Goal: Task Accomplishment & Management: Complete application form

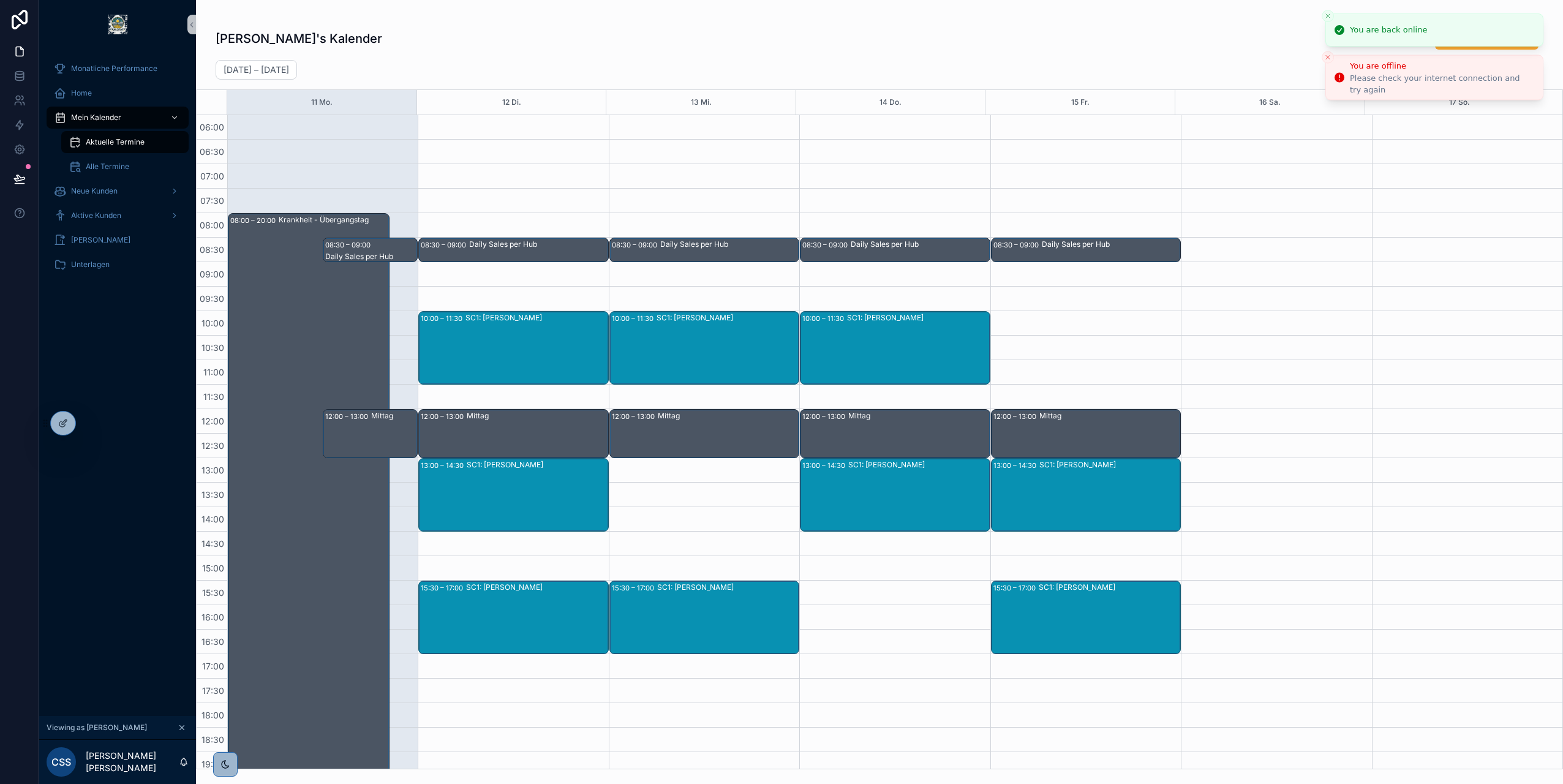
click at [1325, 17] on icon "Close toast" at bounding box center [1328, 15] width 7 height 7
click at [1326, 23] on icon "Close toast" at bounding box center [1328, 22] width 7 height 7
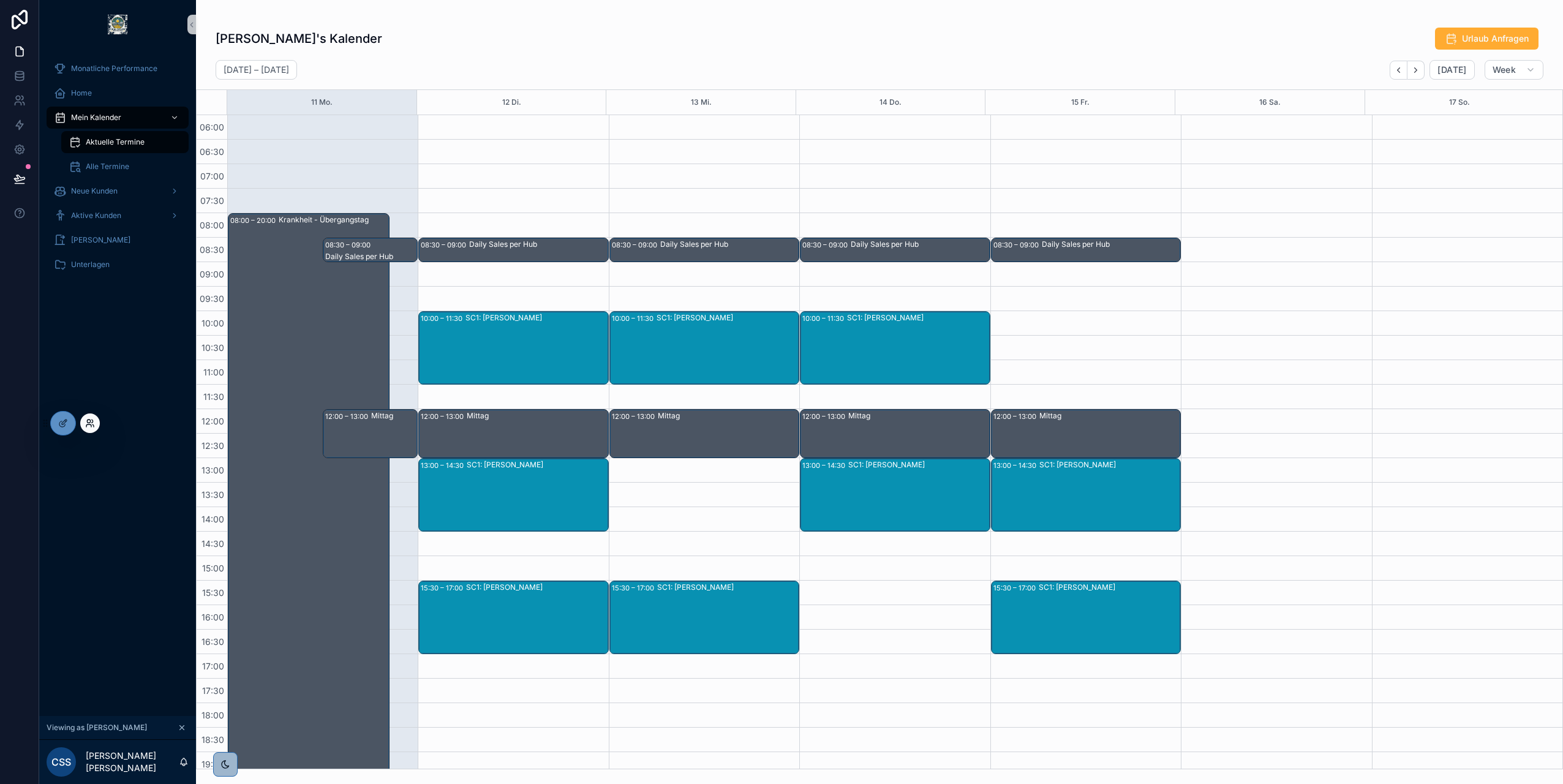
click at [93, 422] on icon at bounding box center [93, 421] width 1 height 3
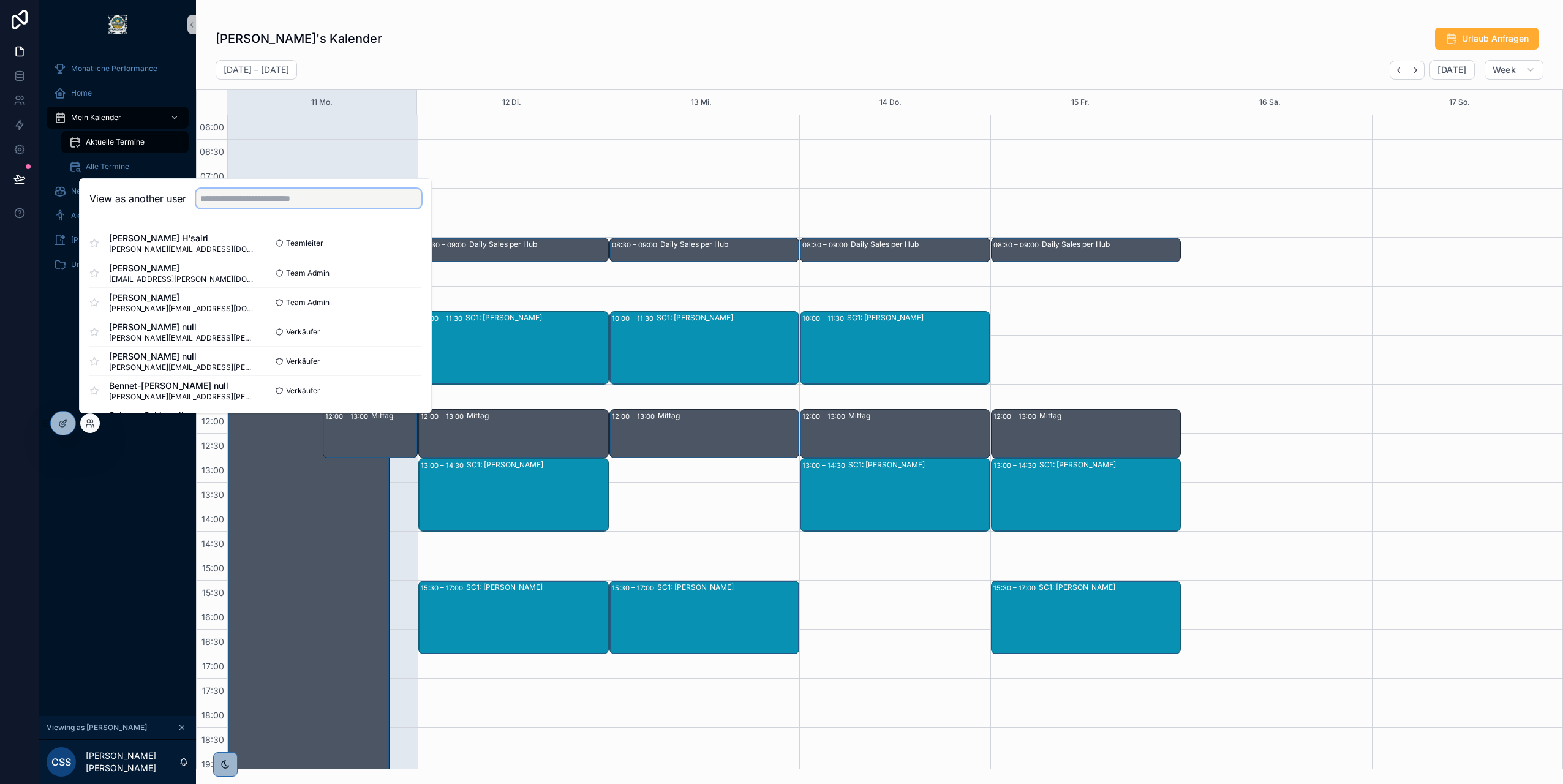
click at [230, 200] on input "text" at bounding box center [309, 199] width 225 height 20
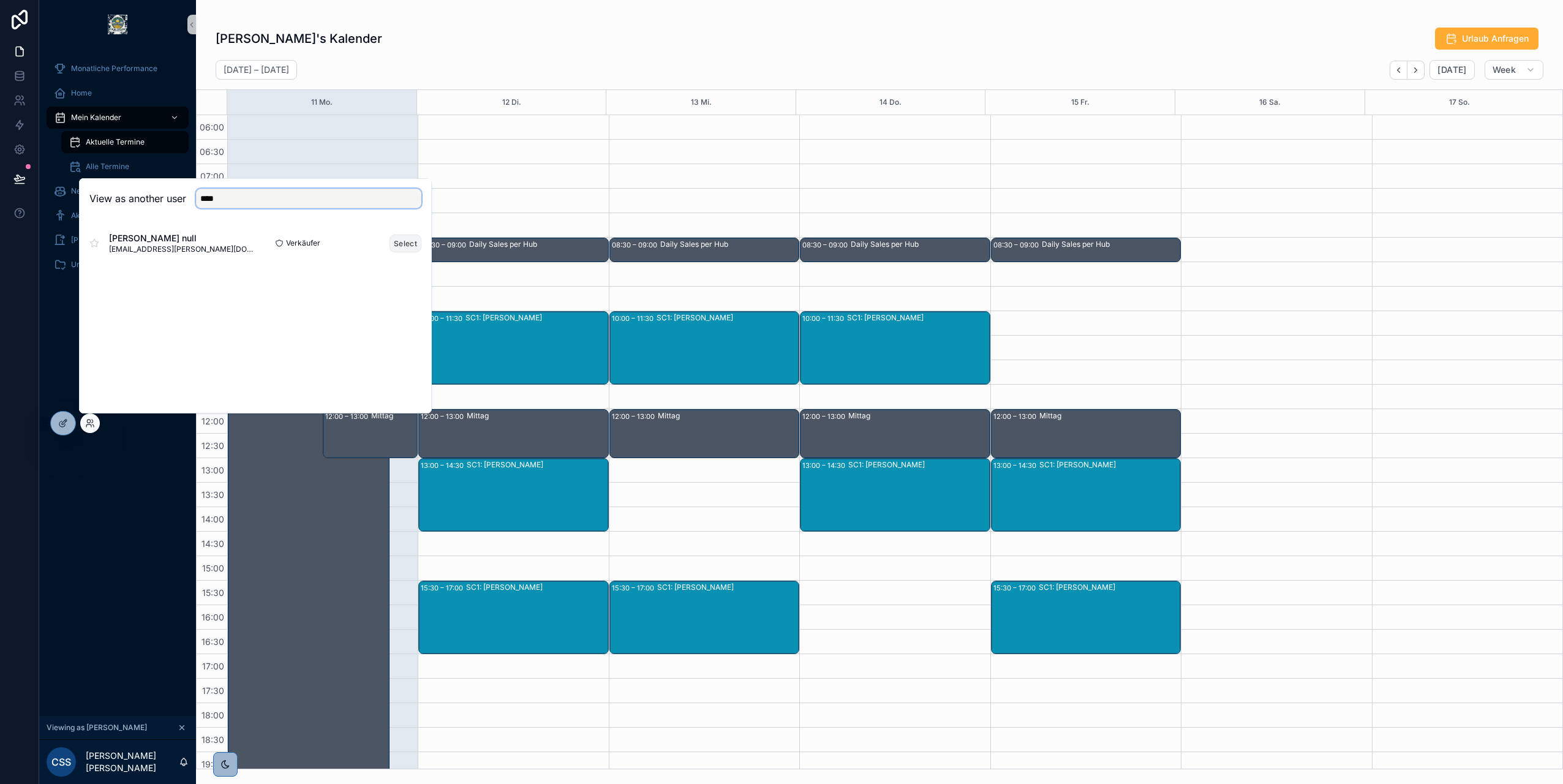
type input "****"
click at [403, 238] on button "Select" at bounding box center [405, 243] width 32 height 18
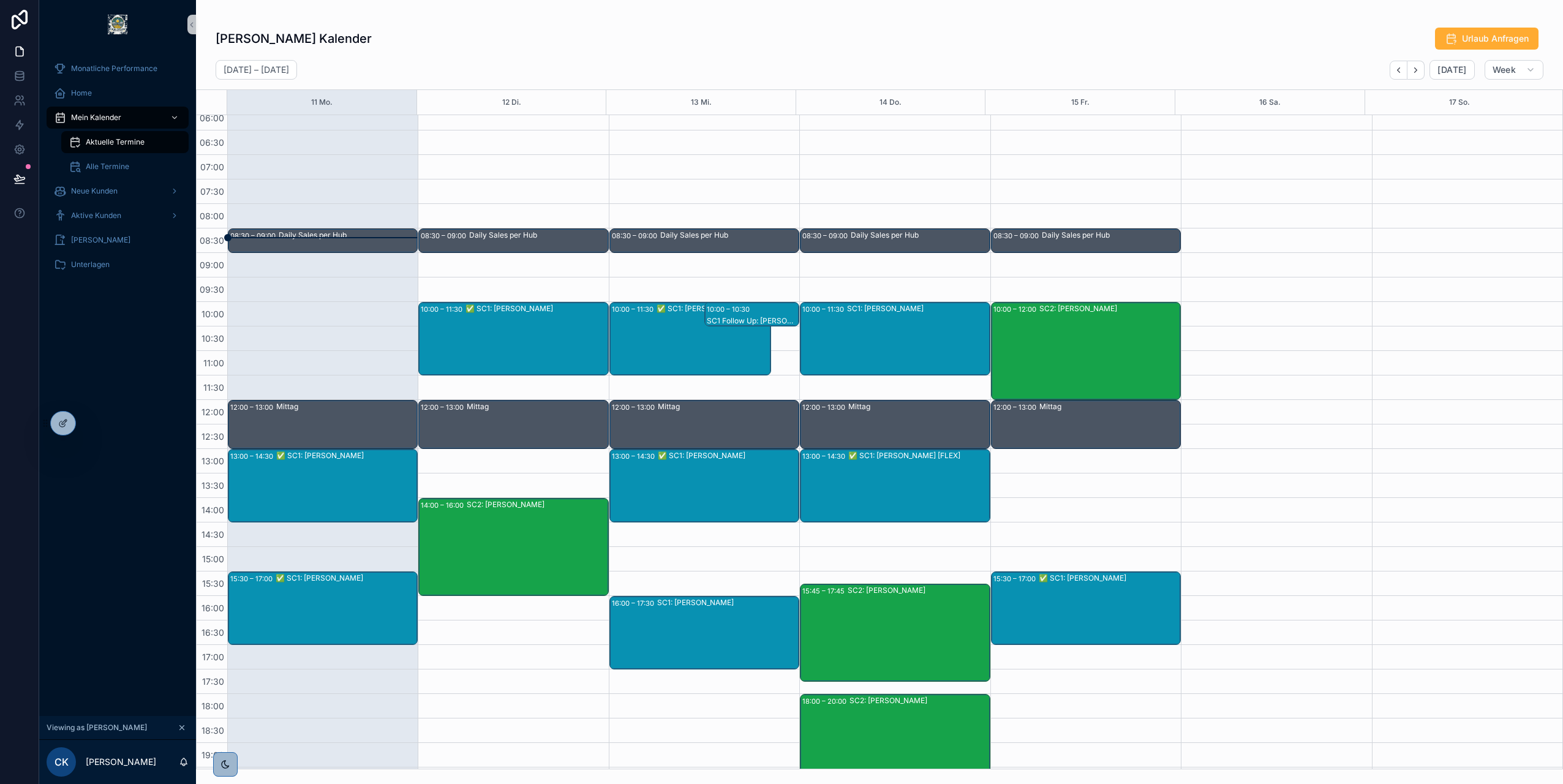
scroll to position [8, 0]
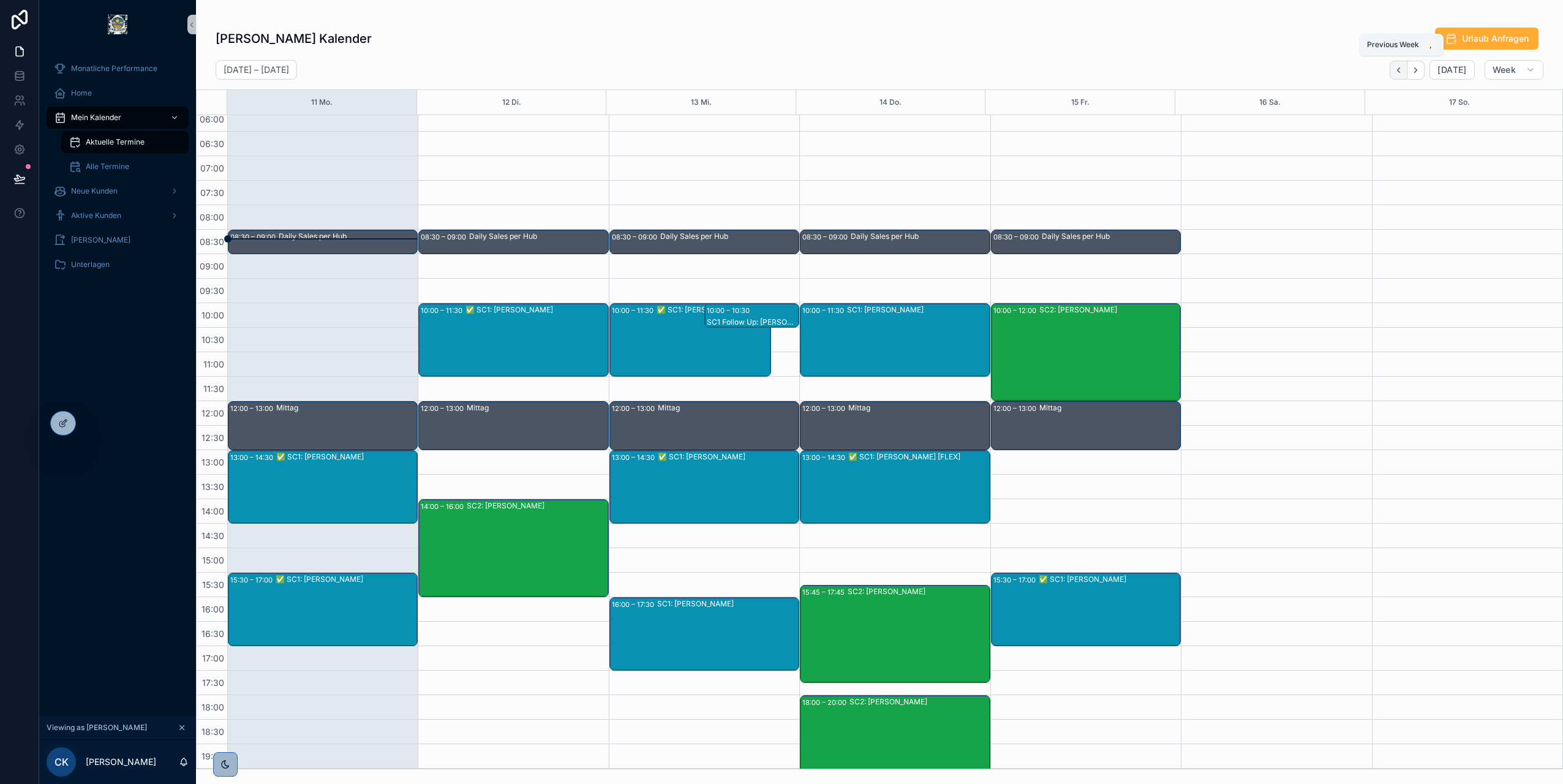
click at [1400, 69] on icon "Back" at bounding box center [1399, 70] width 3 height 5
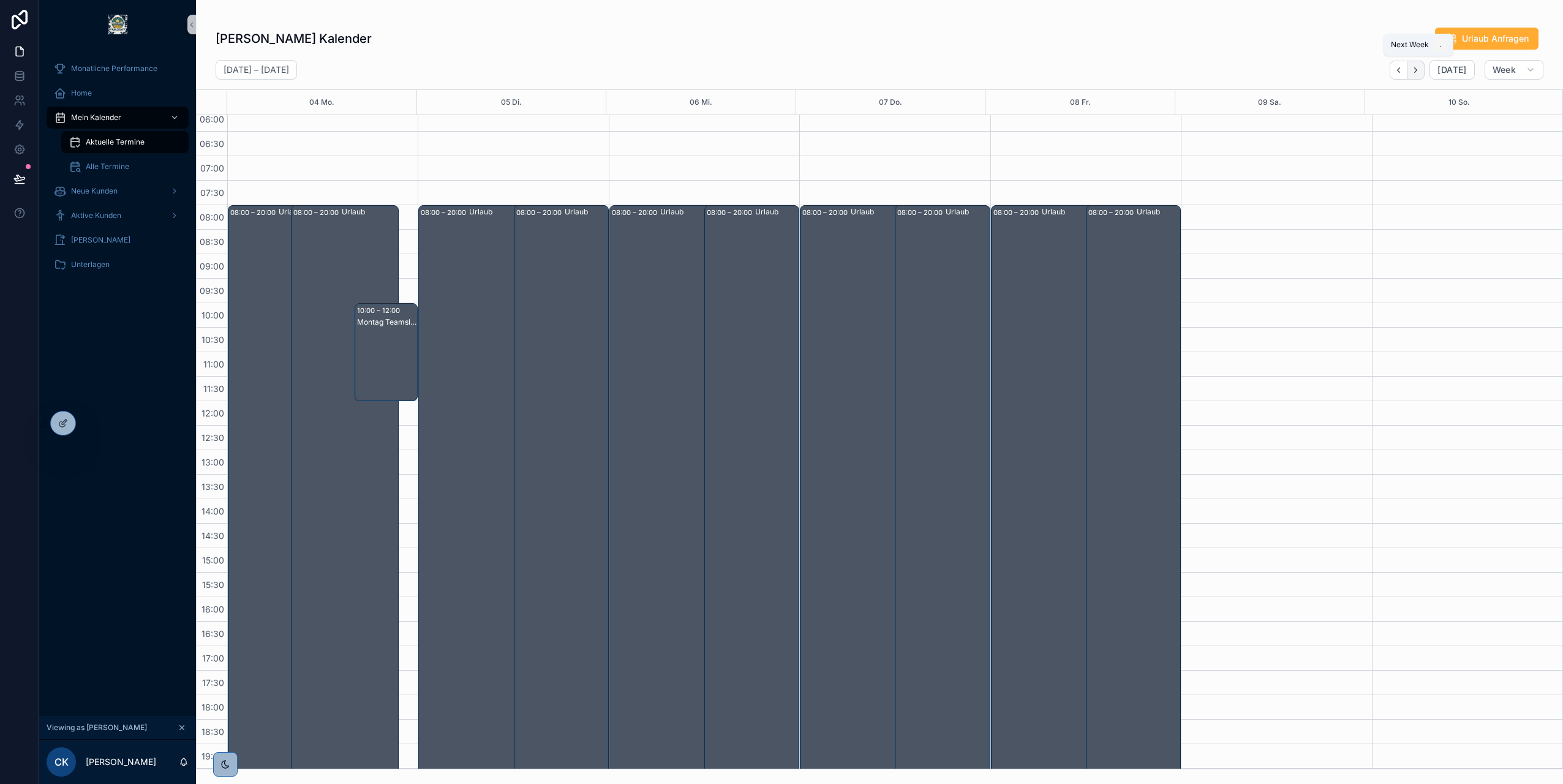
click at [1421, 70] on icon "Next" at bounding box center [1416, 70] width 9 height 9
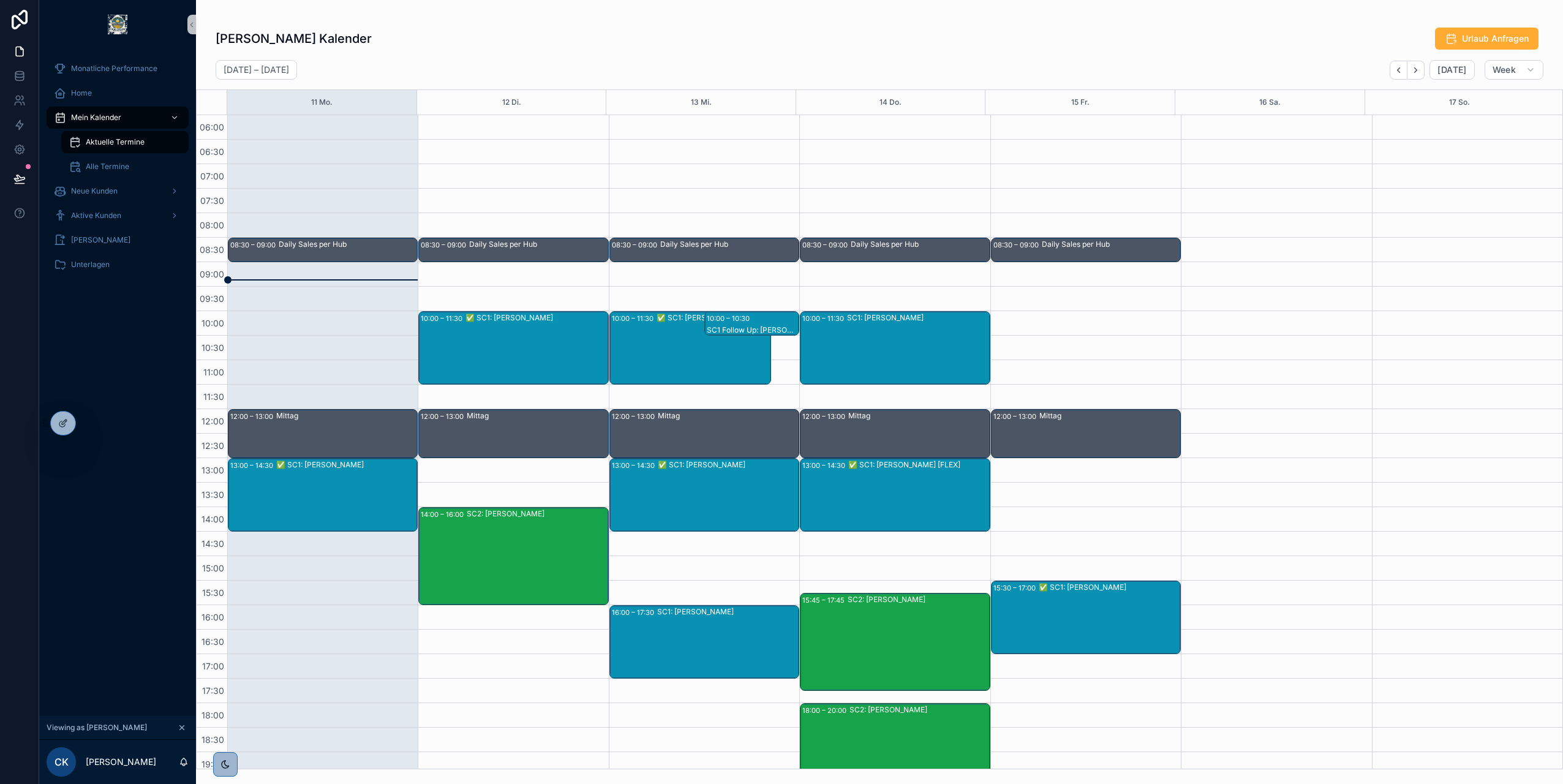
scroll to position [61, 0]
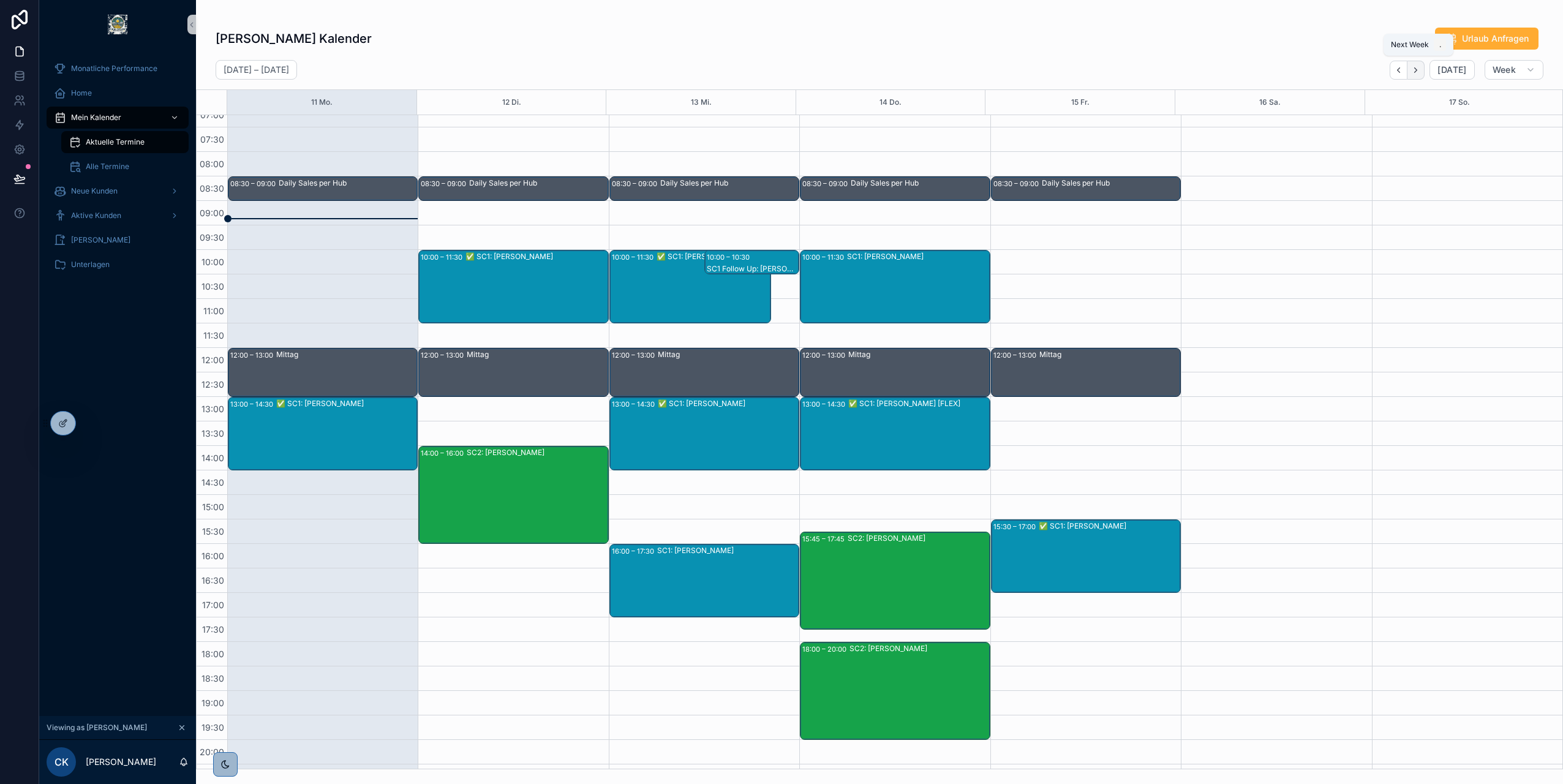
click at [1417, 74] on icon "Next" at bounding box center [1416, 70] width 9 height 9
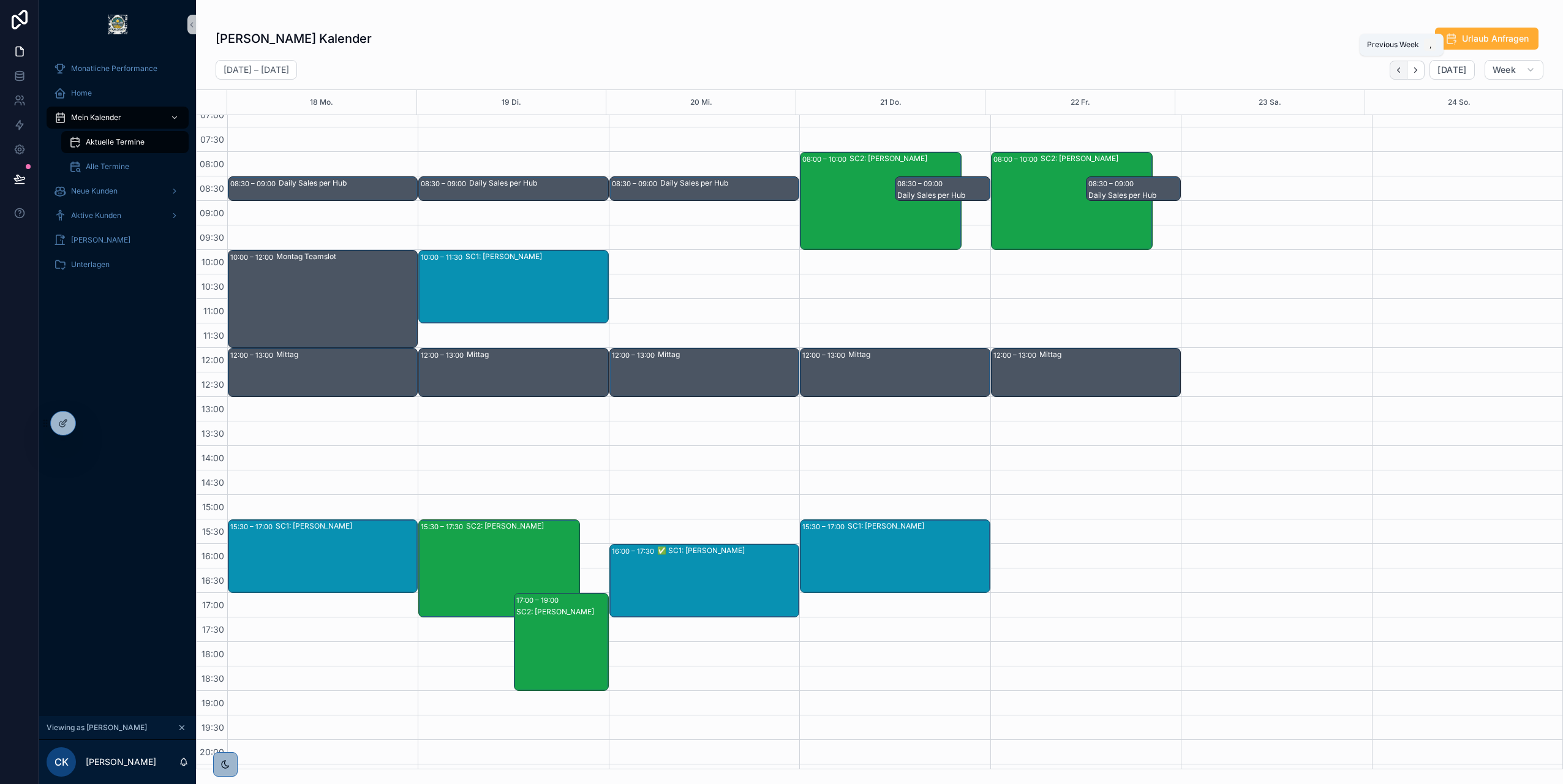
click at [1403, 72] on icon "Back" at bounding box center [1399, 70] width 9 height 9
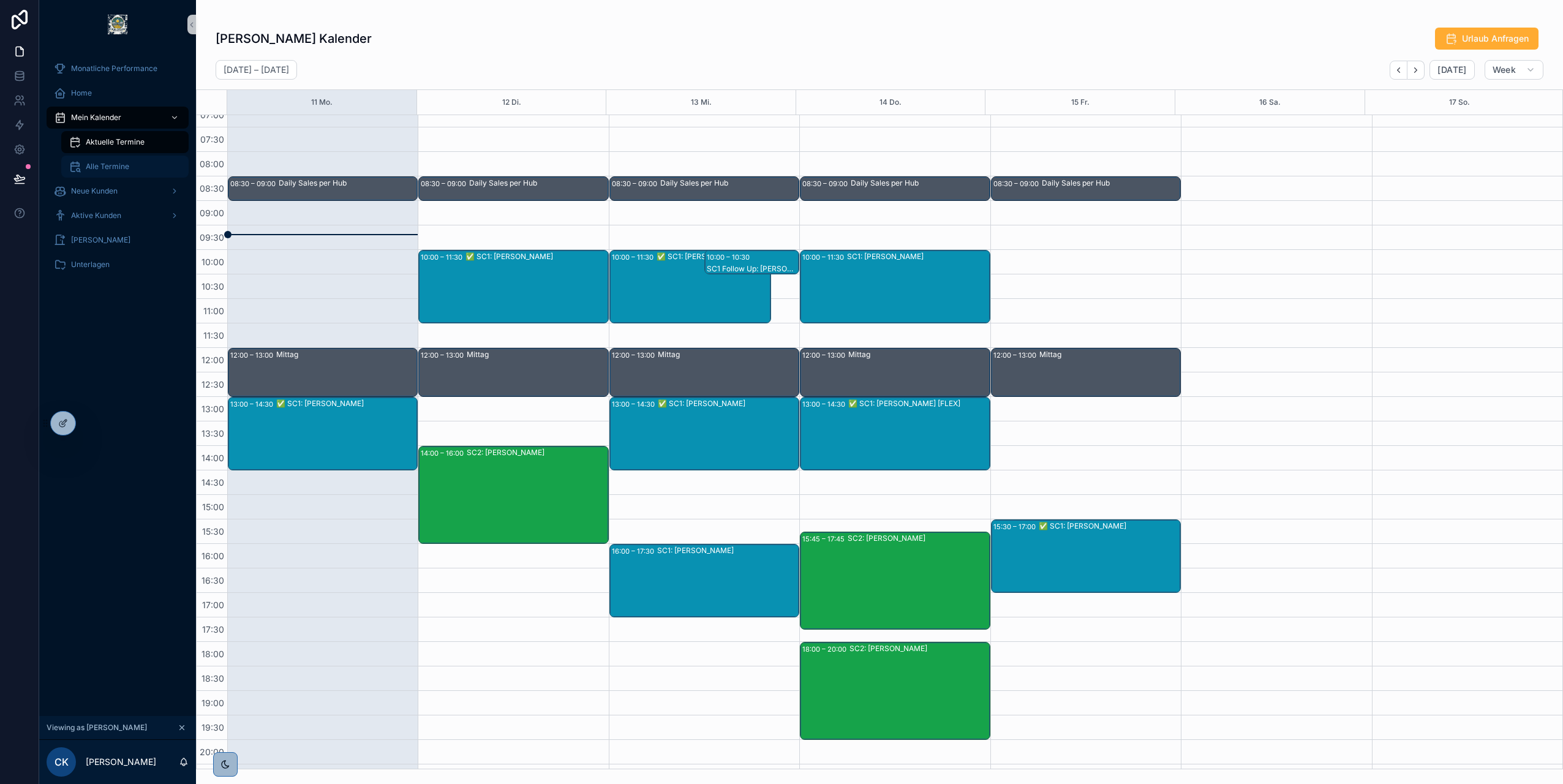
click at [95, 159] on div "Alle Termine" at bounding box center [125, 167] width 113 height 20
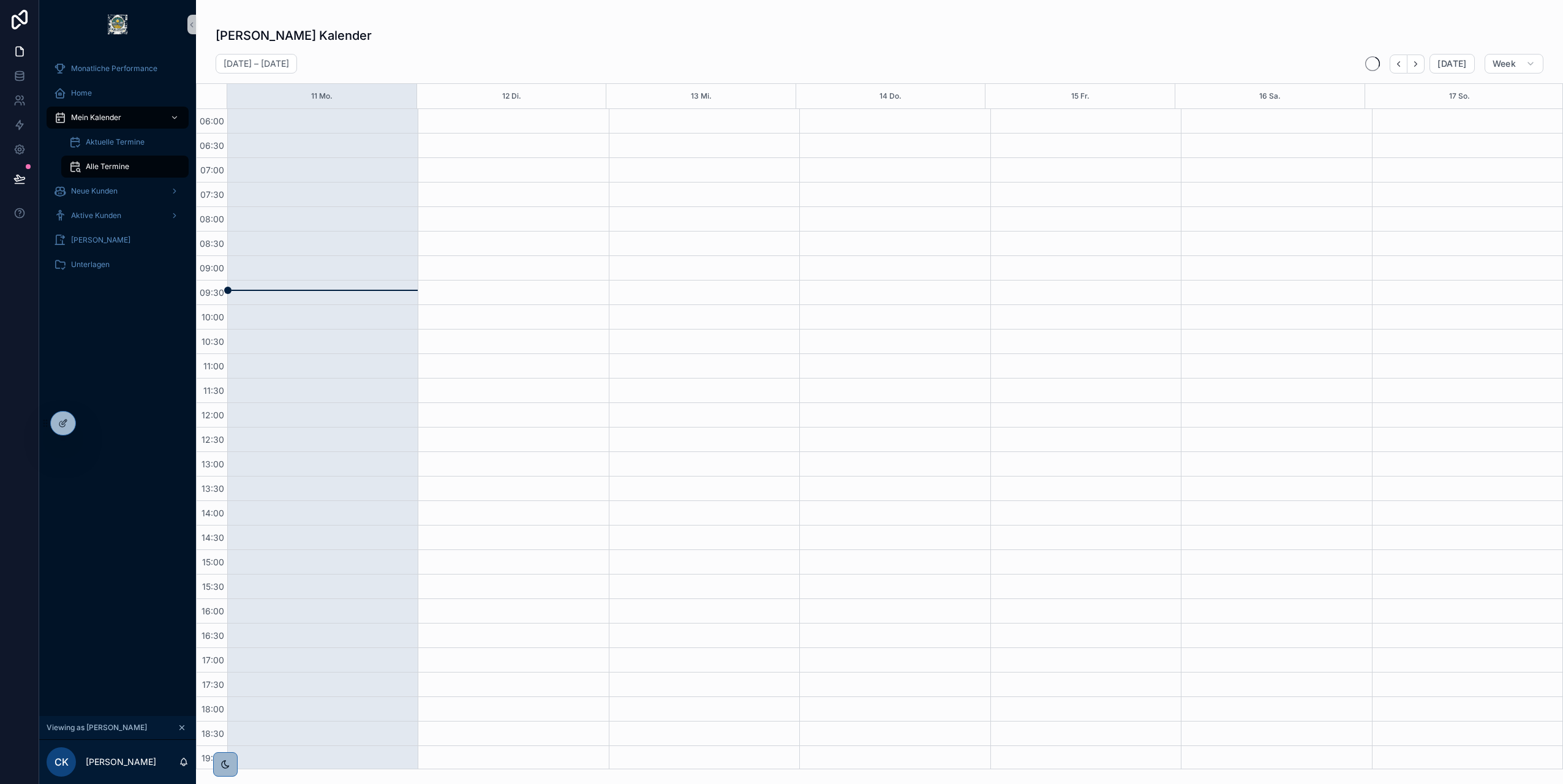
scroll to position [124, 0]
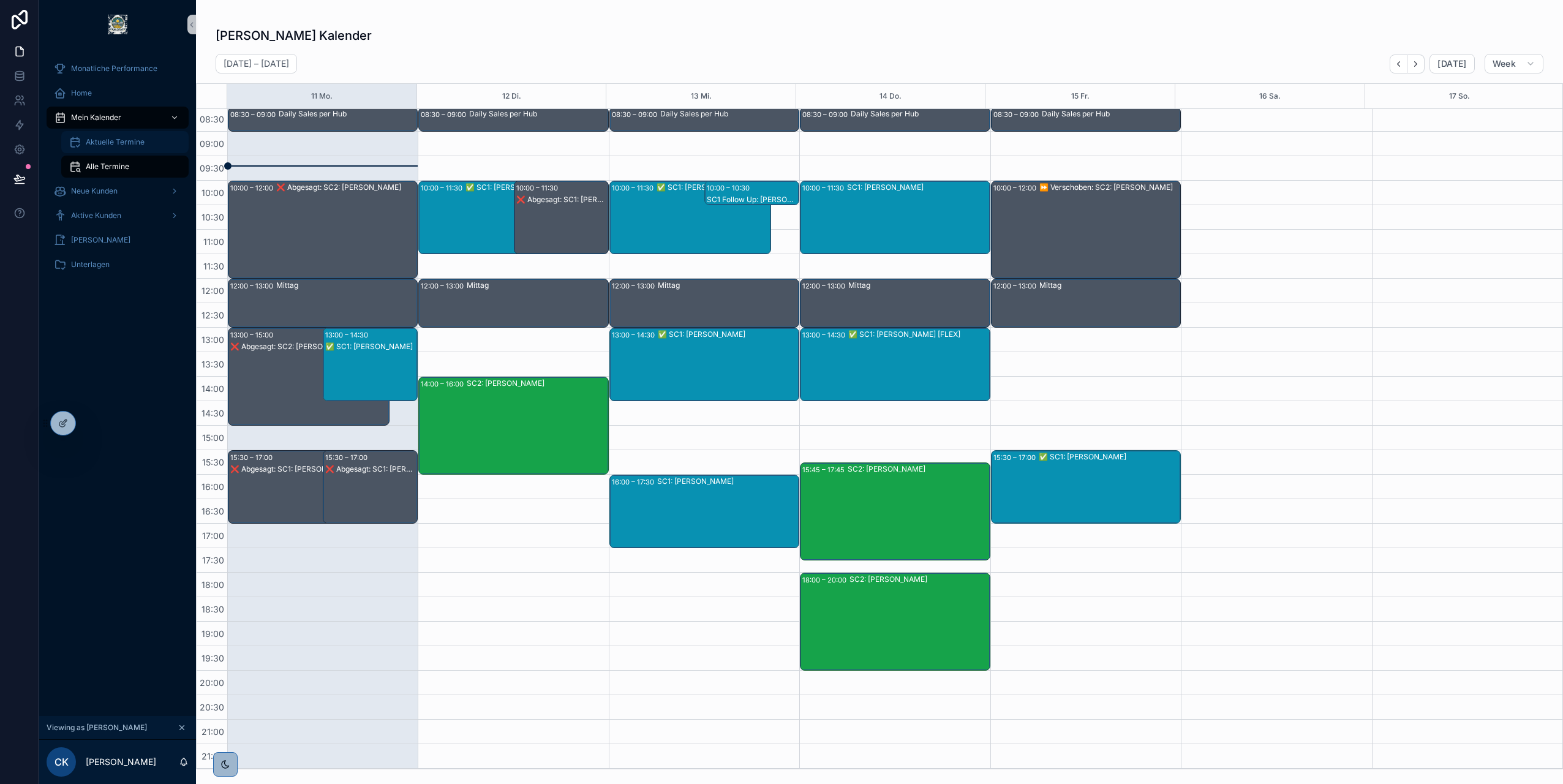
click at [108, 138] on span "Aktuelle Termine" at bounding box center [115, 142] width 59 height 10
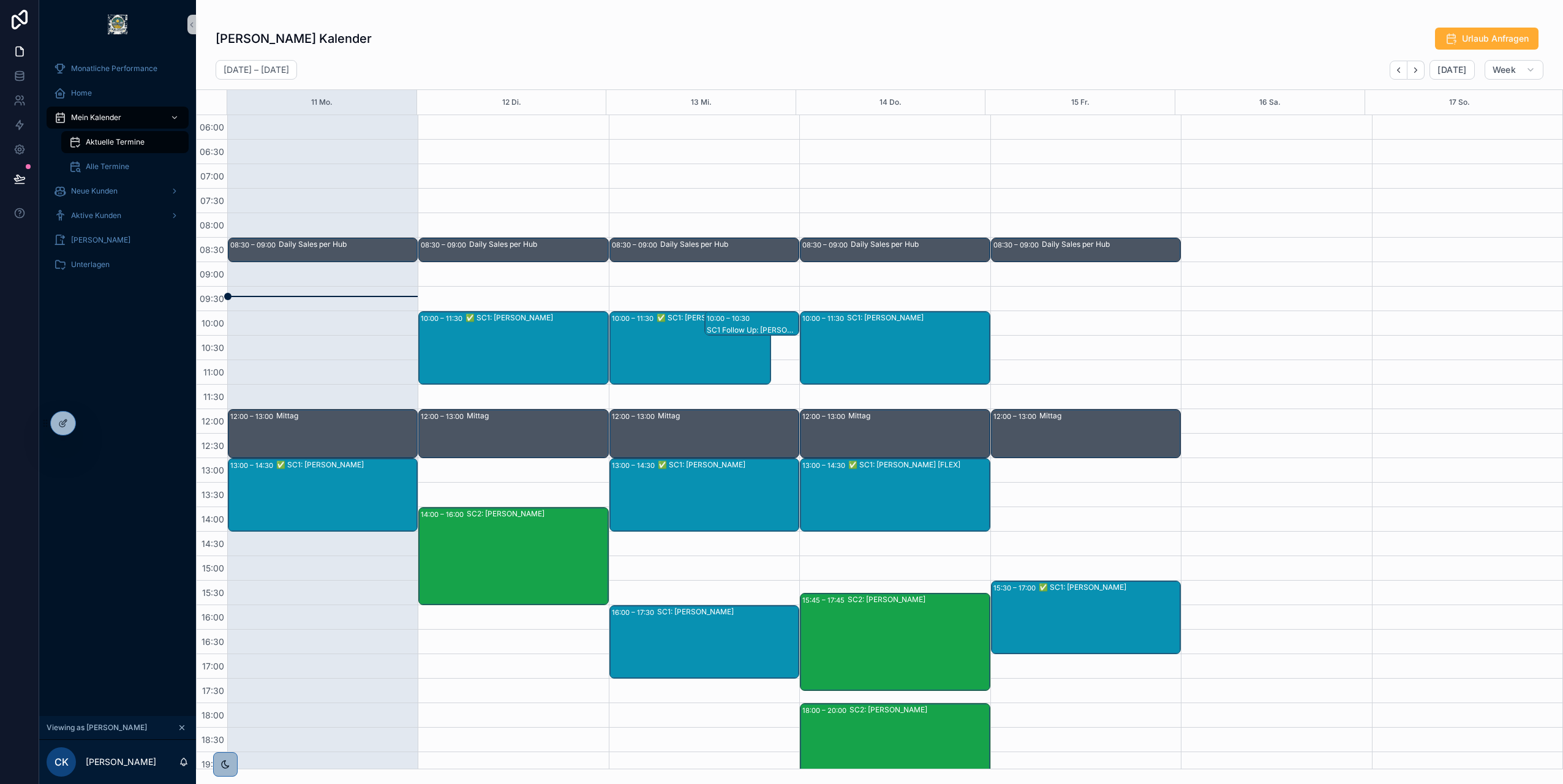
scroll to position [130, 0]
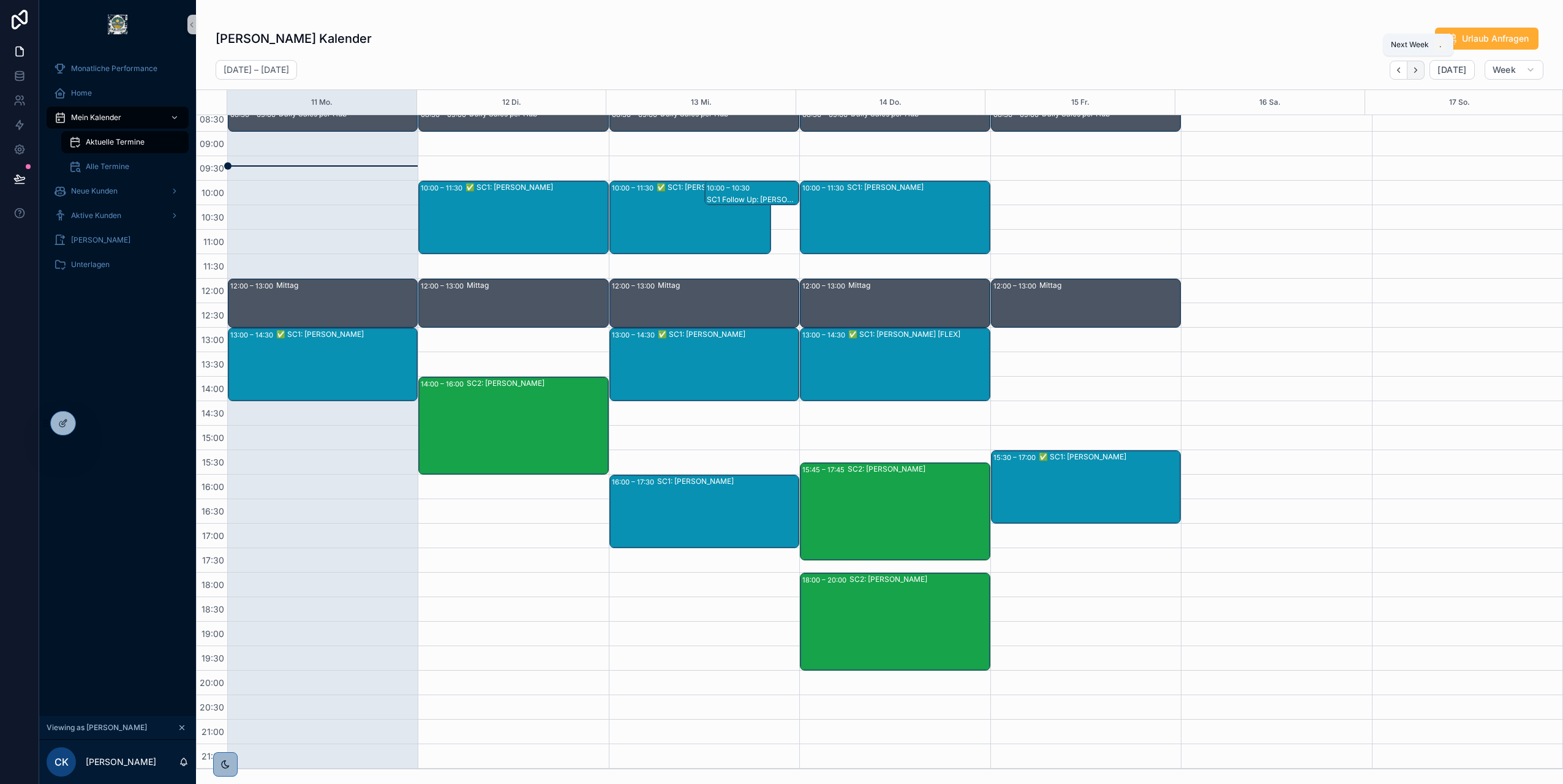
click at [1421, 72] on icon "Next" at bounding box center [1416, 70] width 9 height 9
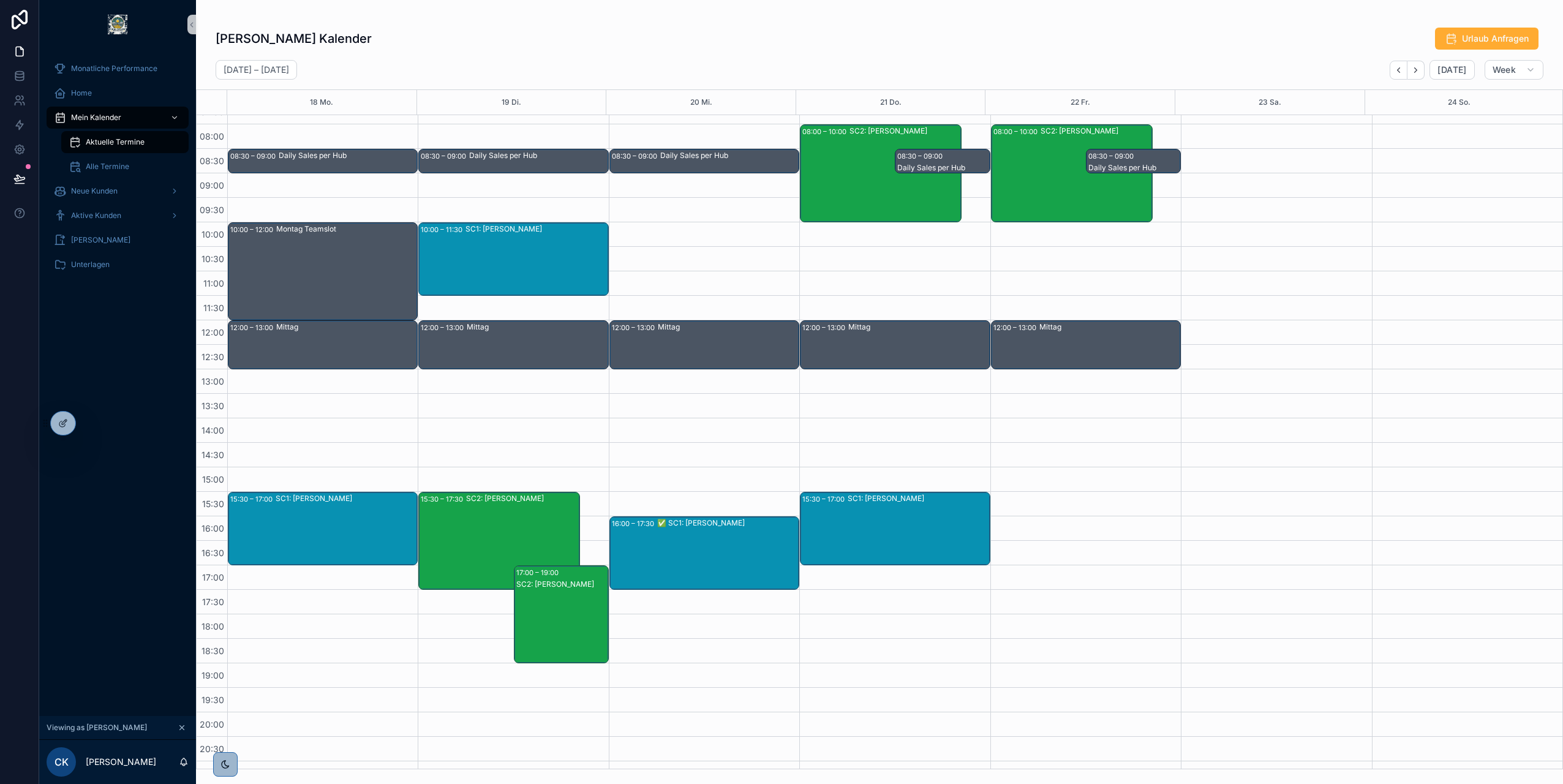
scroll to position [70, 0]
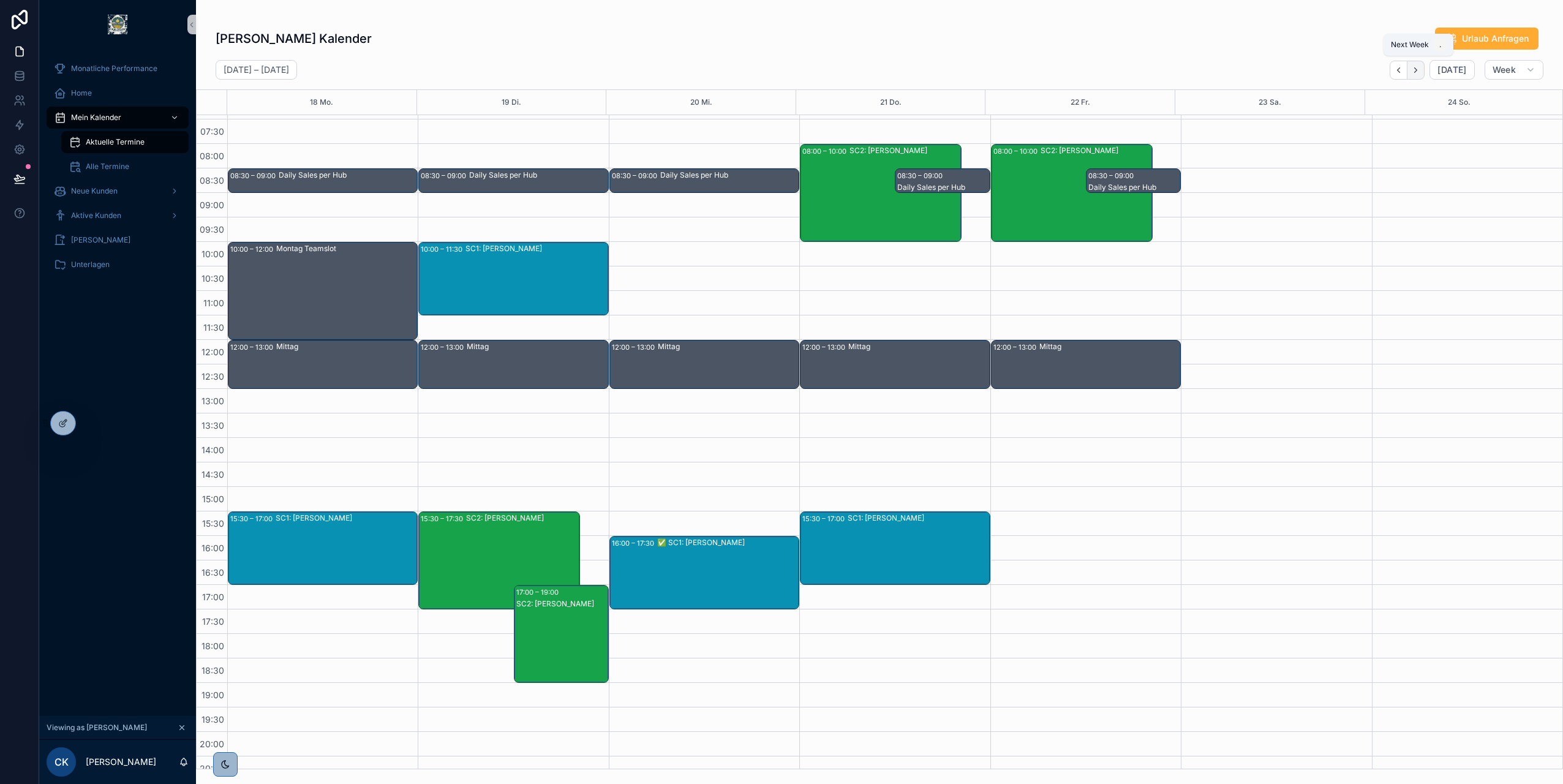
click at [1415, 70] on icon "Next" at bounding box center [1416, 70] width 9 height 9
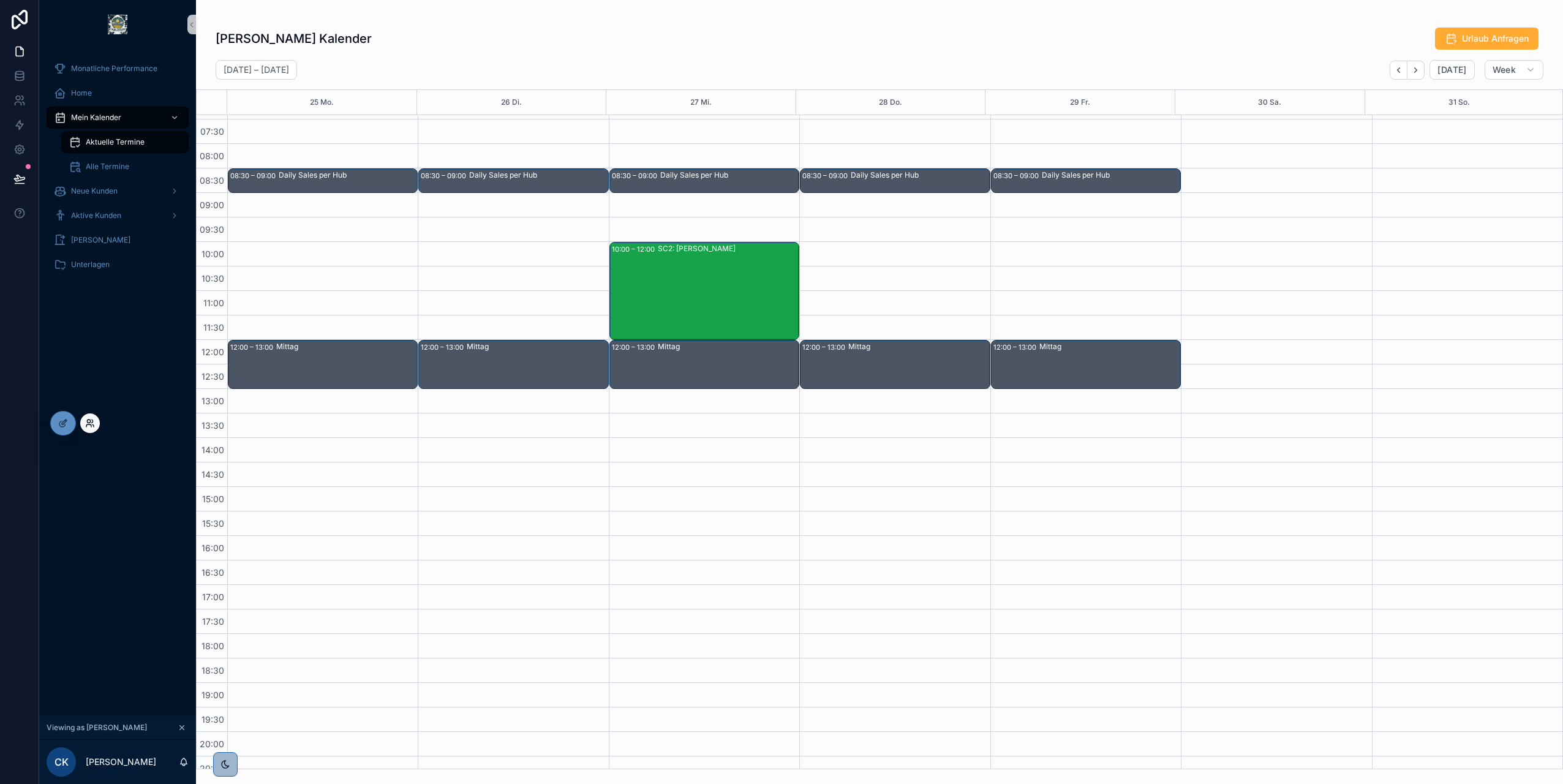
click at [86, 419] on icon at bounding box center [90, 423] width 10 height 10
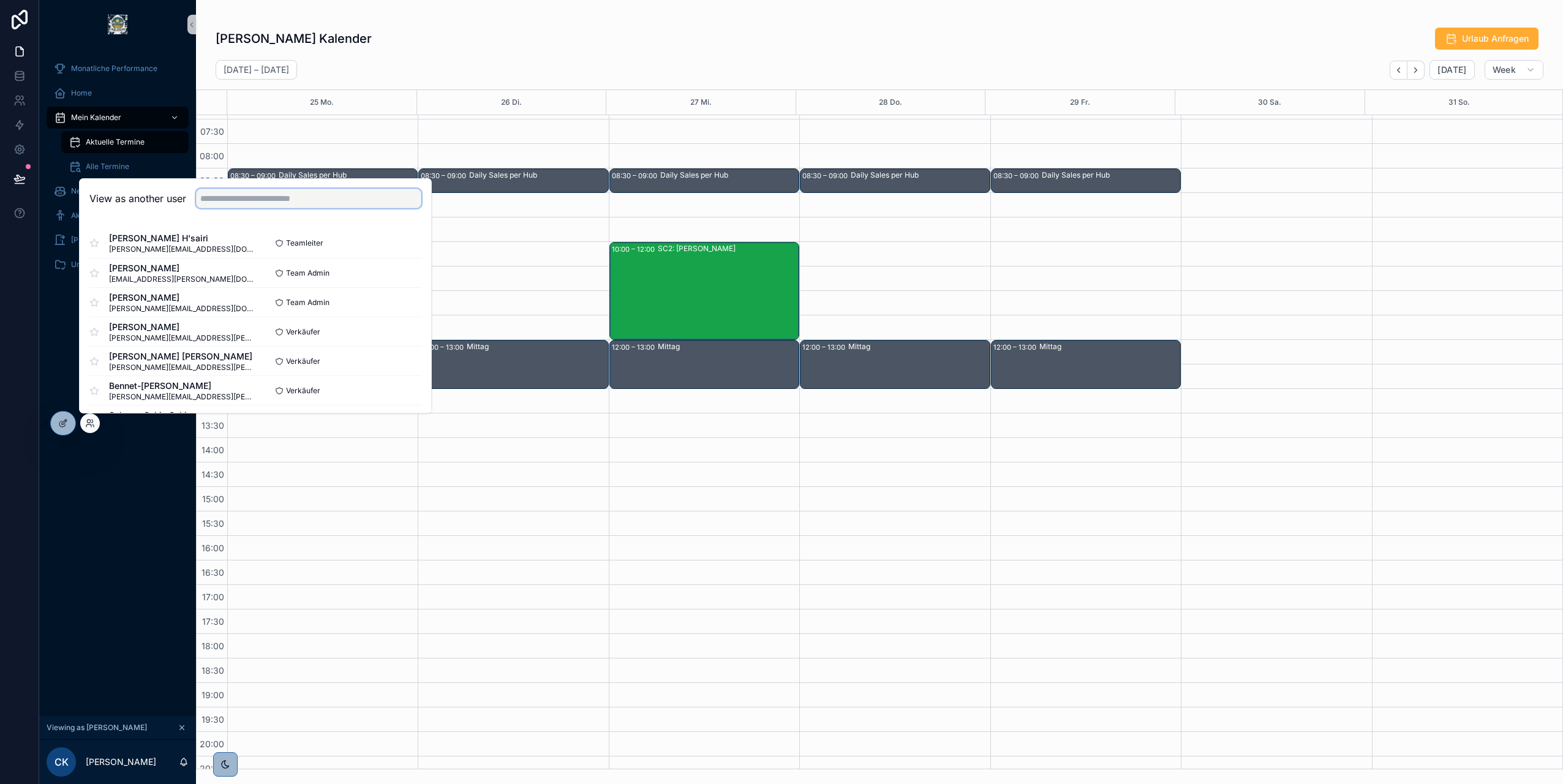
click at [277, 201] on input "text" at bounding box center [309, 199] width 225 height 20
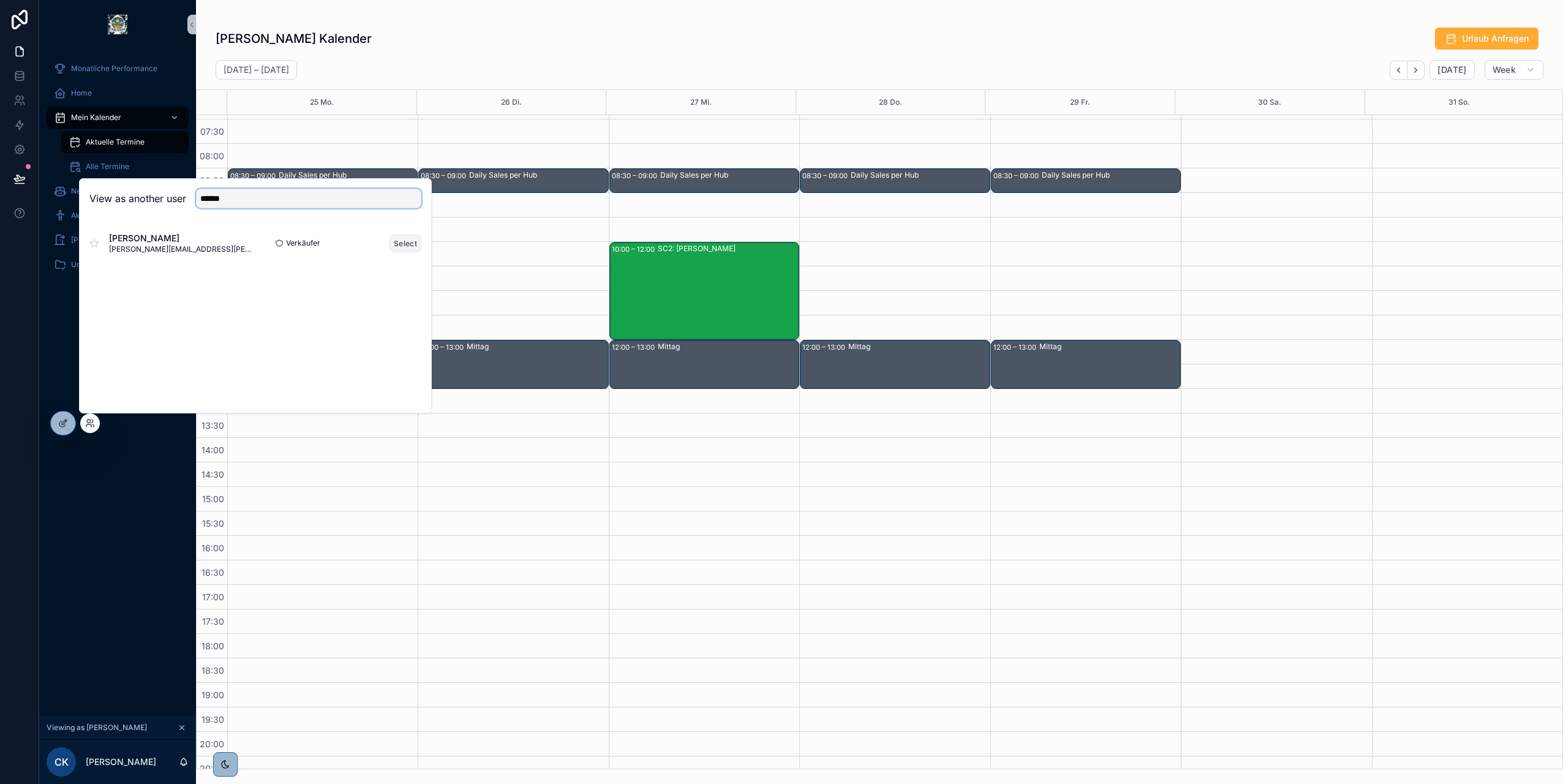
type input "******"
click at [397, 240] on button "Select" at bounding box center [405, 243] width 32 height 18
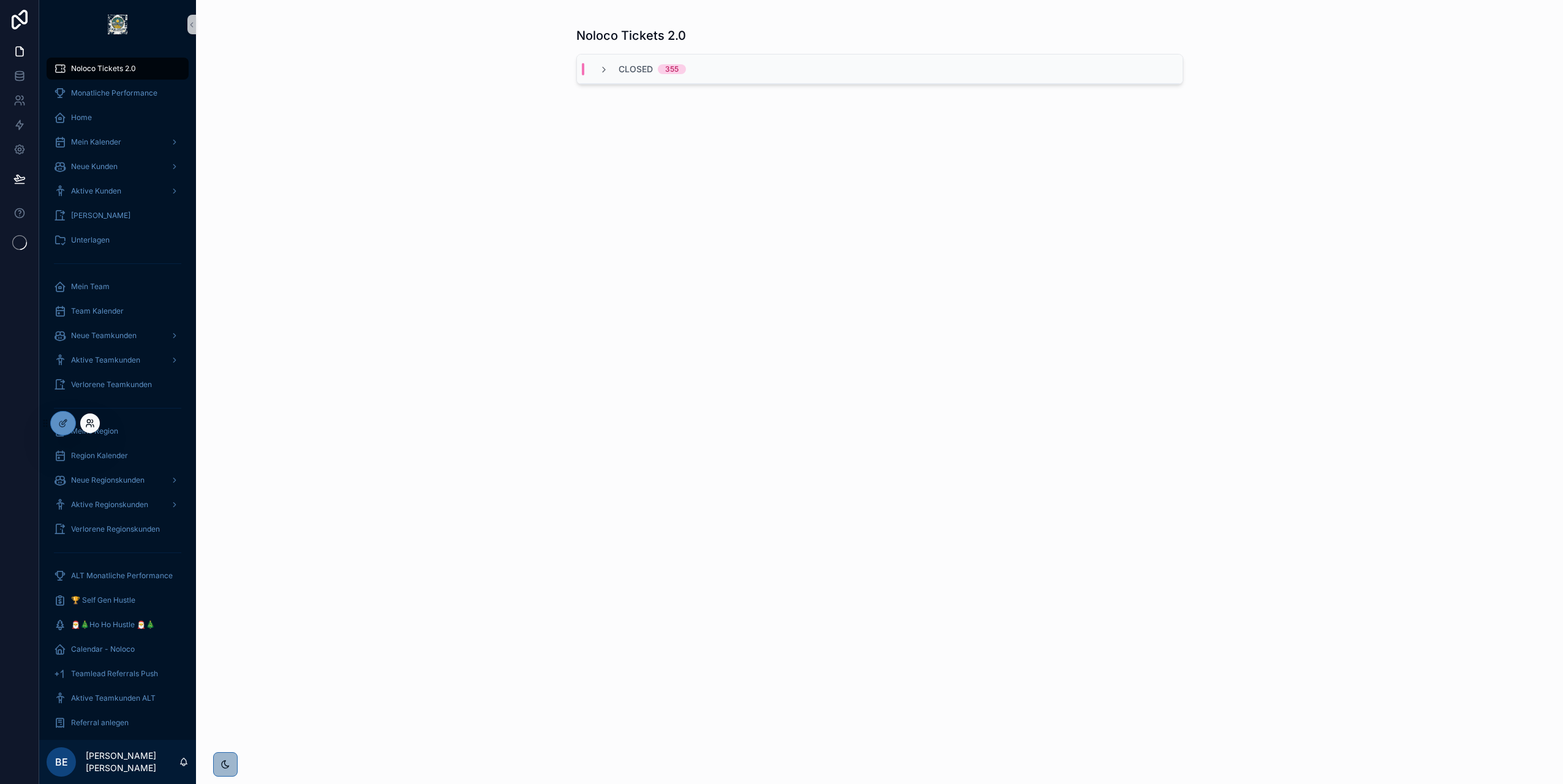
click at [85, 424] on icon at bounding box center [90, 423] width 10 height 10
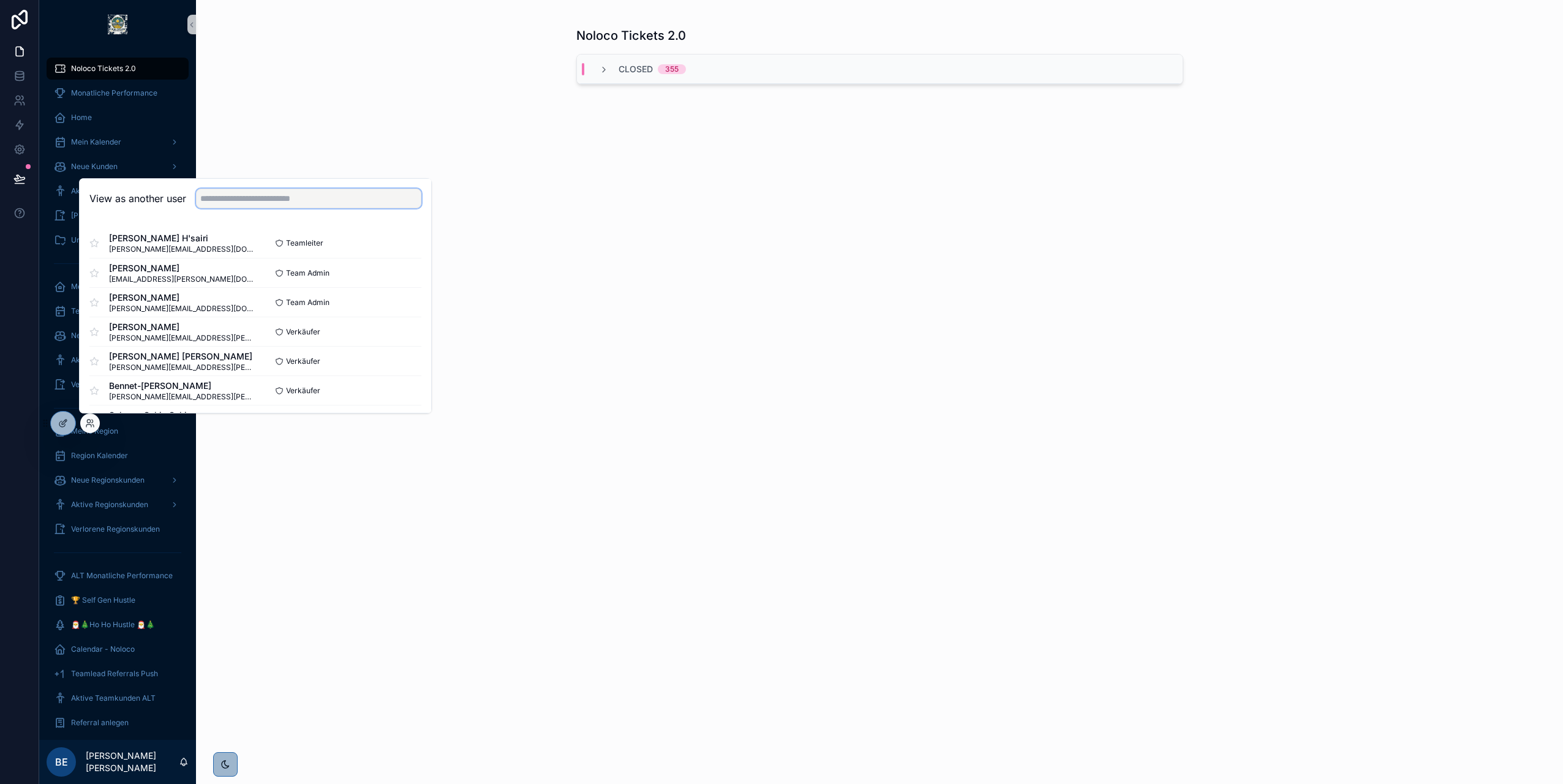
click at [267, 196] on input "text" at bounding box center [309, 199] width 225 height 20
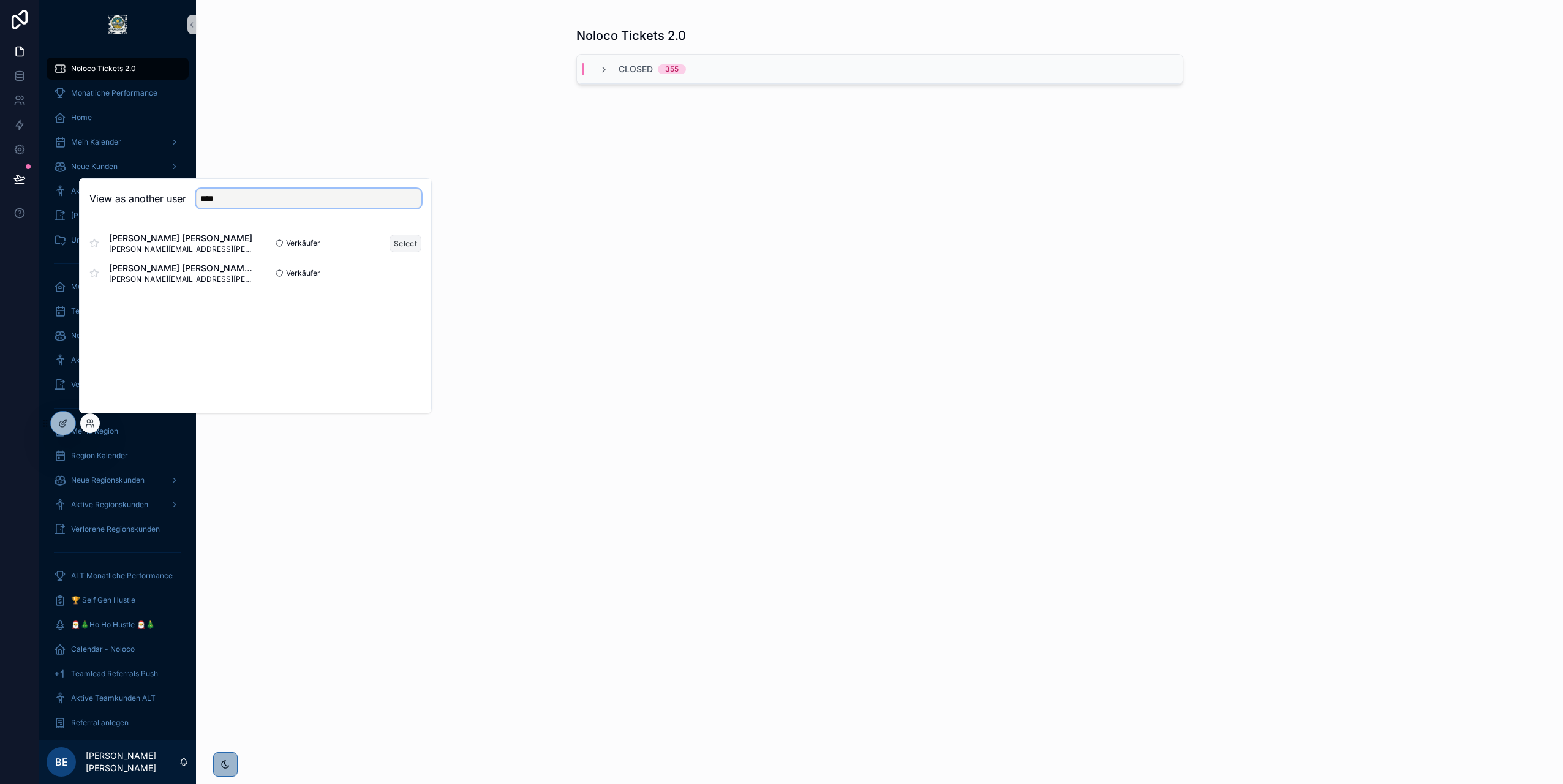
type input "****"
click at [403, 245] on button "Select" at bounding box center [405, 243] width 32 height 18
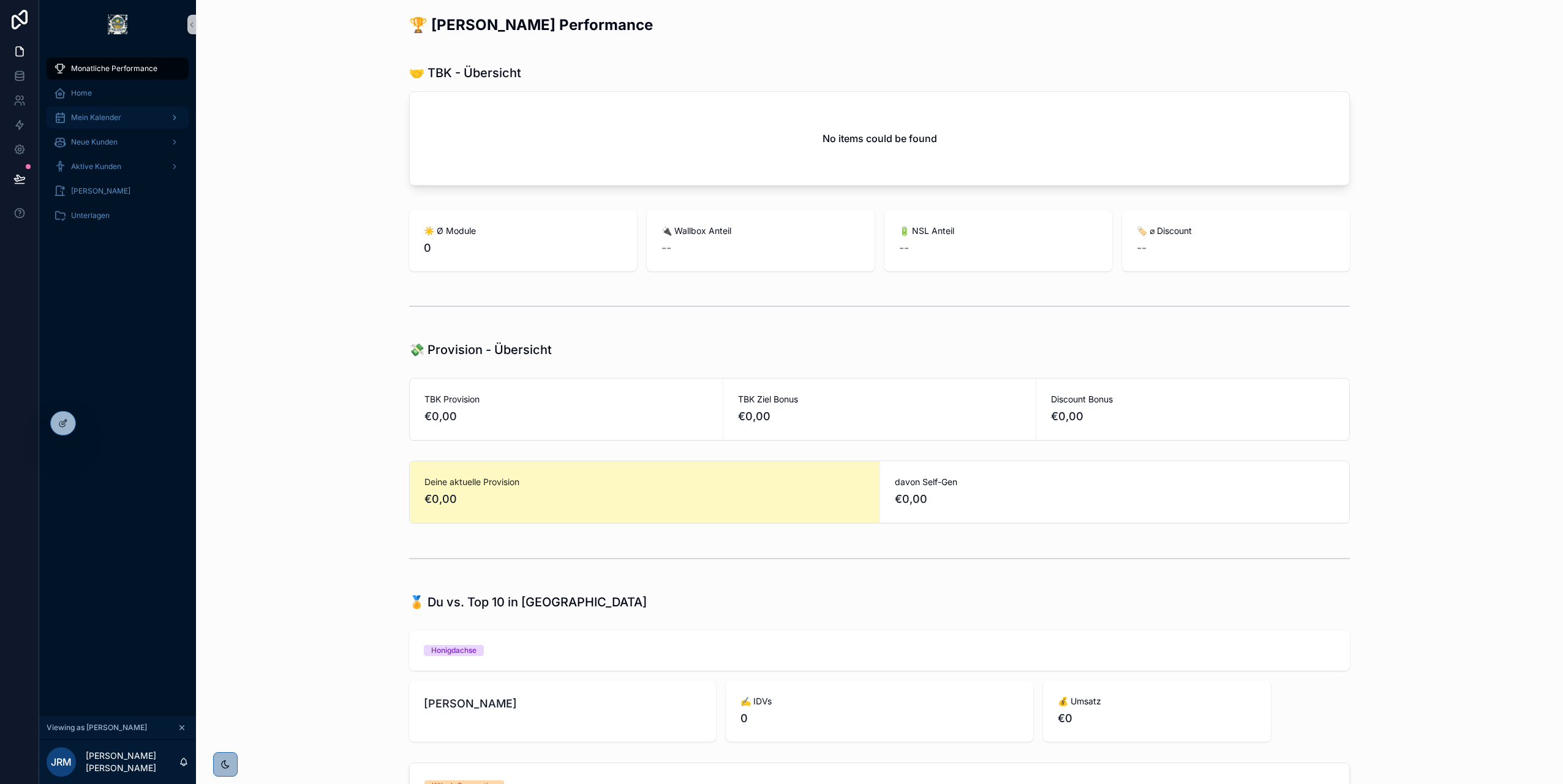
click at [105, 119] on span "Mein Kalender" at bounding box center [96, 117] width 50 height 10
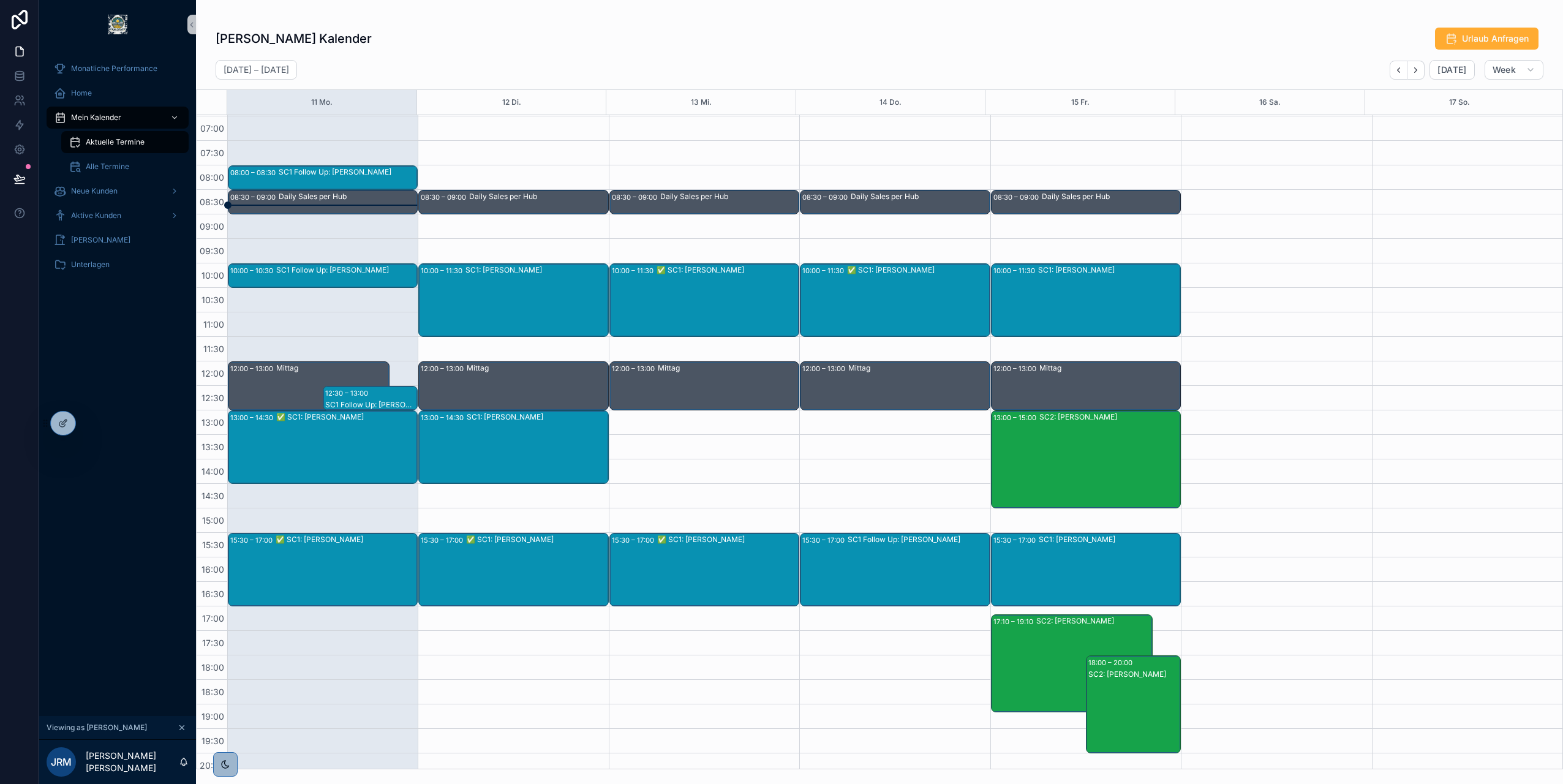
scroll to position [70, 0]
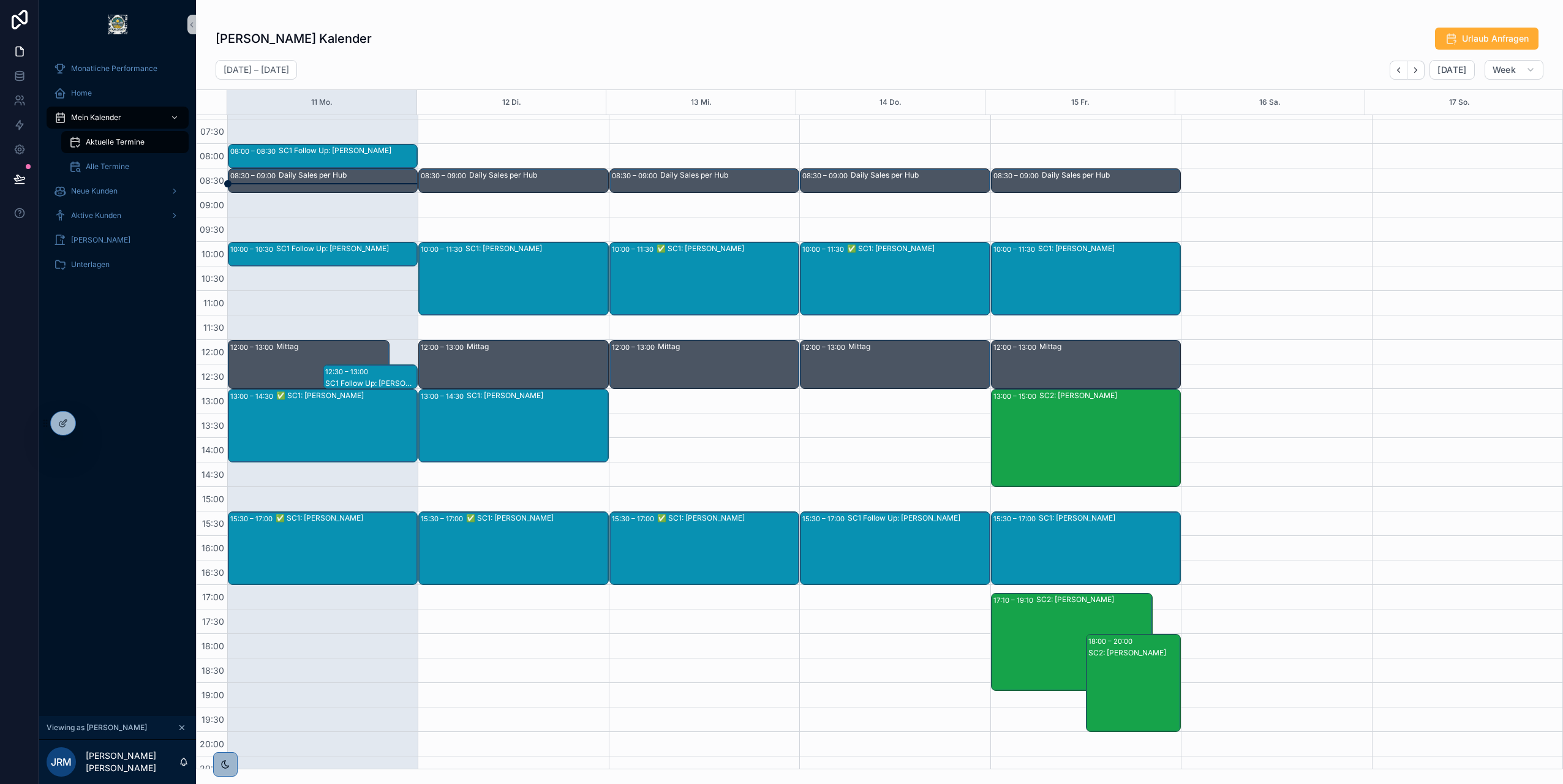
click at [500, 273] on div "SC1: Kerstin Schmidt" at bounding box center [536, 278] width 142 height 71
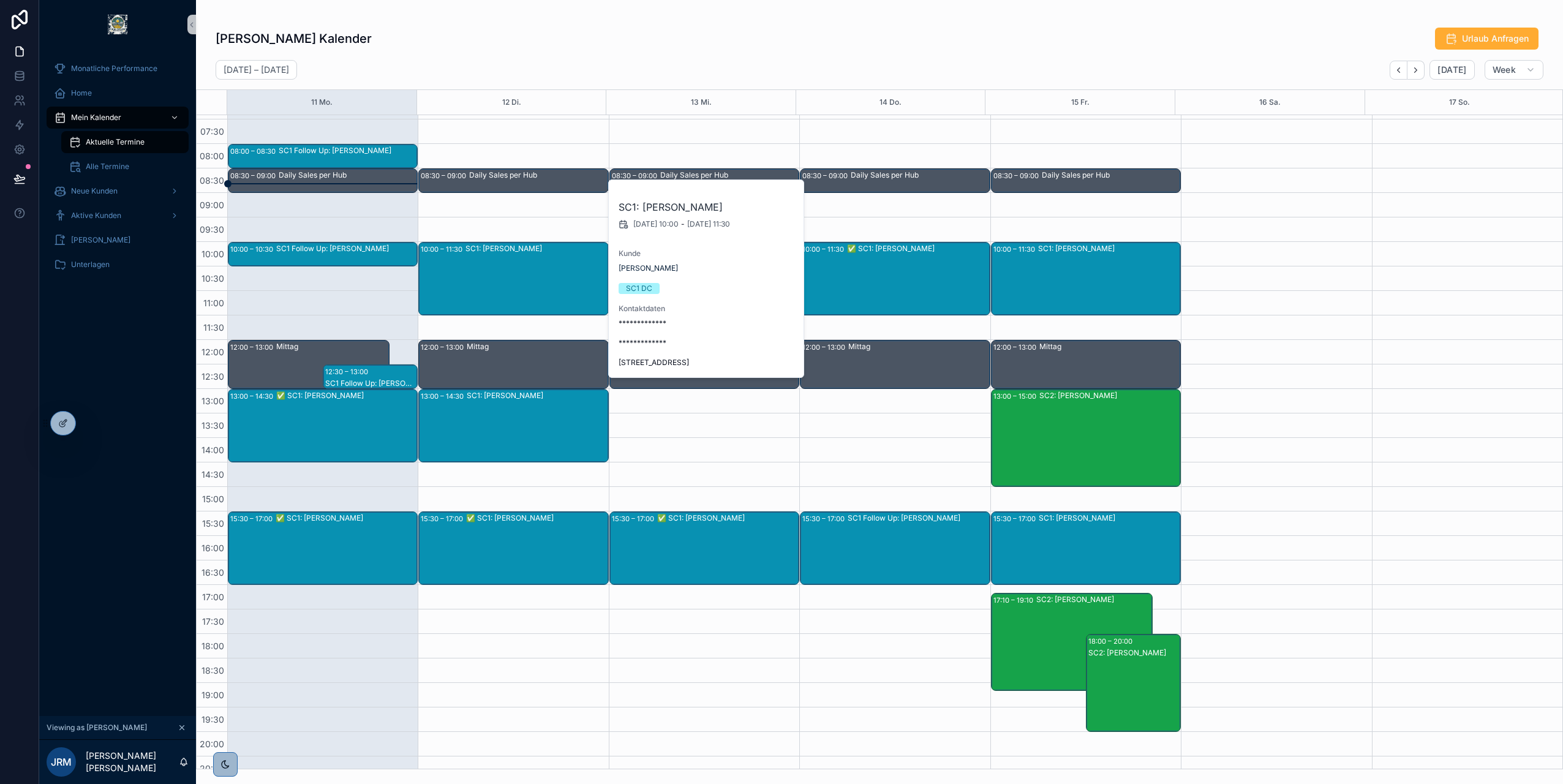
click at [488, 414] on div "SC1: Joachim Märtens" at bounding box center [537, 425] width 140 height 71
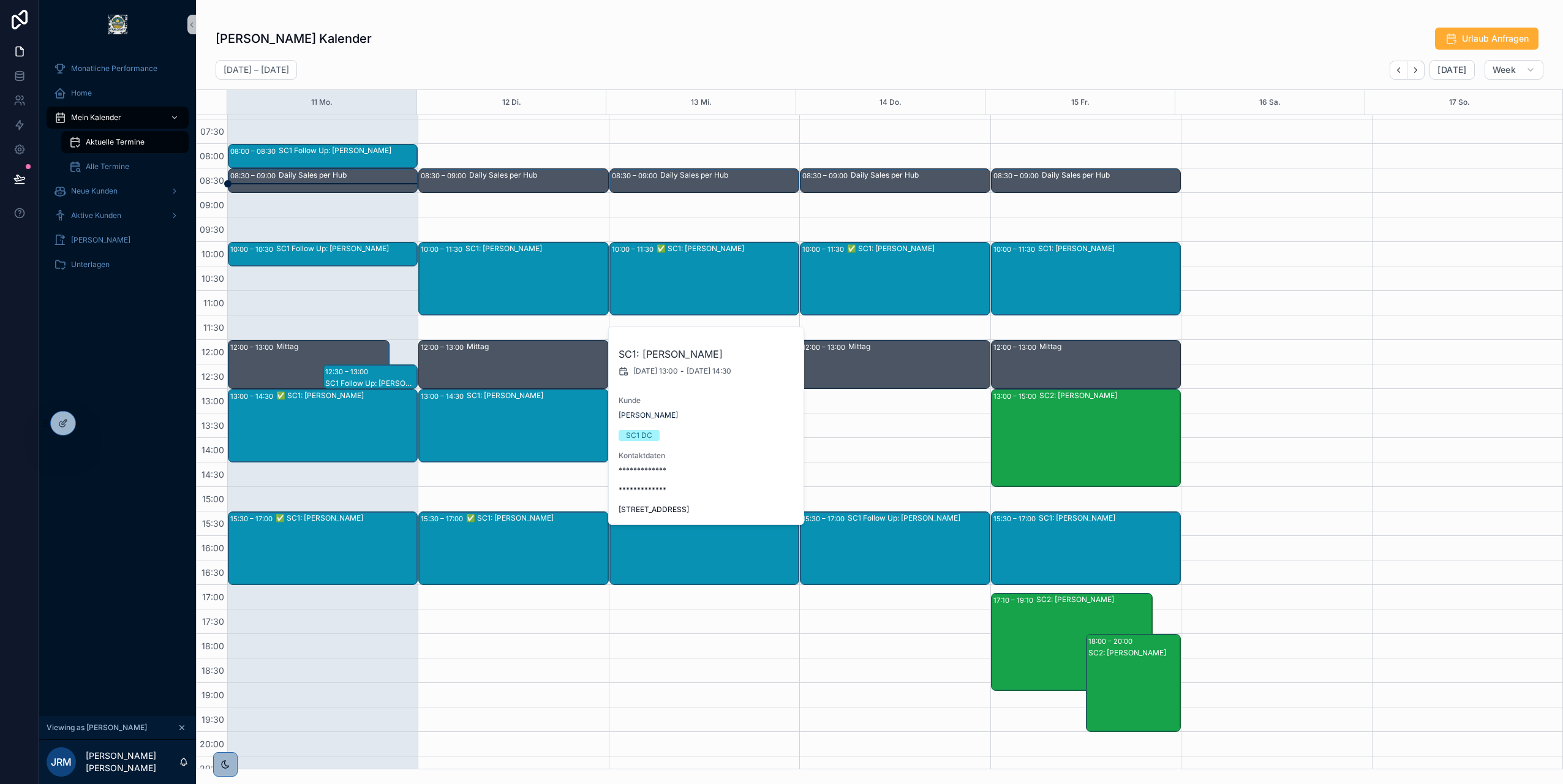
click at [754, 40] on div "Jose Rubiano Mora's Kalender Urlaub Anfragen" at bounding box center [880, 38] width 1328 height 23
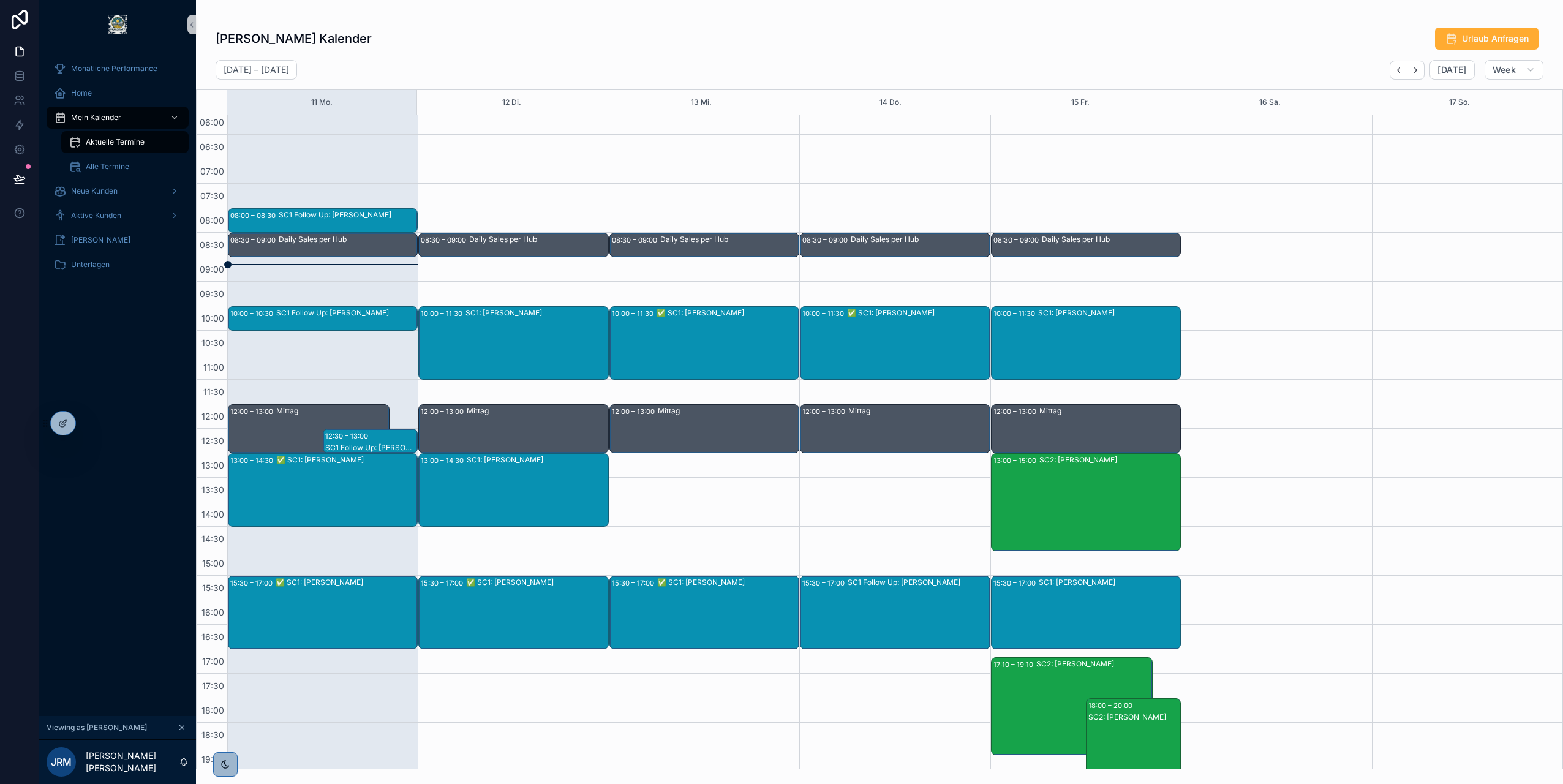
scroll to position [0, 0]
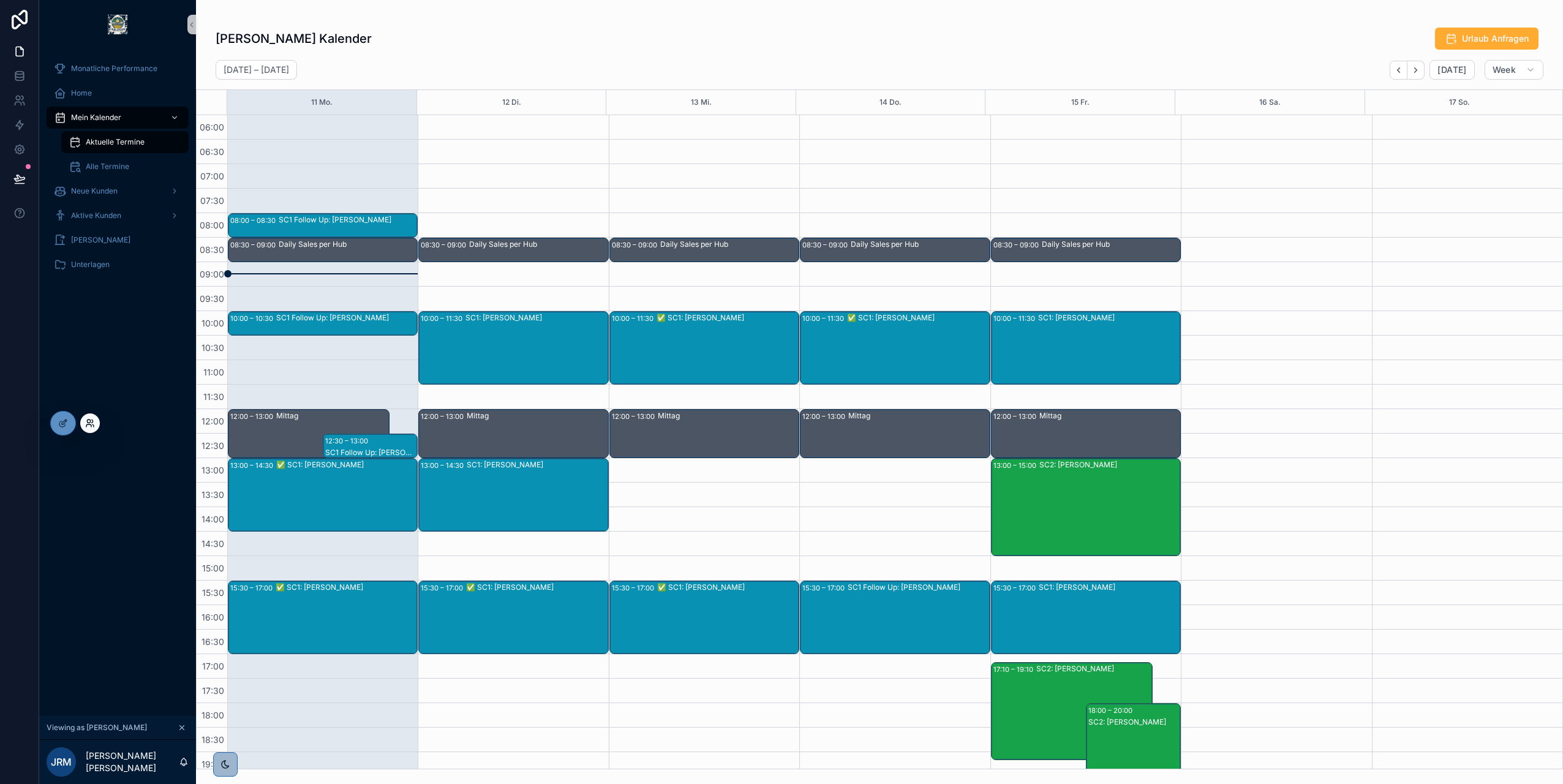
click at [91, 419] on icon at bounding box center [90, 423] width 10 height 10
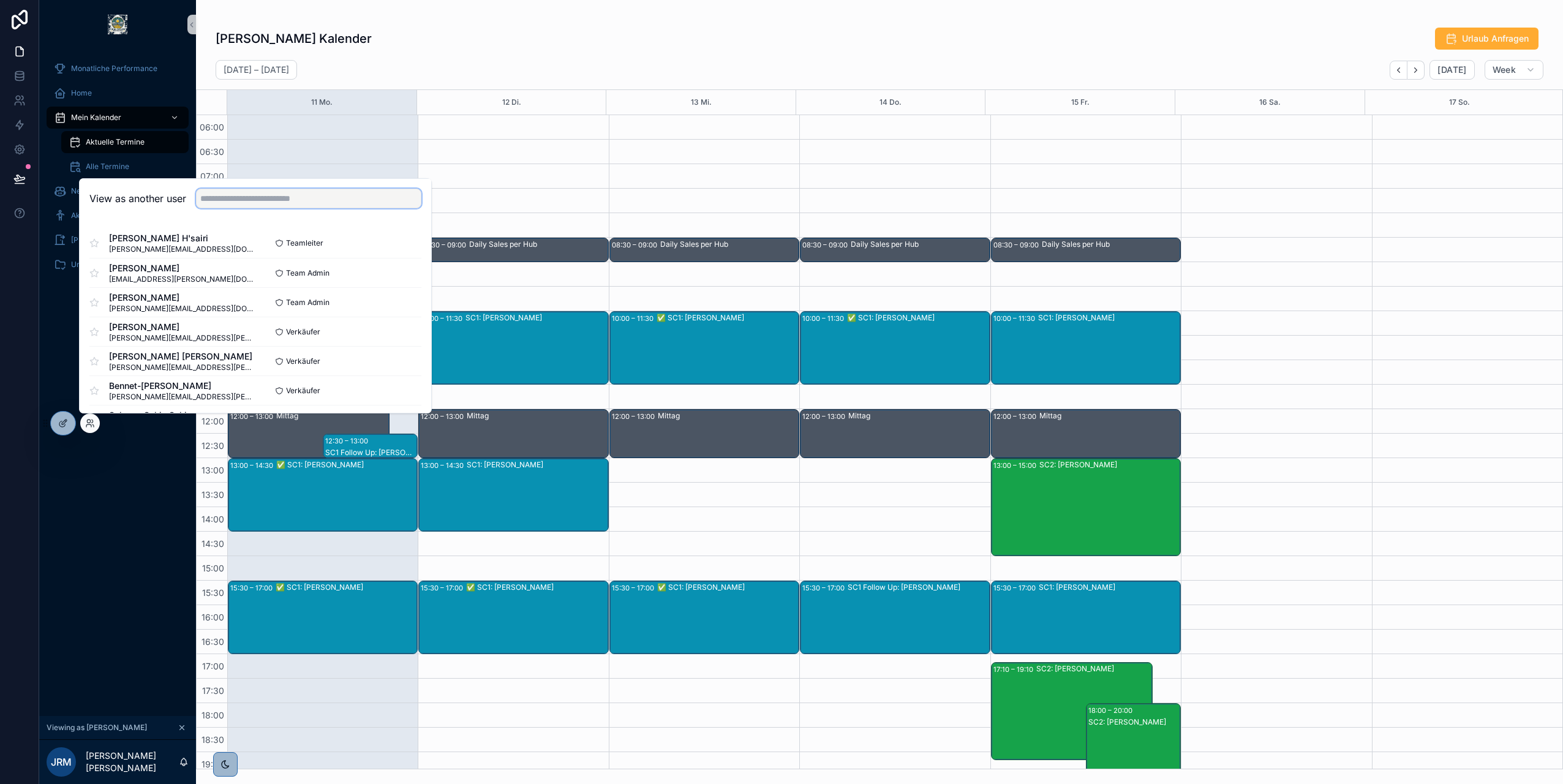
click at [260, 194] on input "text" at bounding box center [309, 199] width 225 height 20
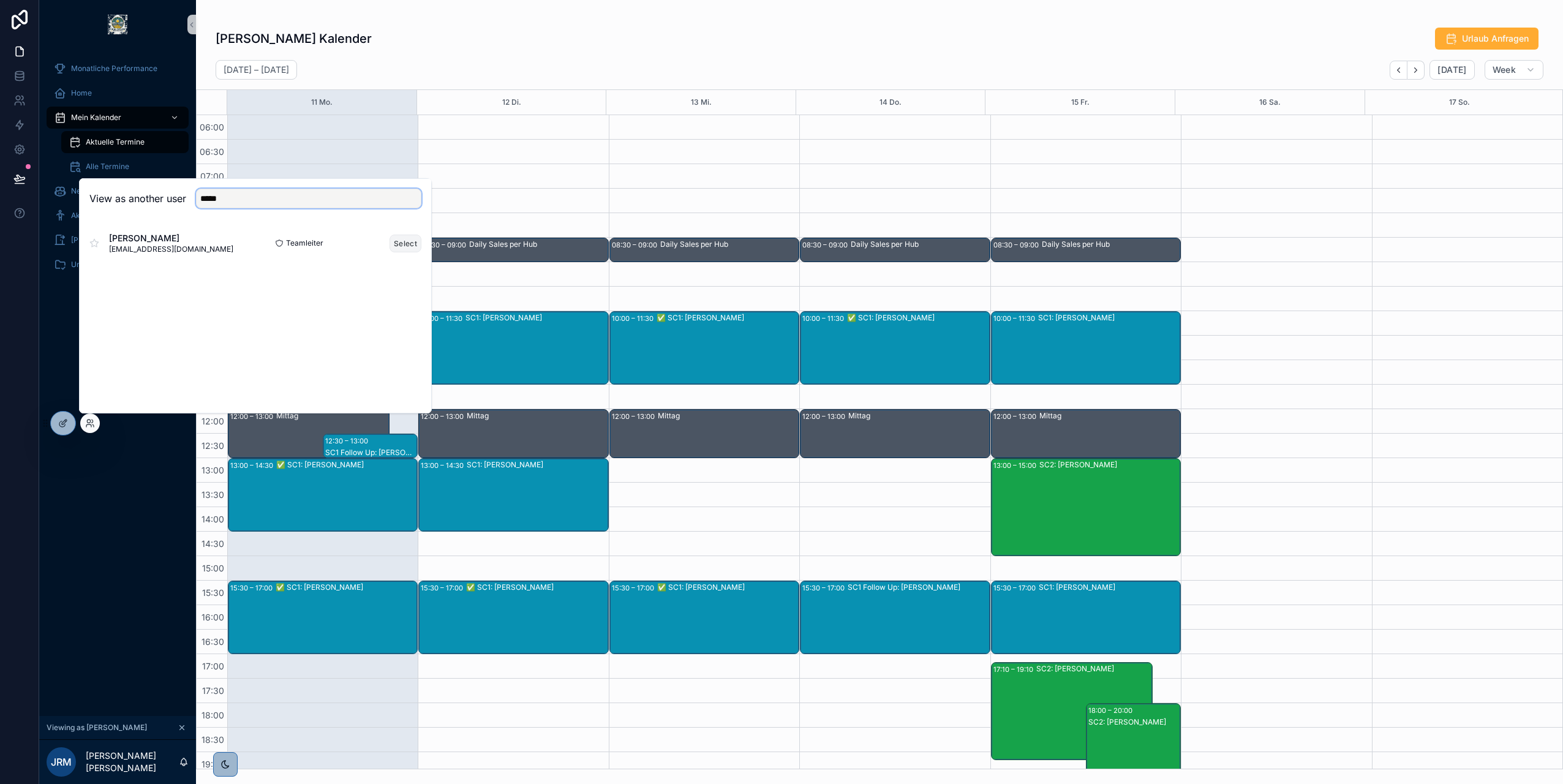
type input "*****"
click at [411, 244] on button "Select" at bounding box center [405, 243] width 32 height 18
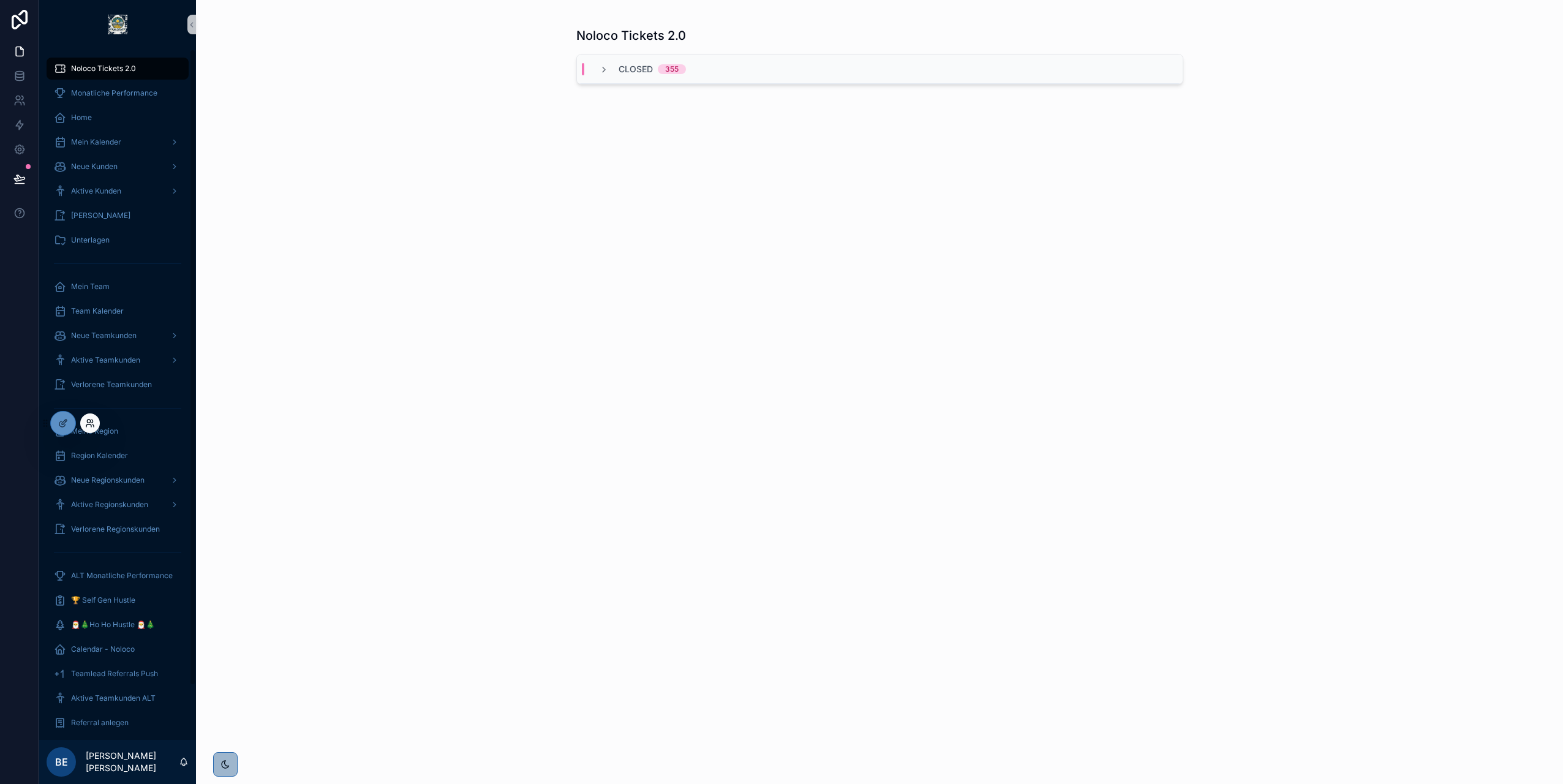
click at [89, 422] on icon at bounding box center [88, 421] width 3 height 3
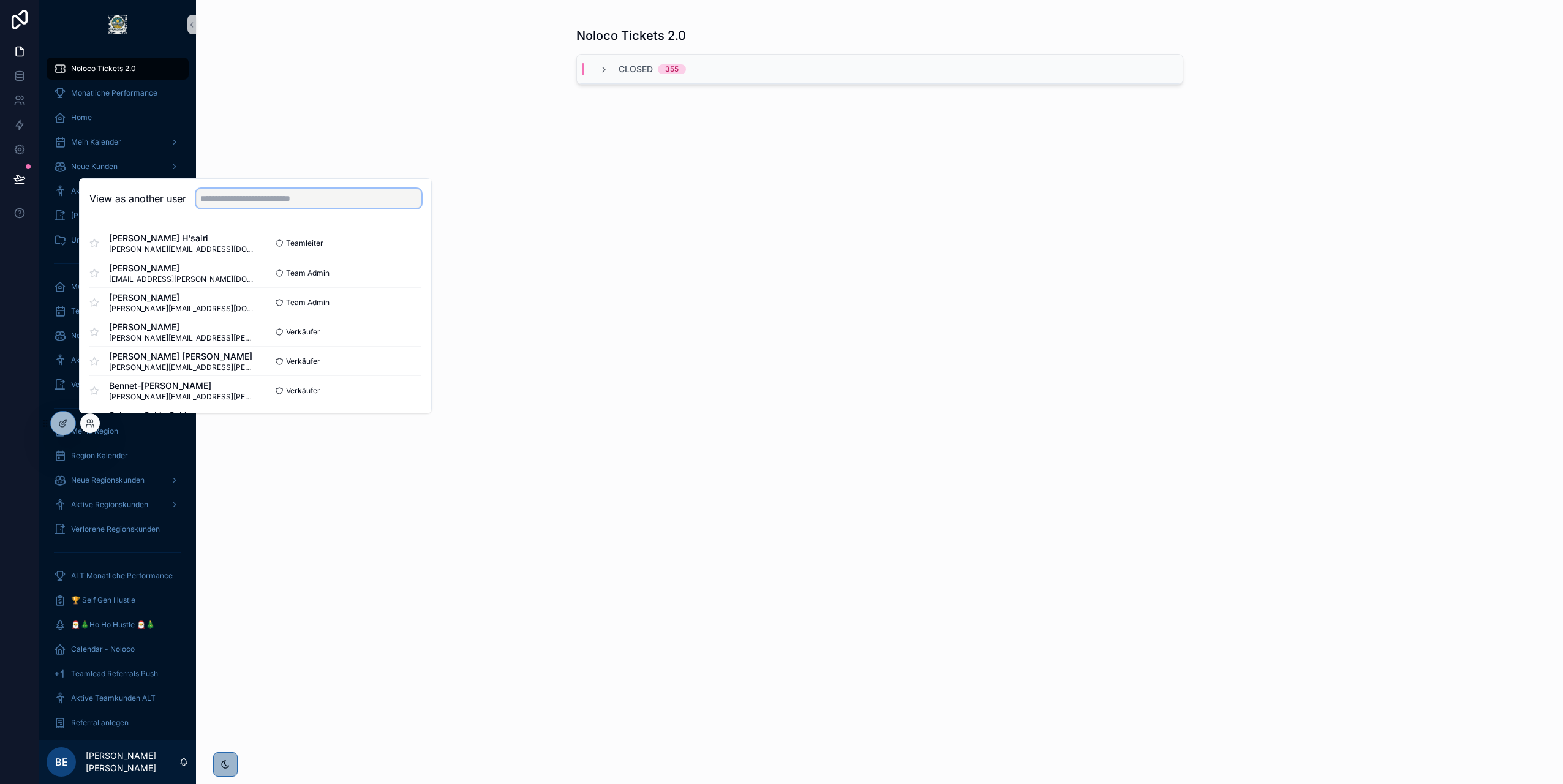
click at [225, 202] on input "text" at bounding box center [309, 199] width 225 height 20
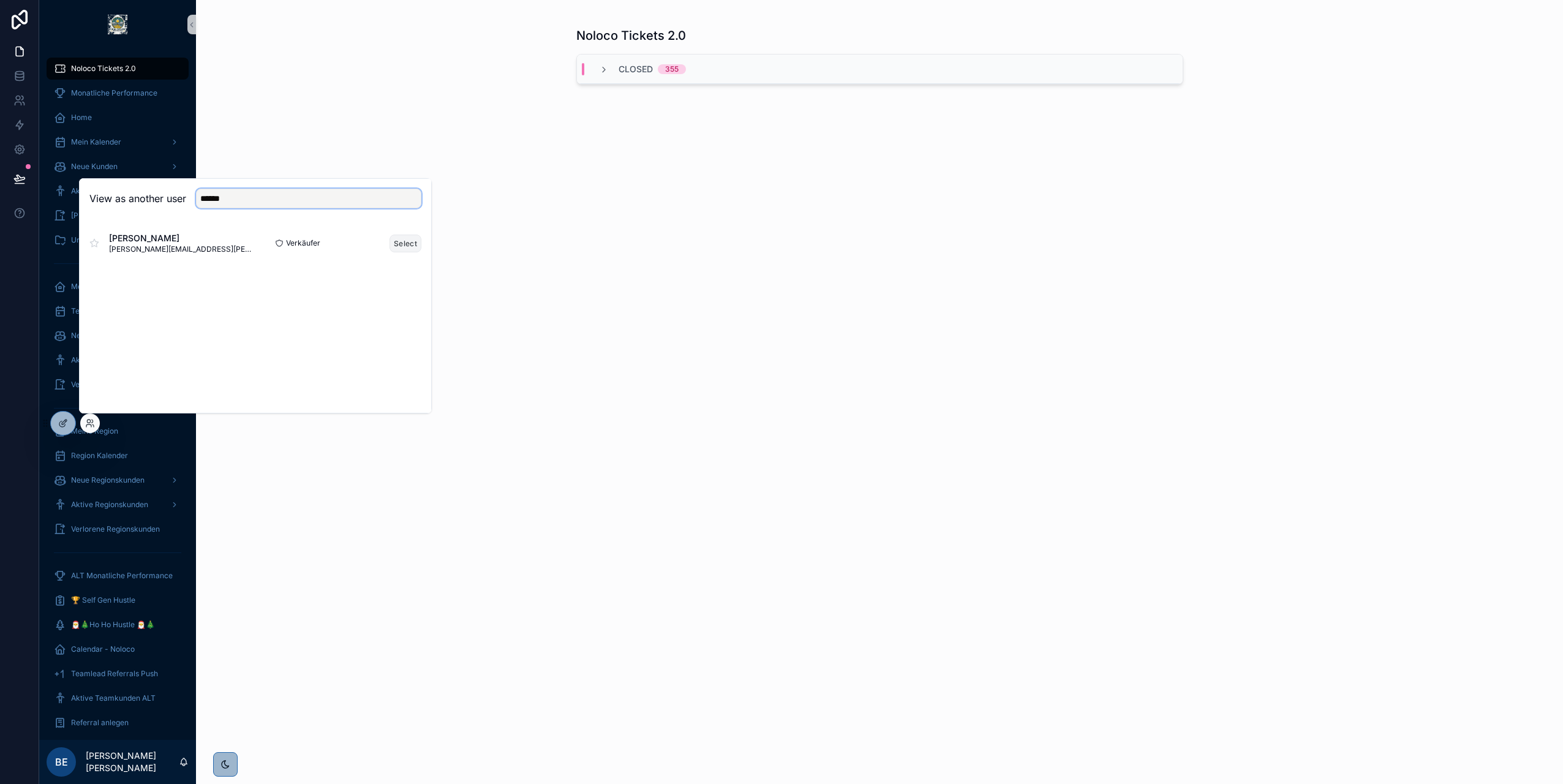
type input "******"
click at [408, 244] on button "Select" at bounding box center [405, 243] width 32 height 18
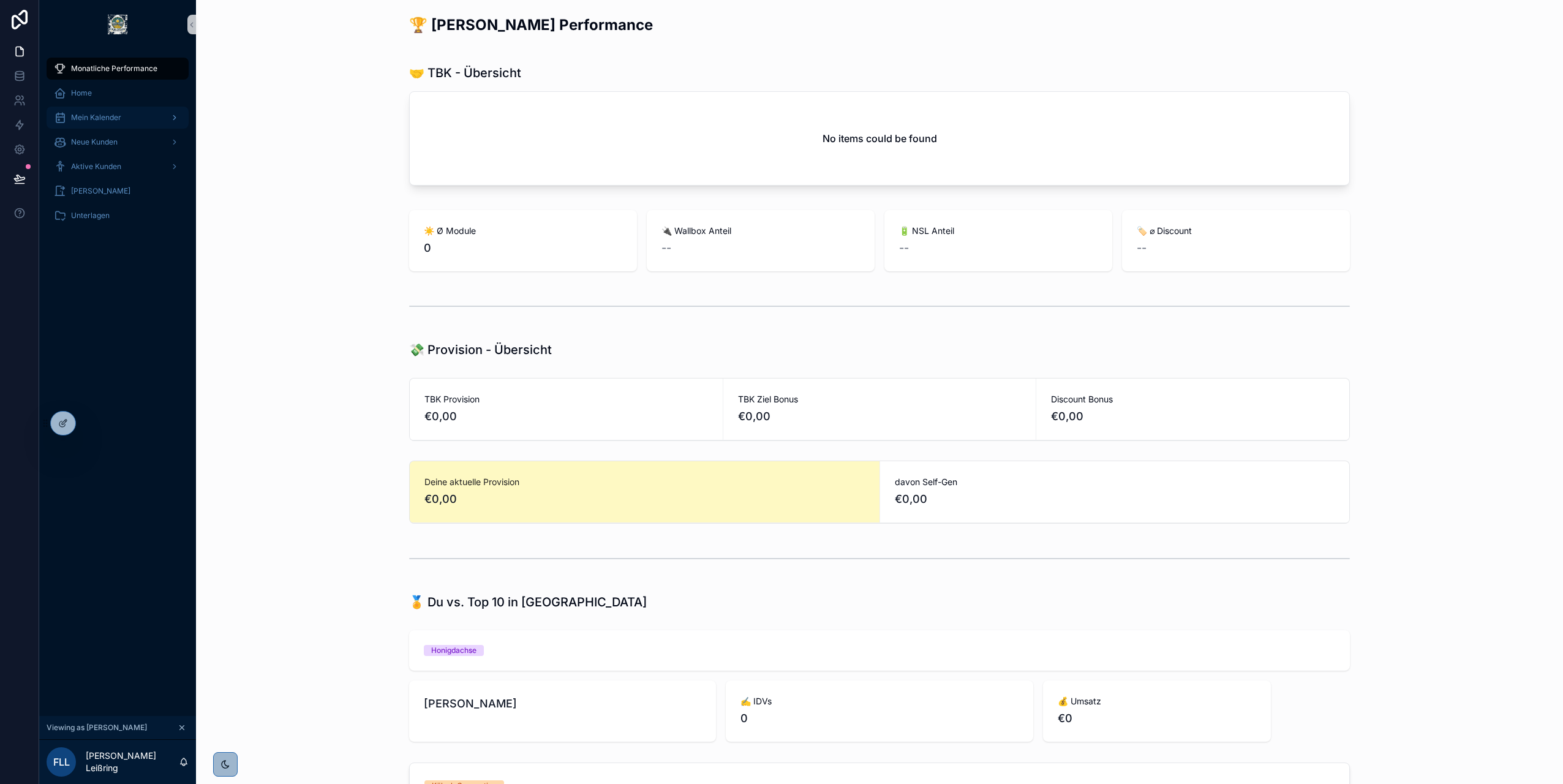
click at [93, 121] on span "Mein Kalender" at bounding box center [96, 117] width 50 height 10
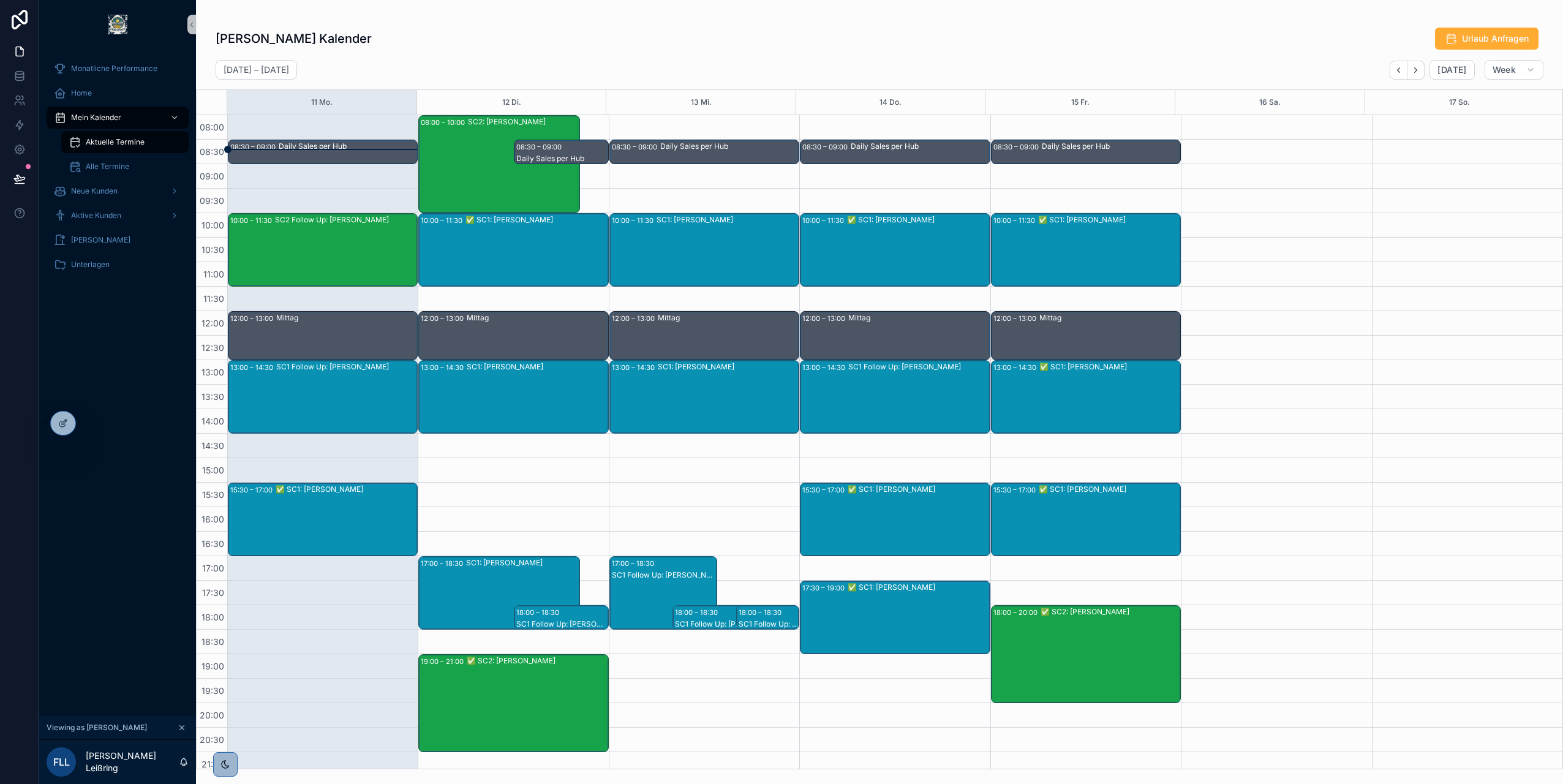
scroll to position [70, 0]
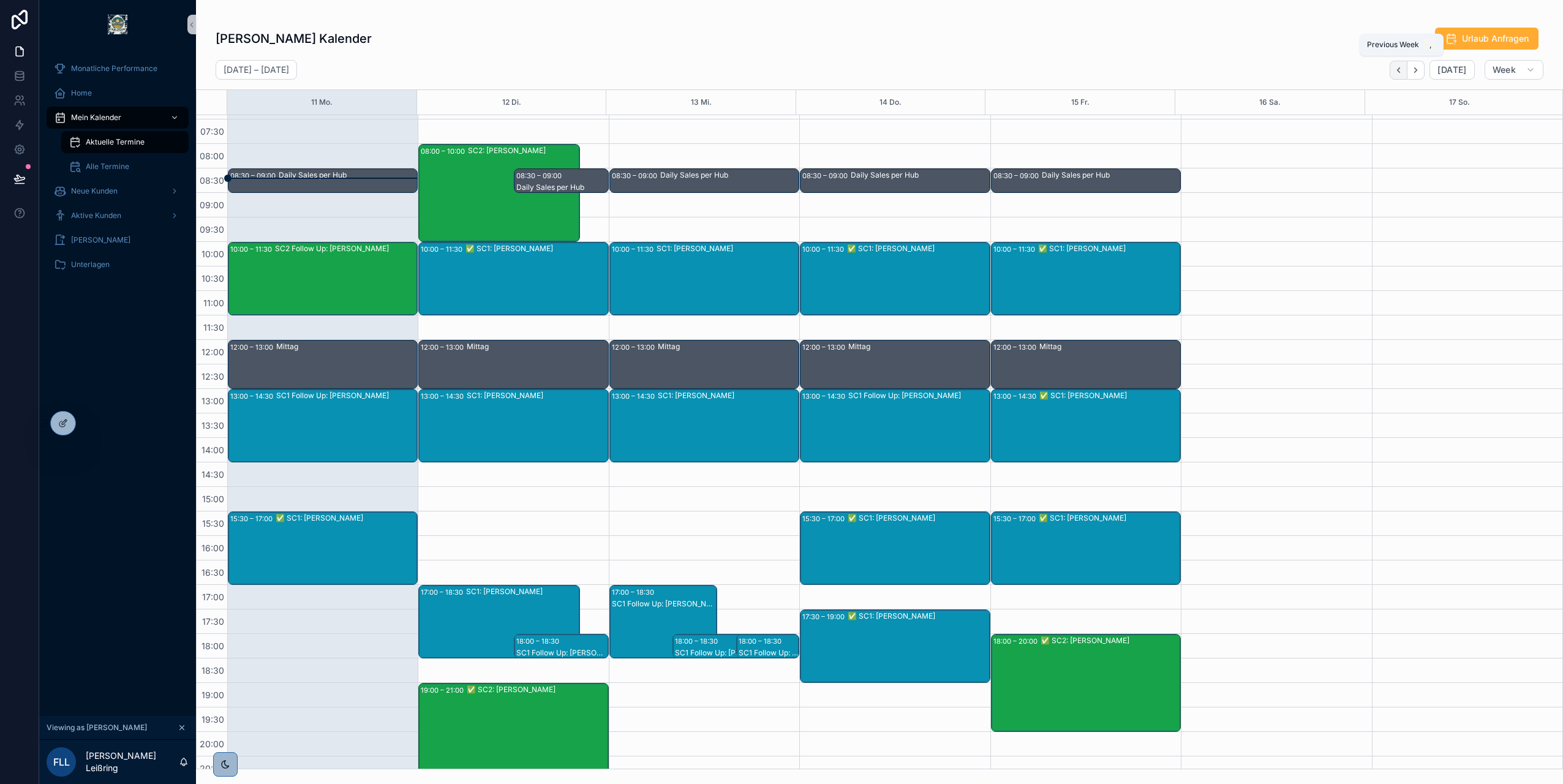
click at [1401, 75] on button "Back" at bounding box center [1399, 70] width 18 height 19
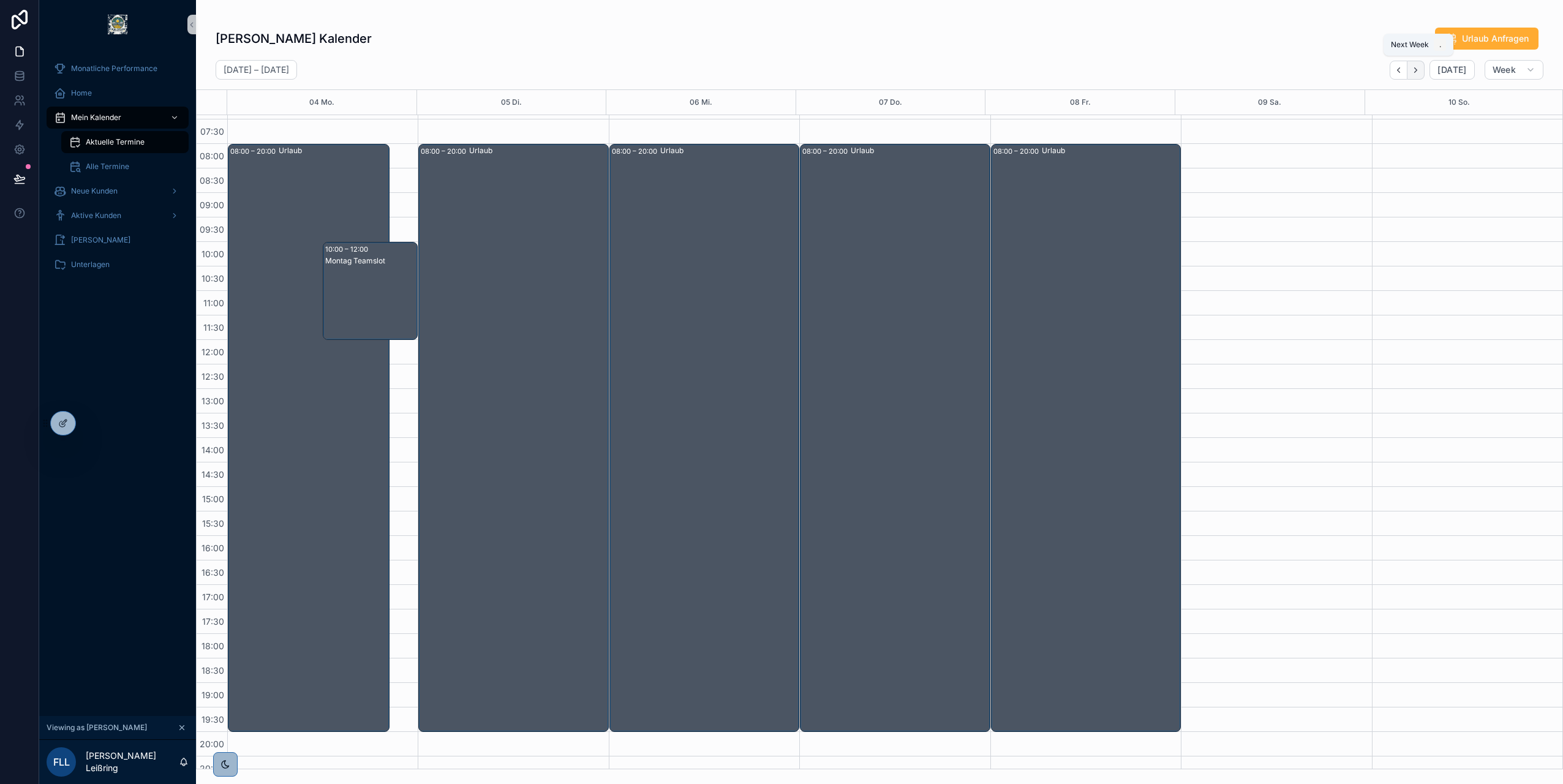
click at [1417, 71] on icon "Next" at bounding box center [1416, 70] width 9 height 9
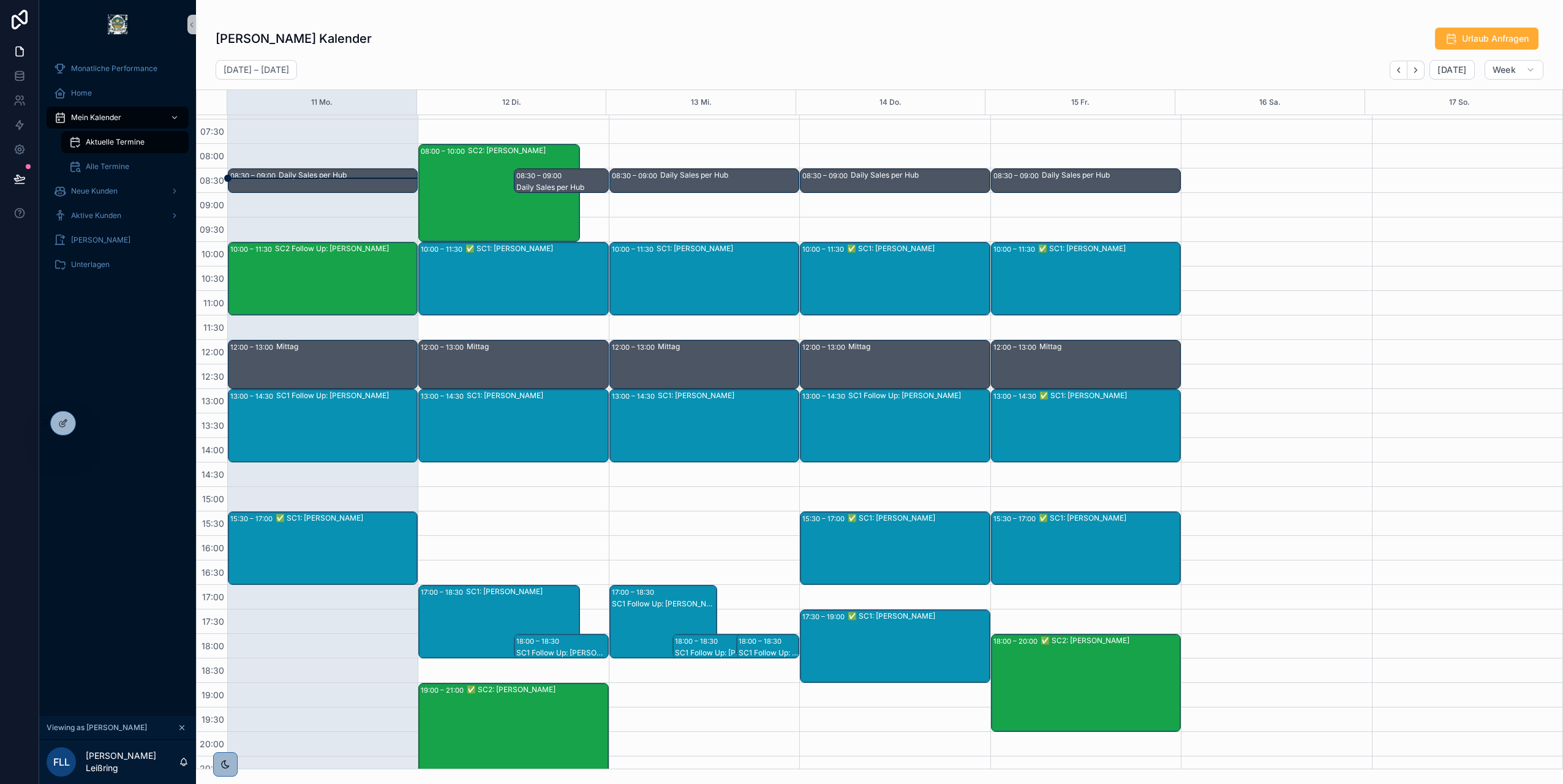
click at [306, 521] on div "✅ SC1: Jens Aries" at bounding box center [346, 518] width 141 height 10
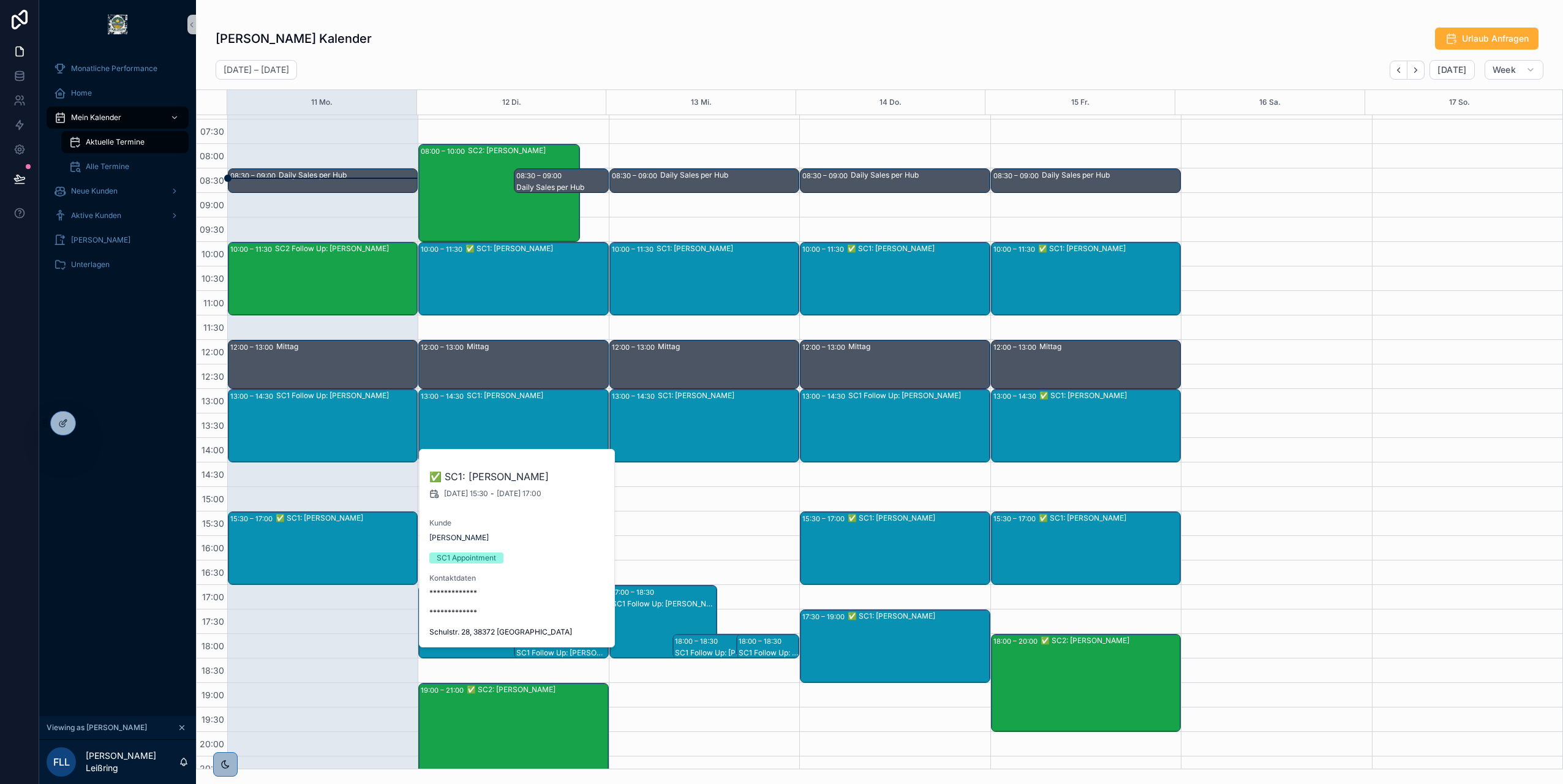
click at [314, 395] on div "SC1 Follow Up: Rüdiger Pietrek" at bounding box center [346, 395] width 140 height 10
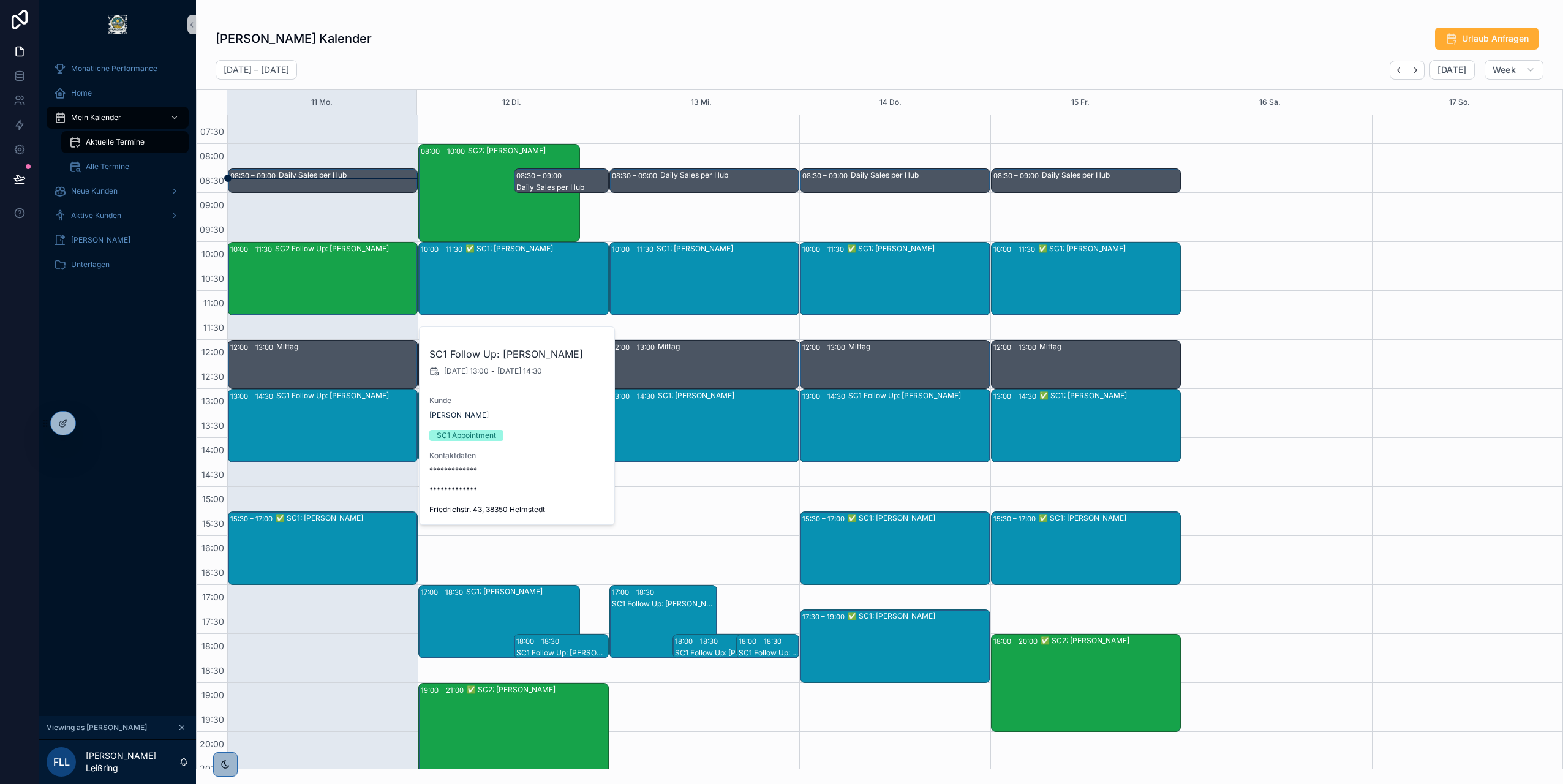
click at [470, 281] on div "✅ SC1: Helmut nolting" at bounding box center [536, 278] width 142 height 71
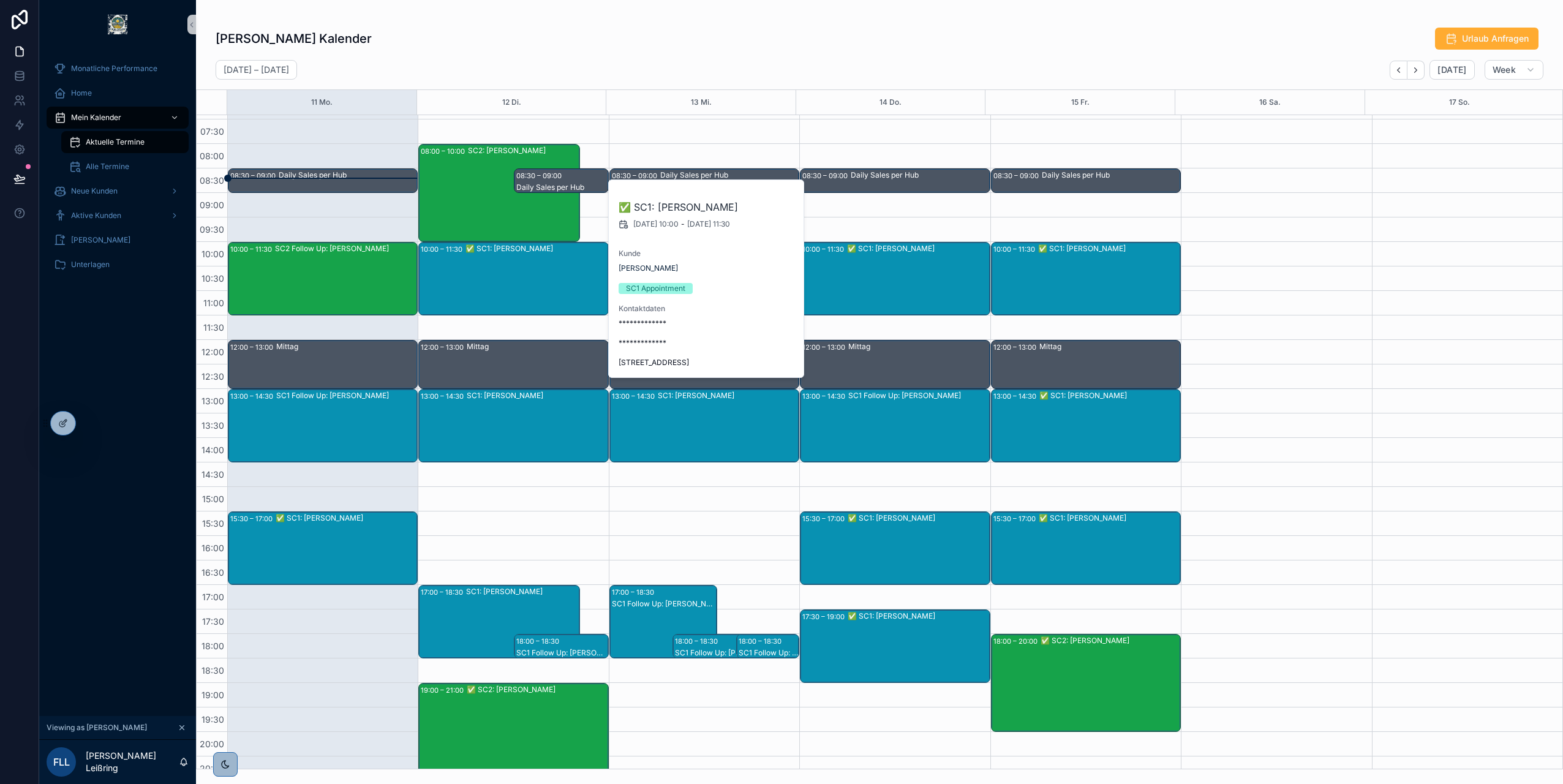
click at [496, 422] on div "SC1: Olaf Kähler" at bounding box center [537, 425] width 140 height 71
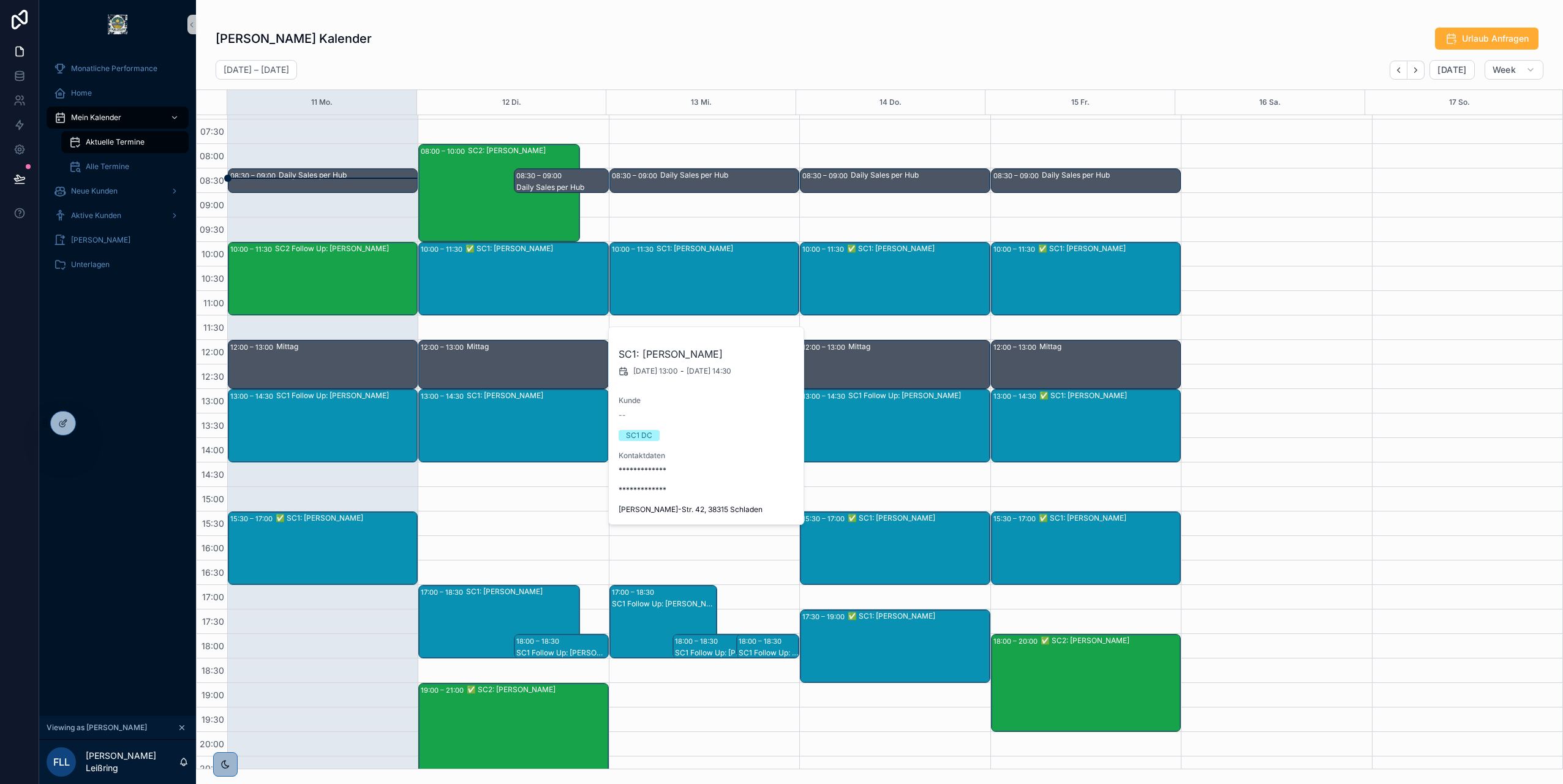
click at [725, 264] on div "SC1: Michael Urbasek" at bounding box center [727, 278] width 142 height 71
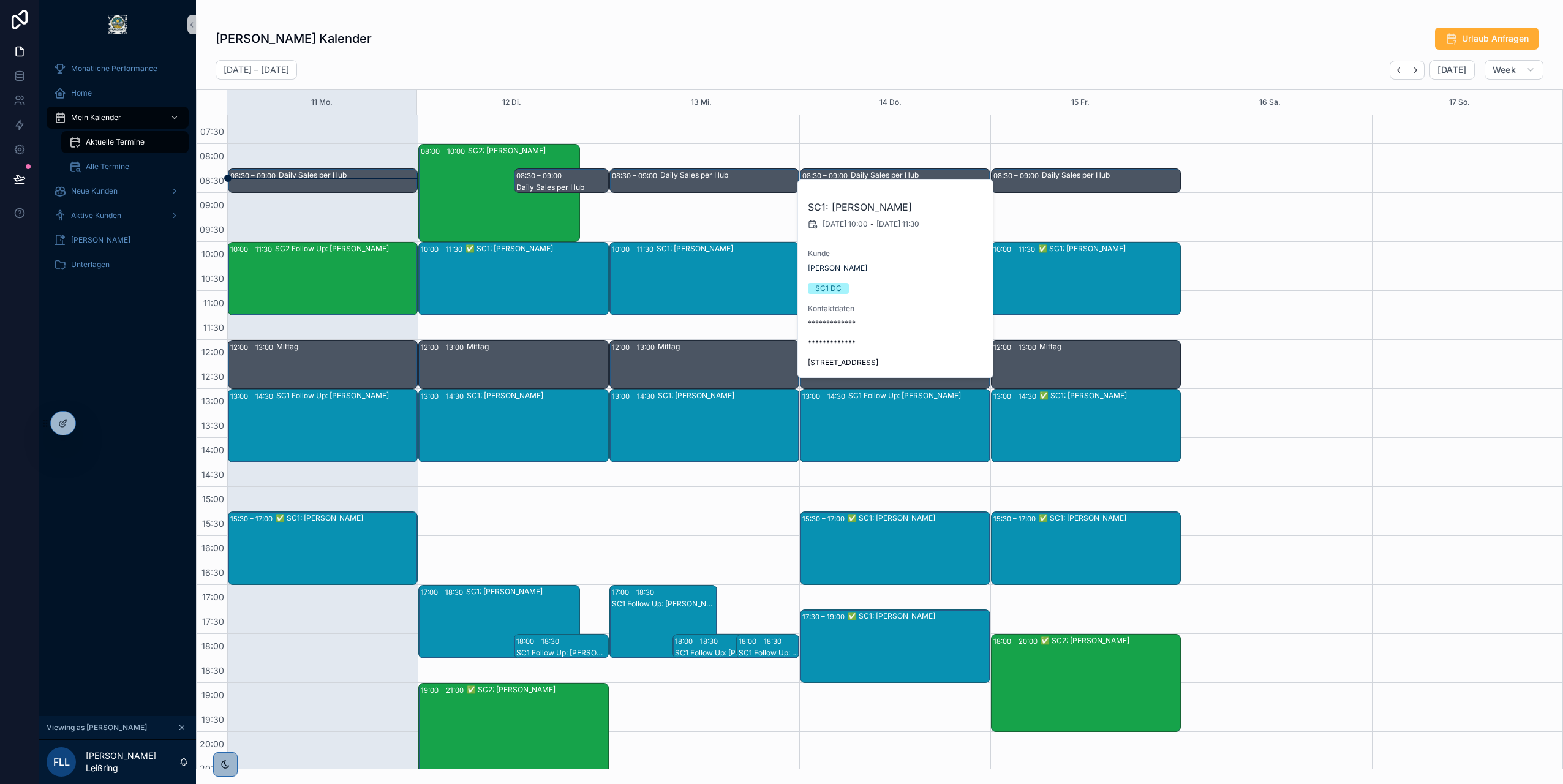
click at [711, 410] on div "SC1: Jörg Grafunder" at bounding box center [728, 425] width 140 height 71
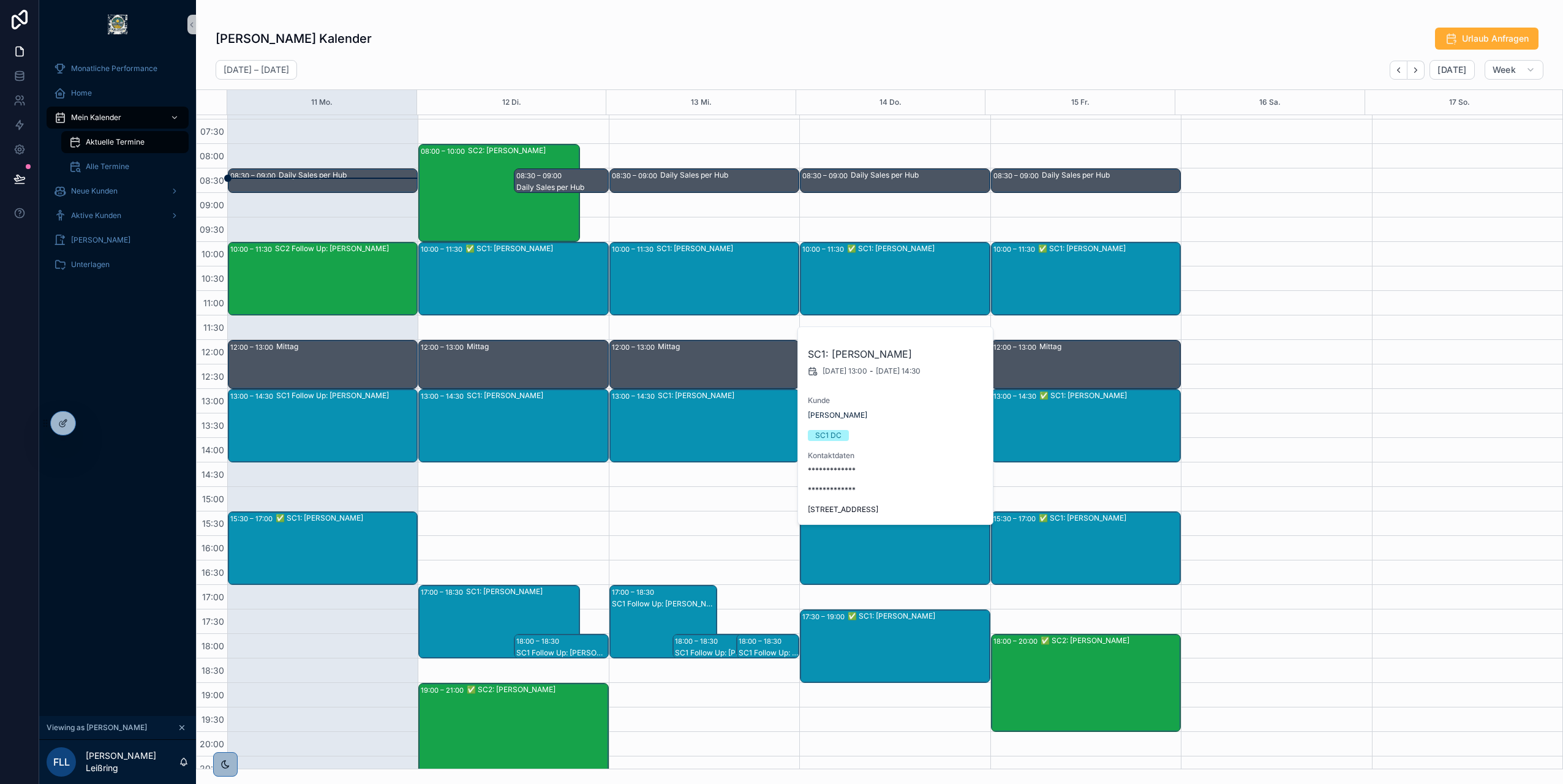
click at [972, 20] on div "Frederic Leißring's Kalender Urlaub Anfragen August 11 – 17 Today Week 11 Mo. 1…" at bounding box center [880, 395] width 1367 height 750
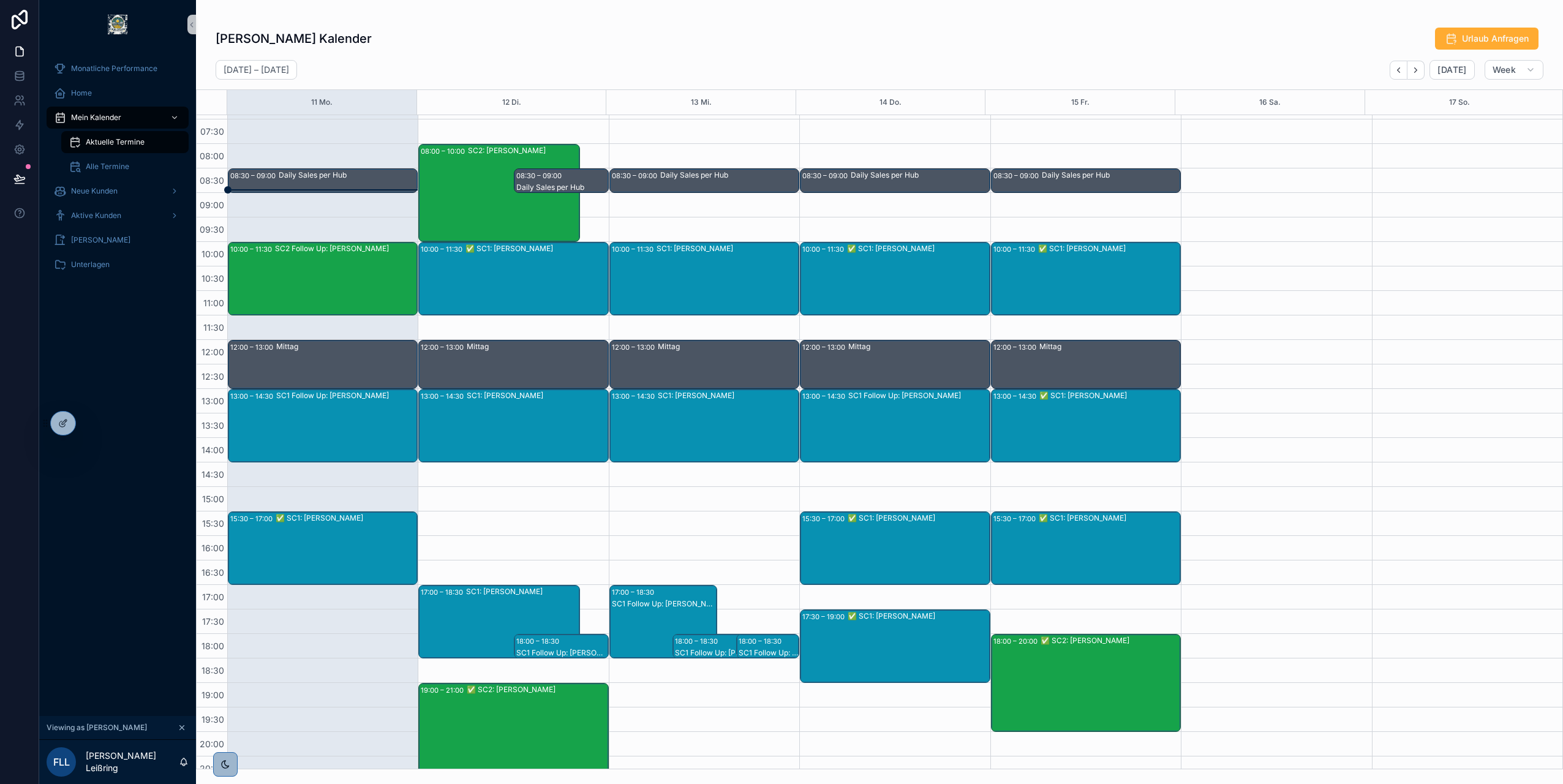
click at [300, 259] on div "SC2 Follow Up: Stefan Ludwig" at bounding box center [346, 278] width 142 height 71
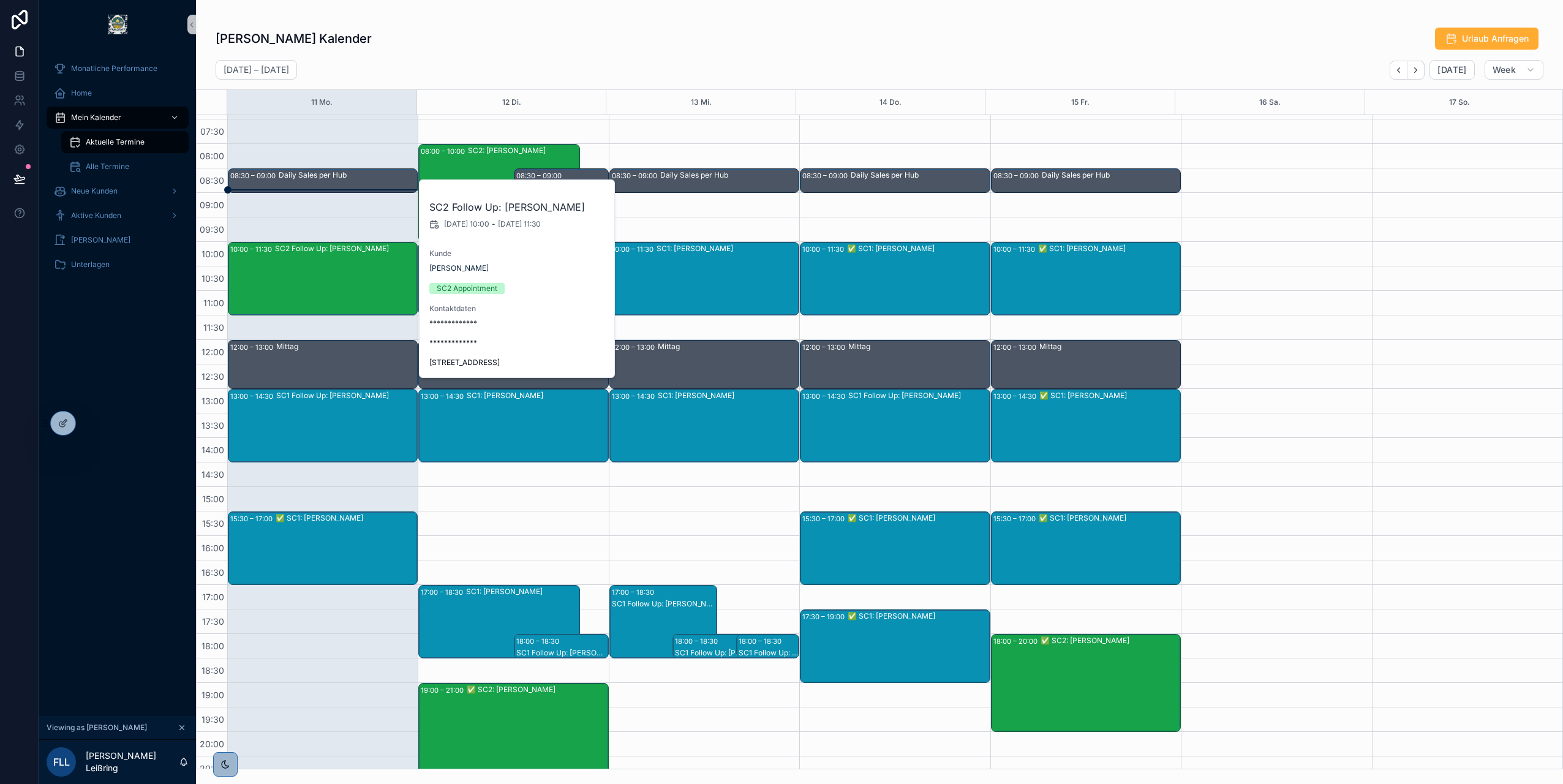
click at [591, 34] on div "Frederic Leißring's Kalender Urlaub Anfragen" at bounding box center [880, 38] width 1328 height 23
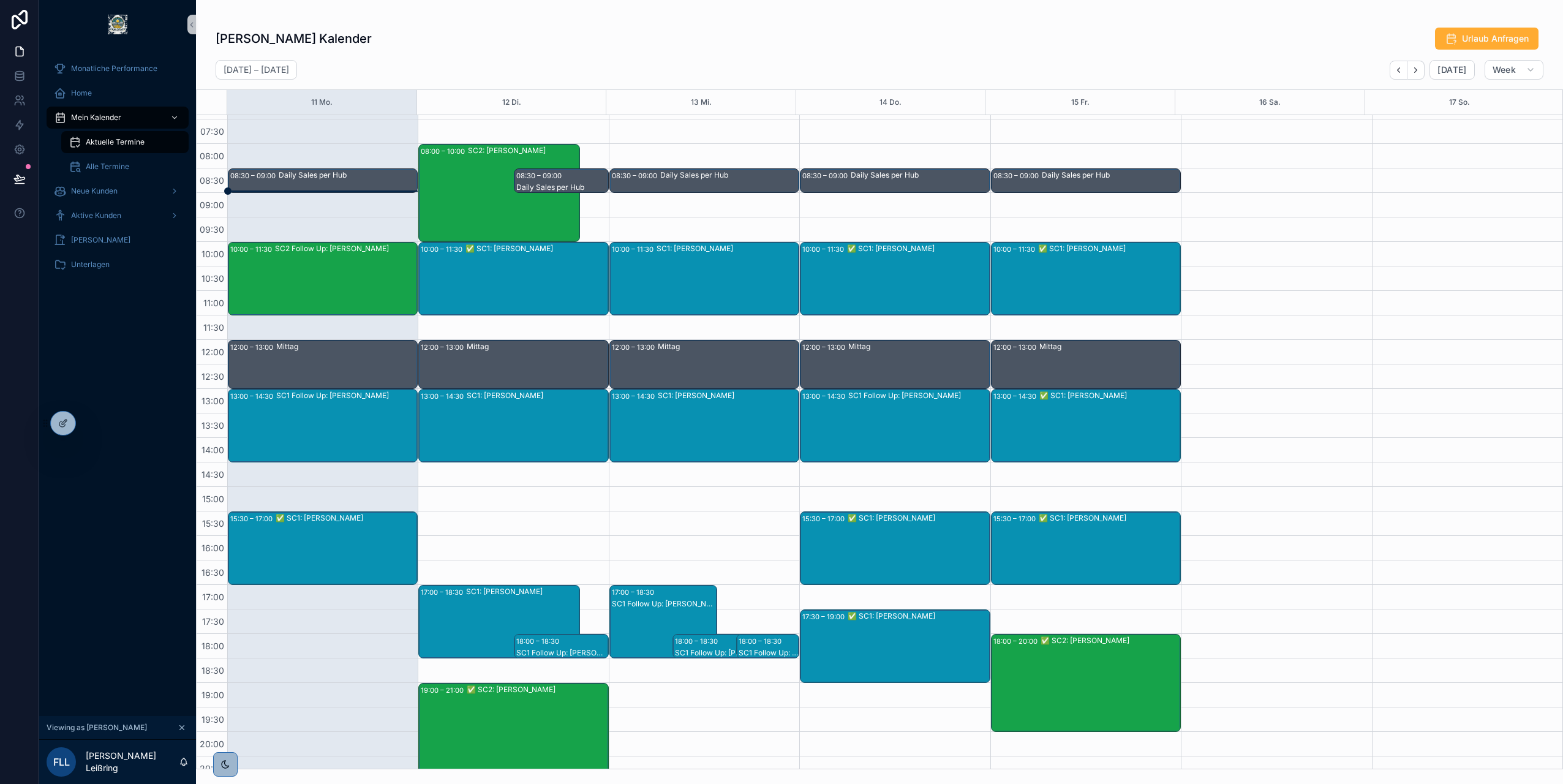
click at [472, 174] on div "SC2: Fred Schmeier" at bounding box center [523, 193] width 111 height 95
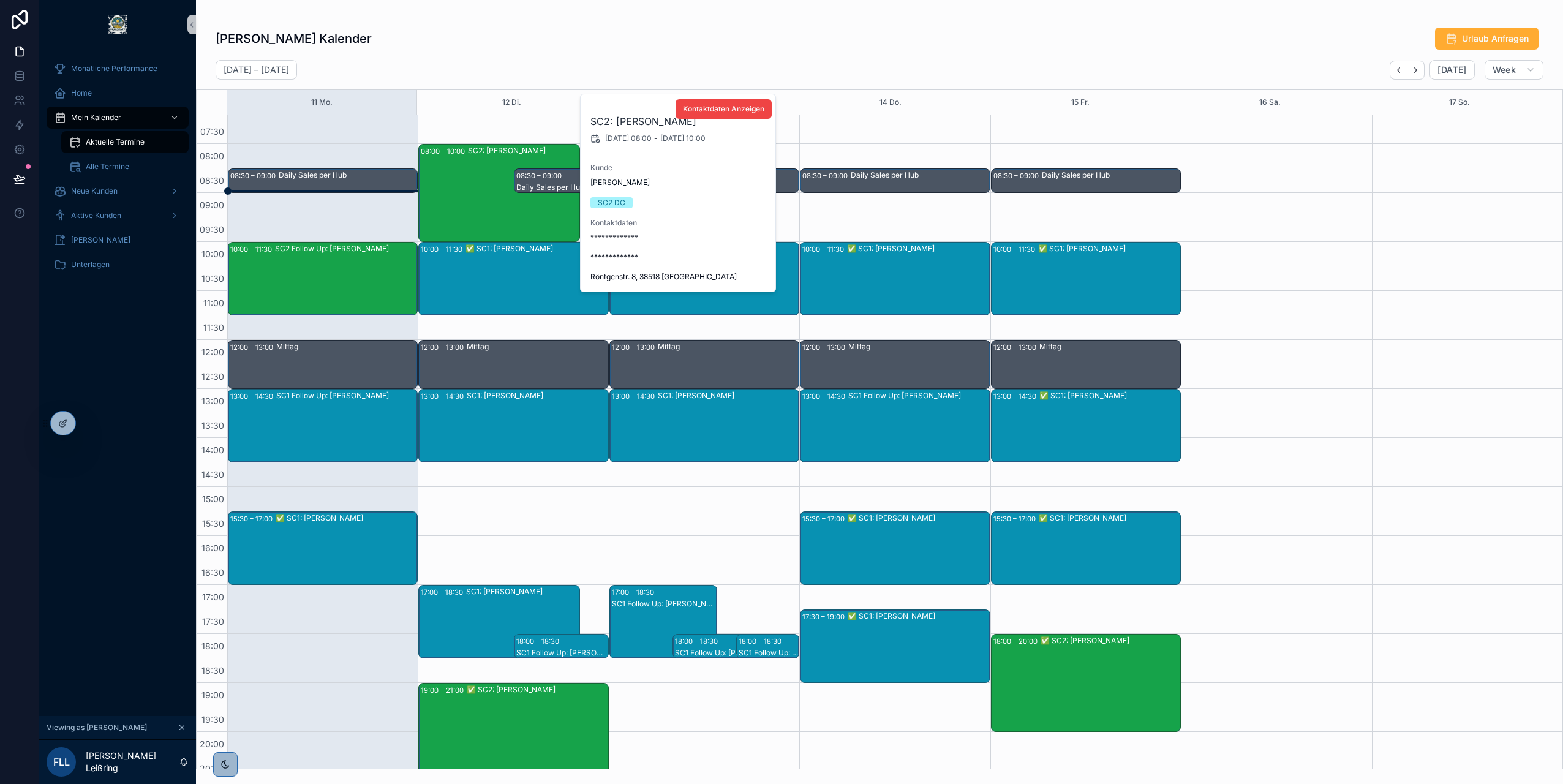
click at [611, 186] on span "Fred Schmeier" at bounding box center [621, 182] width 60 height 10
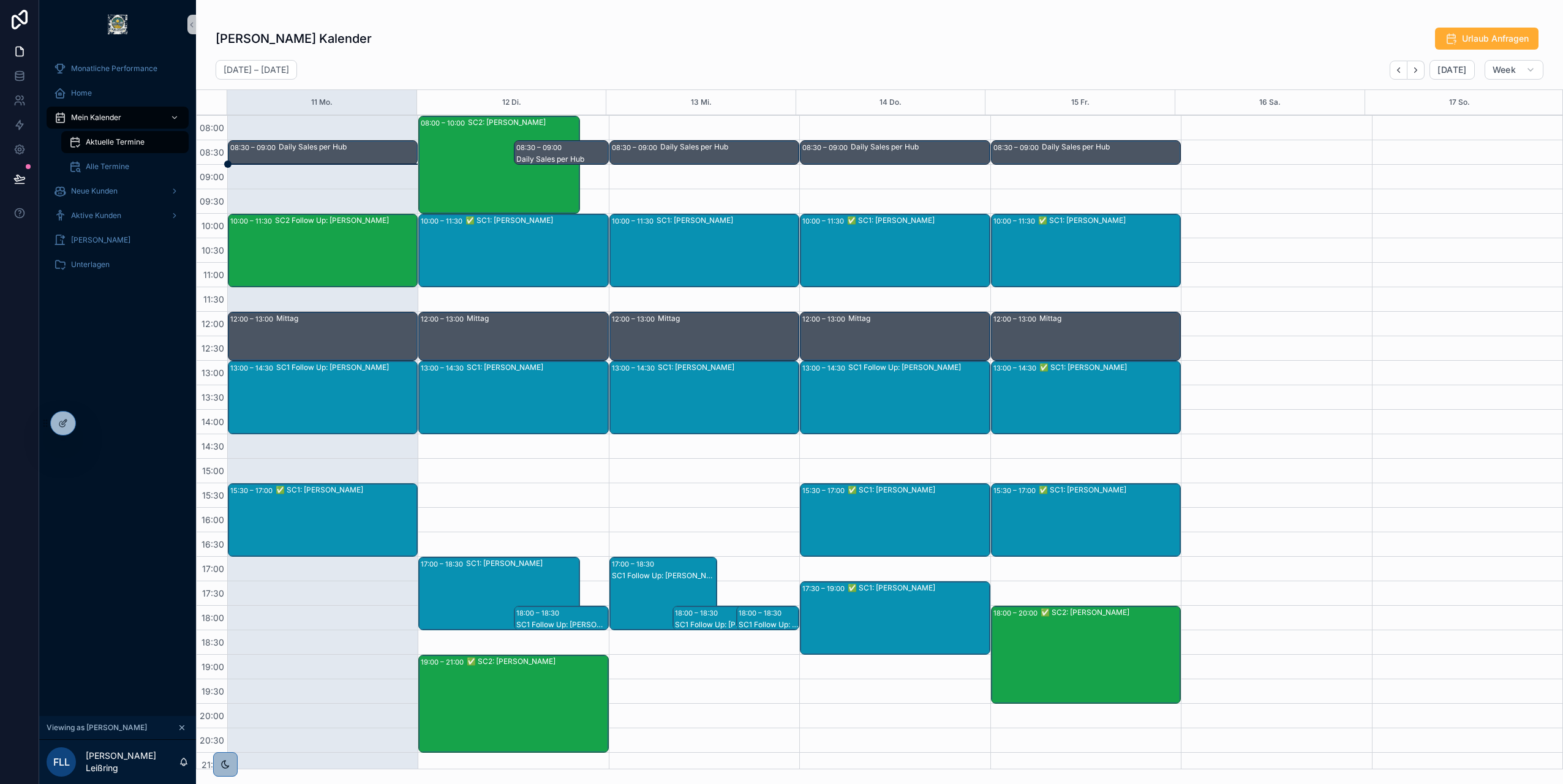
scroll to position [70, 0]
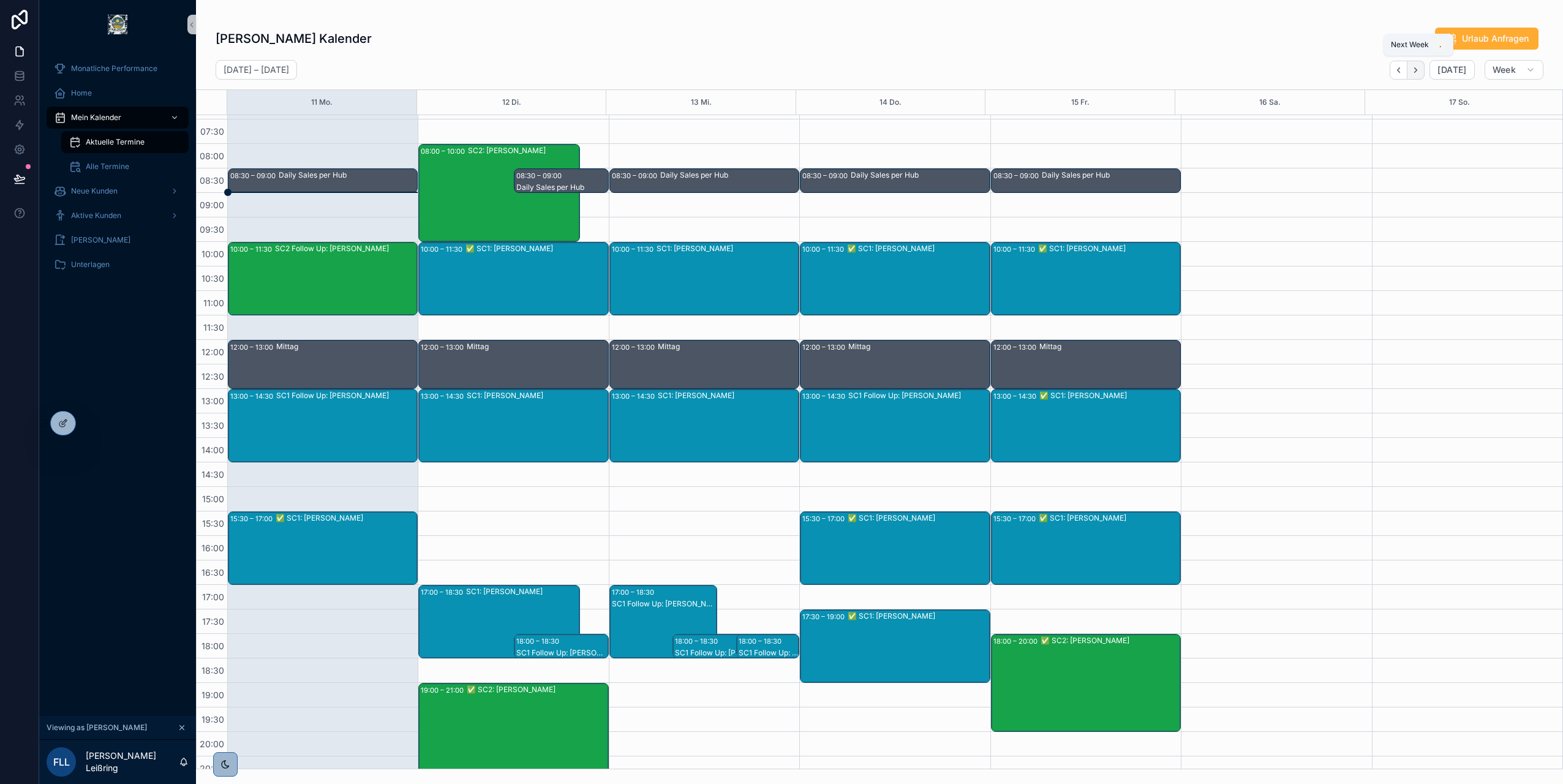
click at [1411, 70] on button "Next" at bounding box center [1416, 70] width 17 height 19
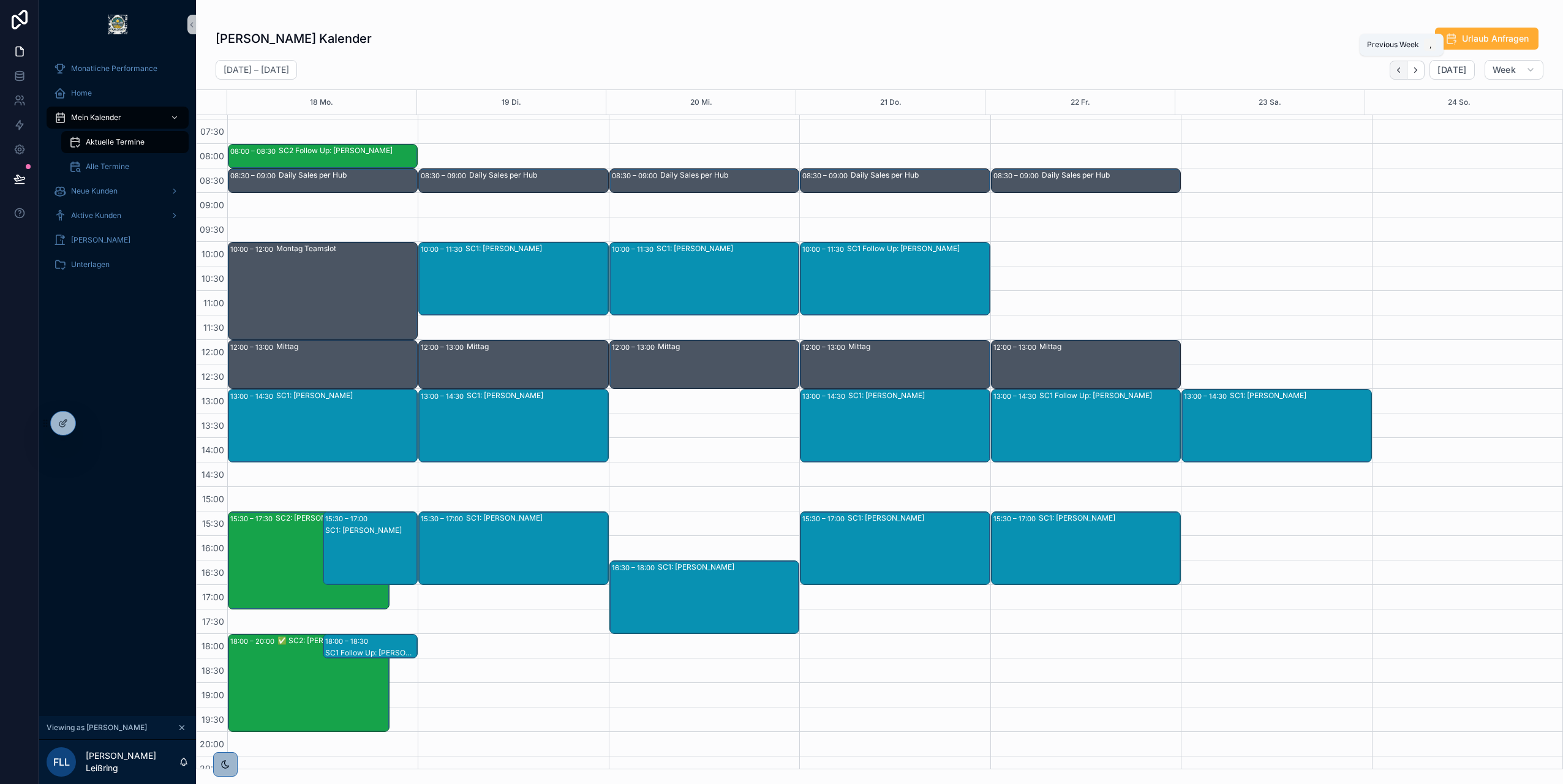
click at [1399, 62] on button "Back" at bounding box center [1399, 70] width 18 height 19
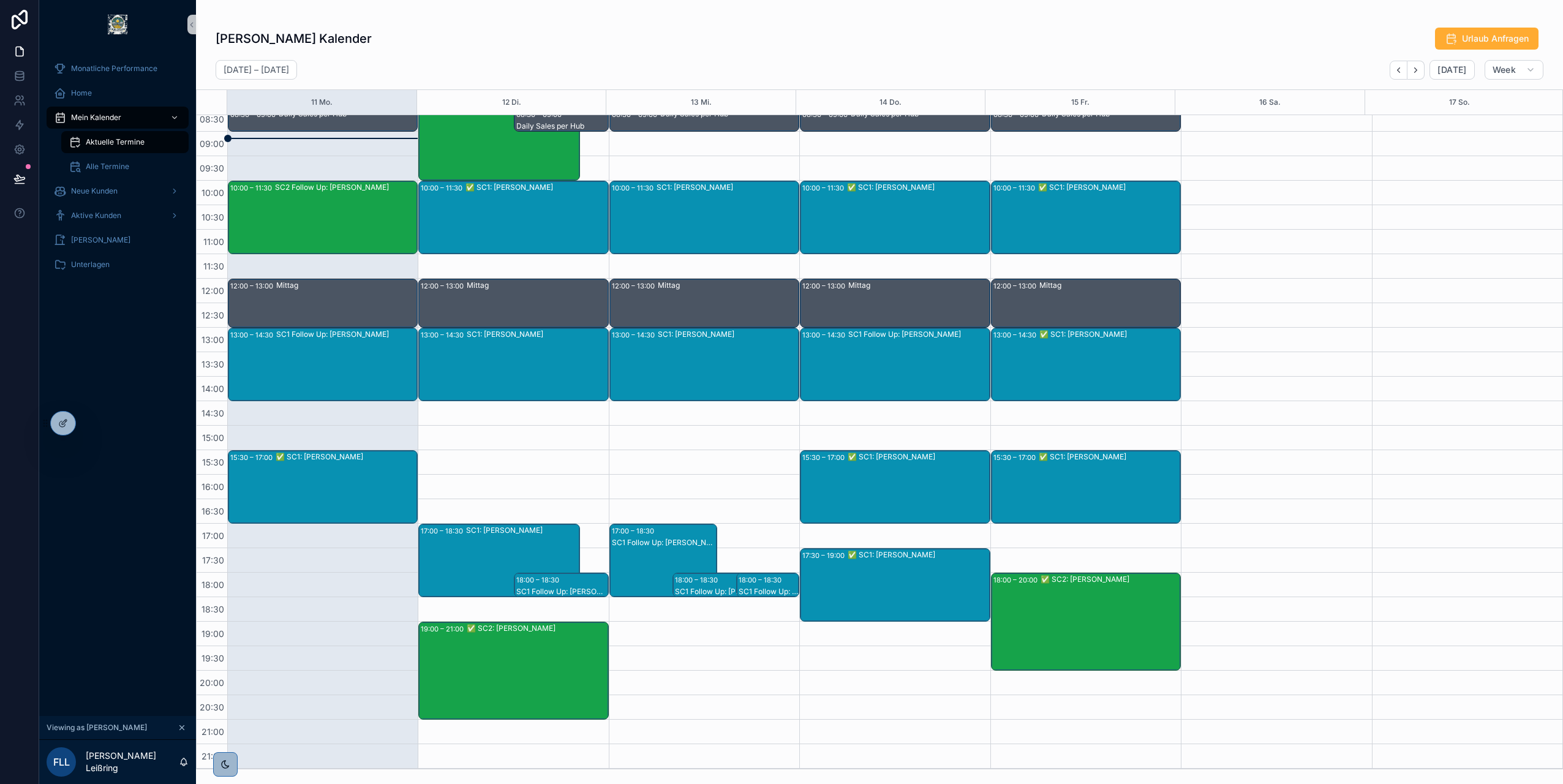
scroll to position [70, 0]
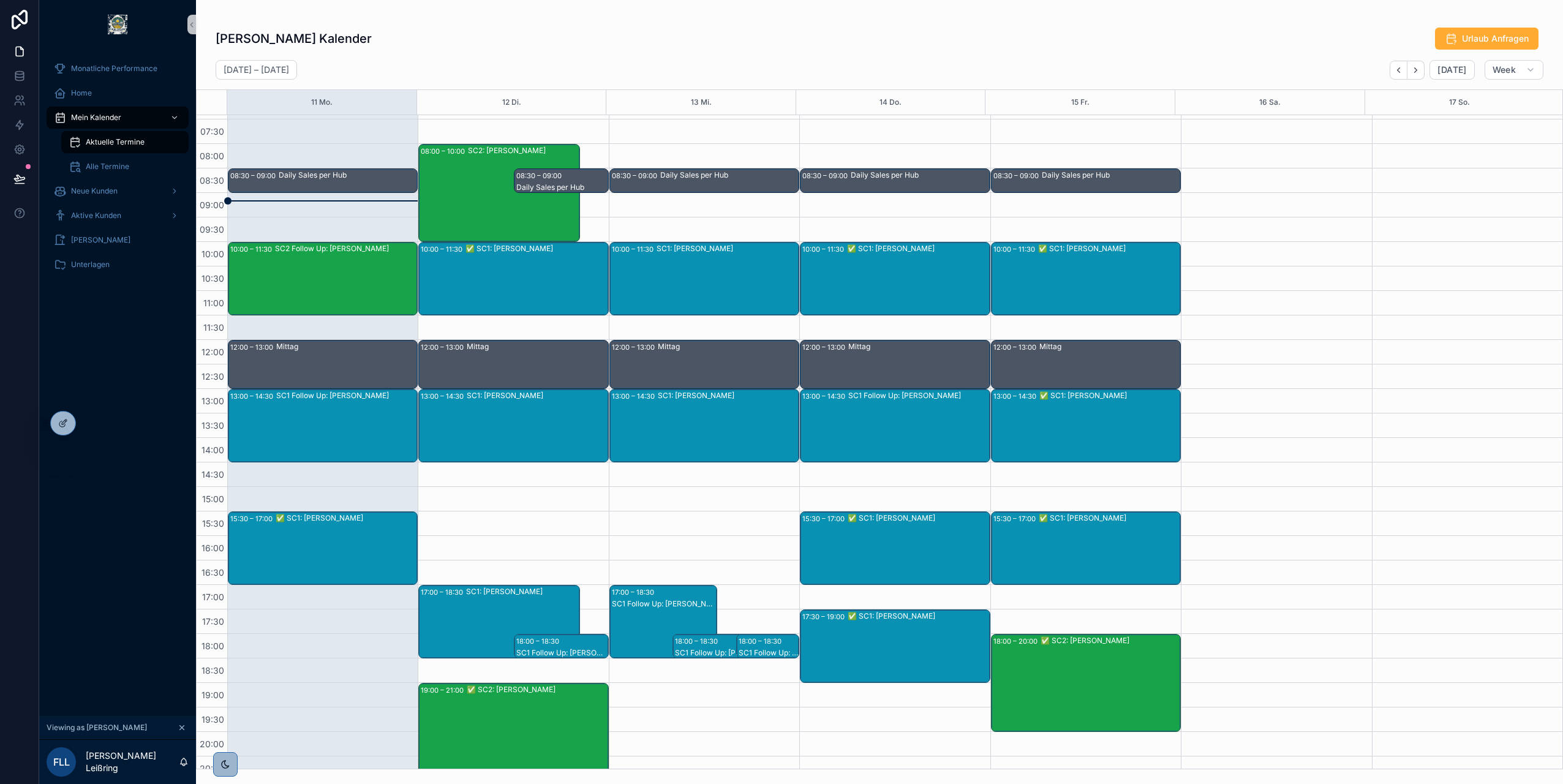
click at [481, 152] on div "SC2: [PERSON_NAME]" at bounding box center [523, 150] width 111 height 10
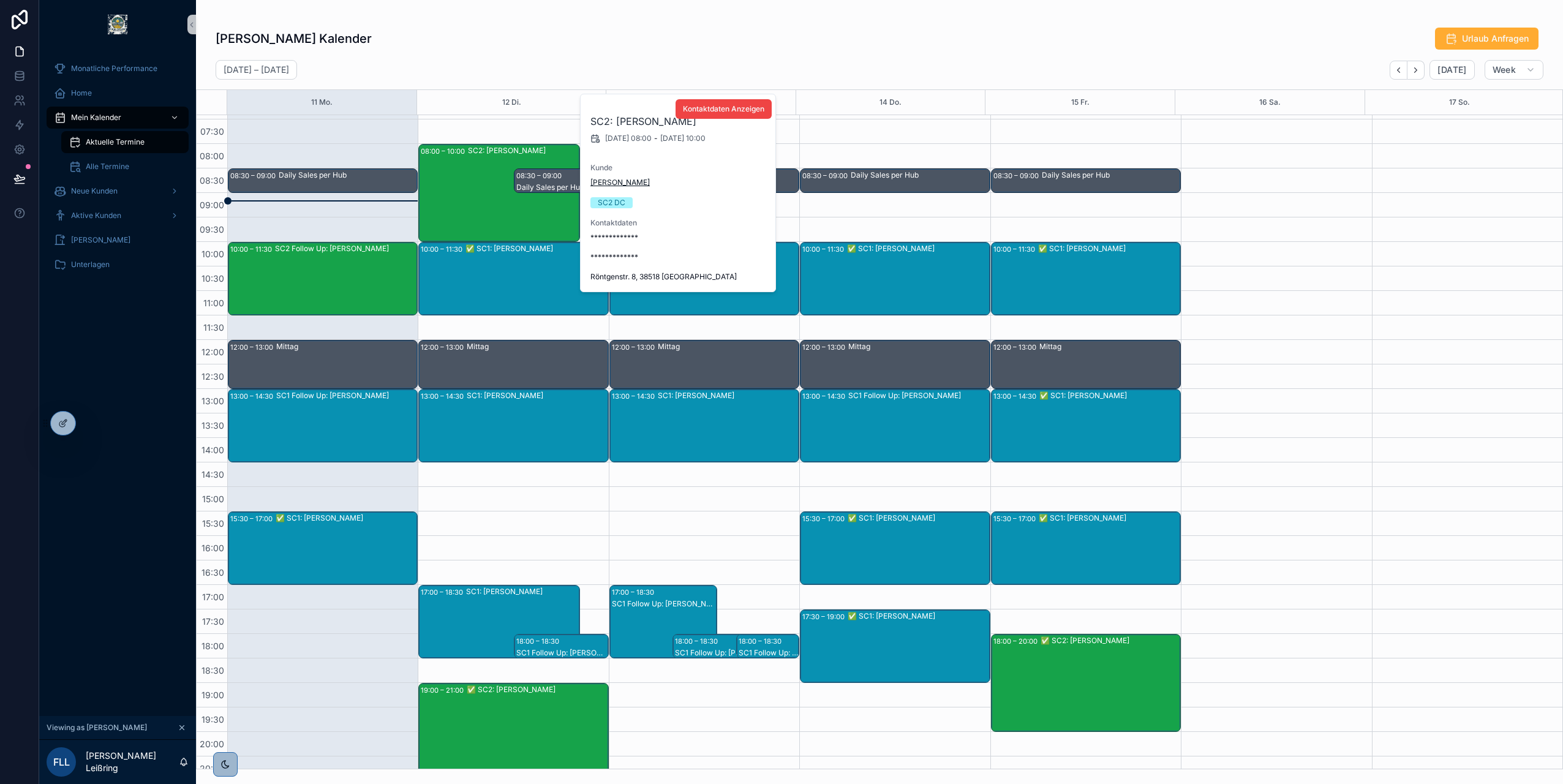
click at [618, 183] on span "Fred Schmeier" at bounding box center [621, 182] width 60 height 10
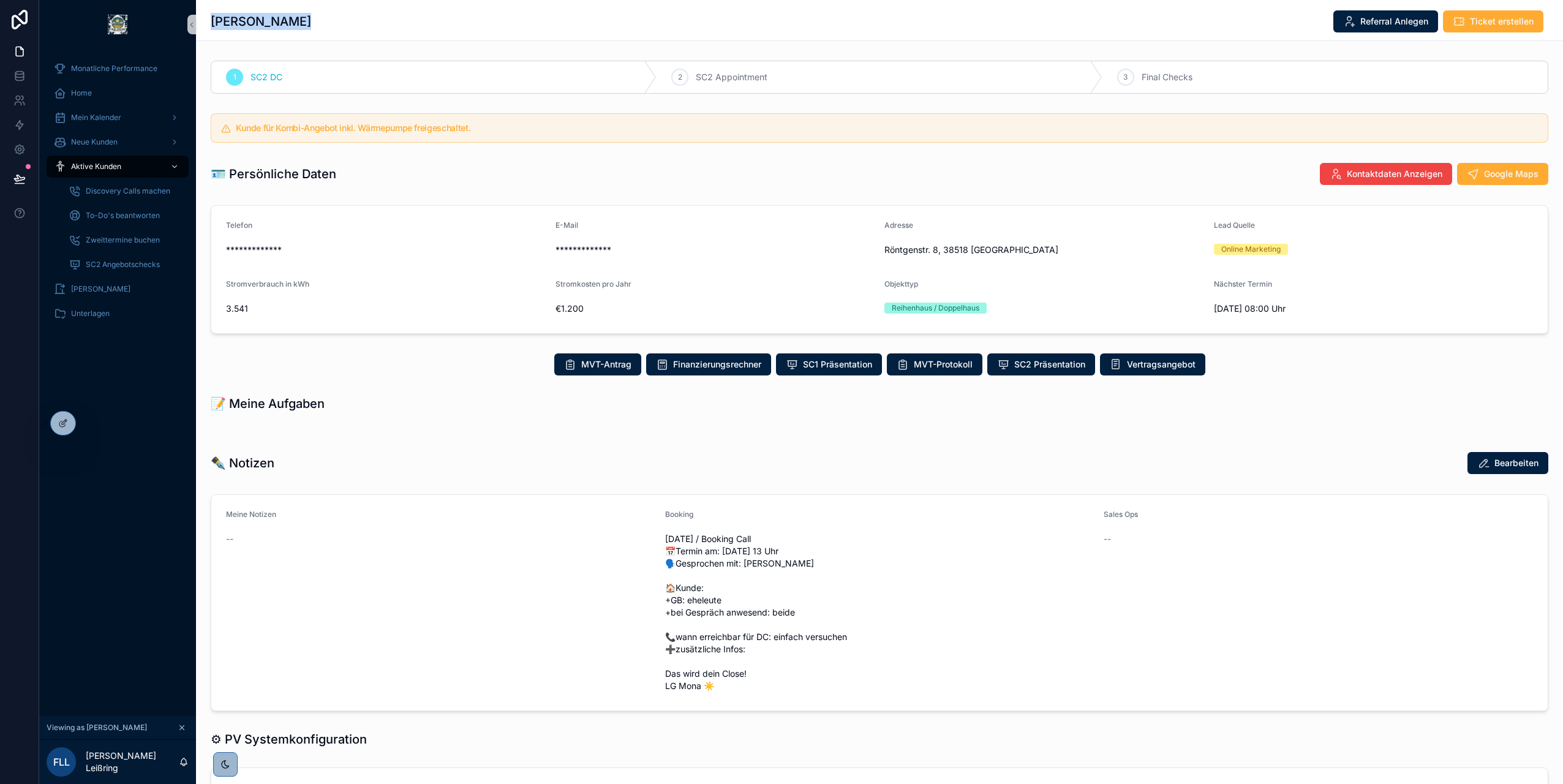
drag, startPoint x: 316, startPoint y: 20, endPoint x: 211, endPoint y: 21, distance: 105.0
click at [211, 21] on div "Fred Schmeier Referral Anlegen Ticket erstellen" at bounding box center [880, 21] width 1338 height 23
copy h1 "Fred Schmeier"
click at [536, 20] on div "Fred Schmeier Referral Anlegen Ticket erstellen" at bounding box center [880, 21] width 1338 height 23
click at [1470, 24] on span "Ticket erstellen" at bounding box center [1502, 21] width 64 height 12
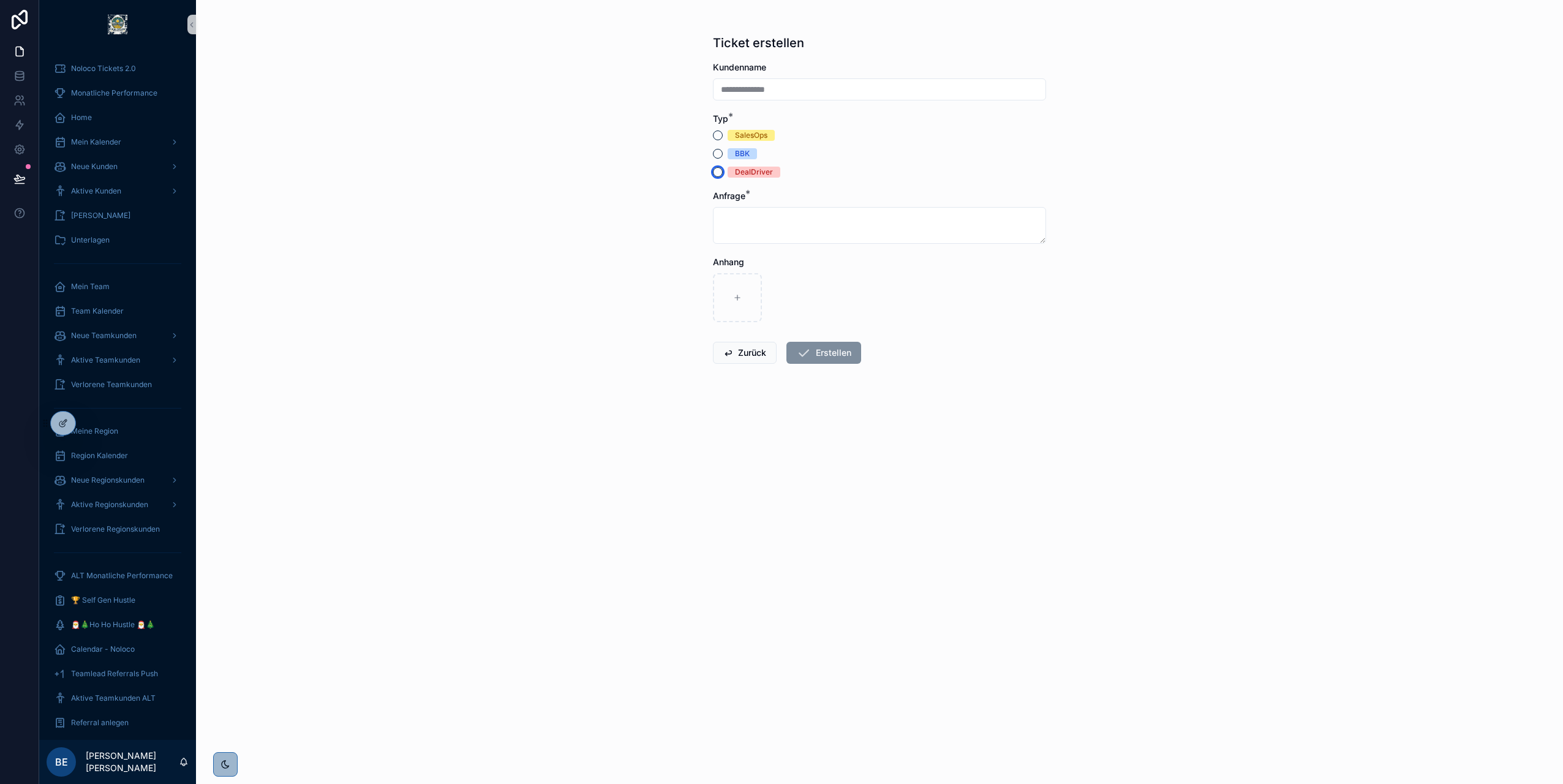
click at [715, 174] on button "DealDriver" at bounding box center [718, 172] width 10 height 10
click at [751, 227] on textarea "scrollable content" at bounding box center [880, 225] width 333 height 36
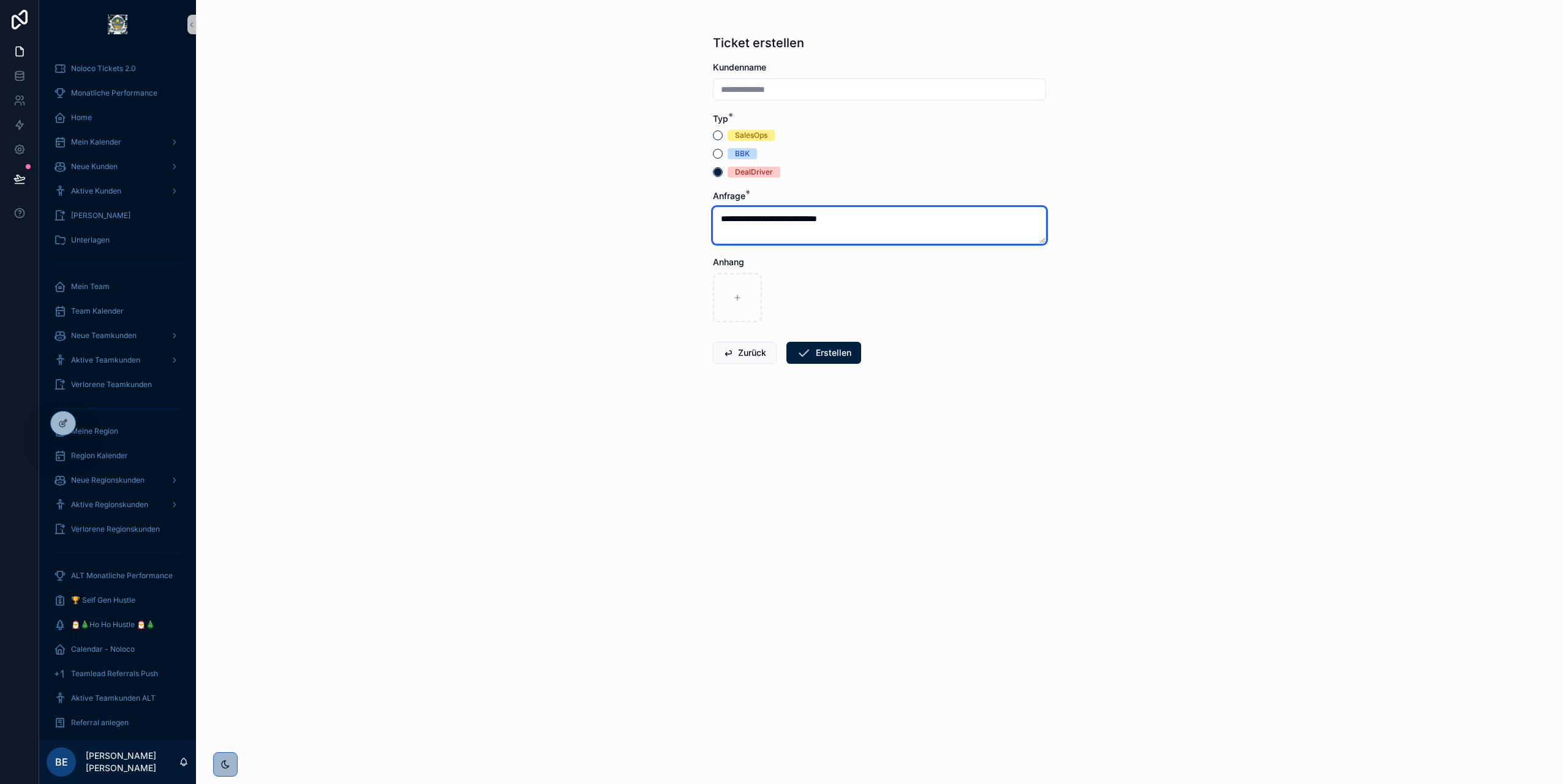
click at [792, 217] on textarea "**********" at bounding box center [880, 225] width 333 height 36
click at [843, 227] on textarea "**********" at bounding box center [880, 225] width 333 height 36
drag, startPoint x: 883, startPoint y: 219, endPoint x: 780, endPoint y: 220, distance: 103.0
click at [780, 220] on textarea "**********" at bounding box center [880, 225] width 333 height 36
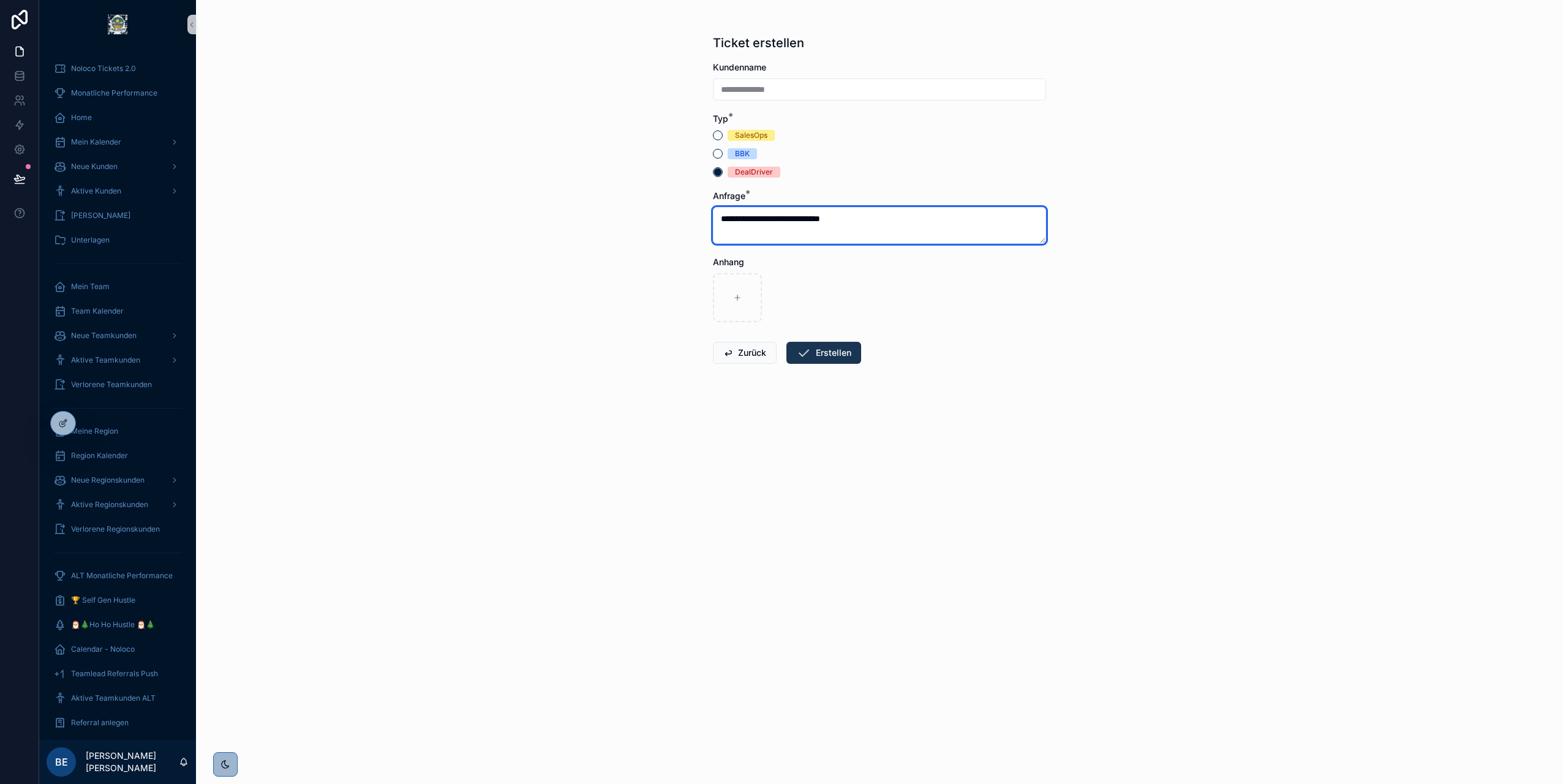
type textarea "**********"
click at [822, 345] on button "Erstellen" at bounding box center [824, 352] width 75 height 22
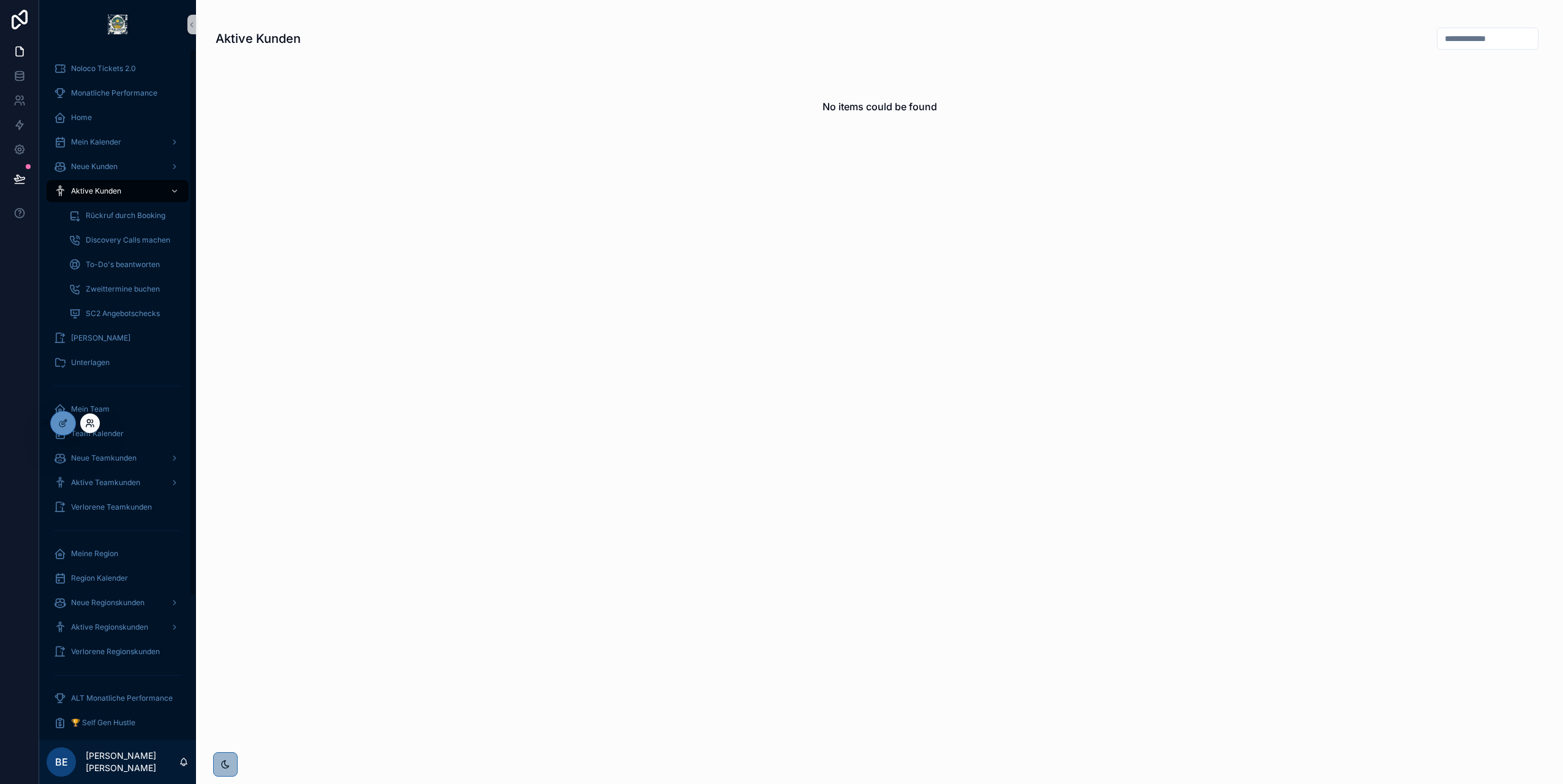
click at [91, 420] on icon at bounding box center [90, 423] width 10 height 10
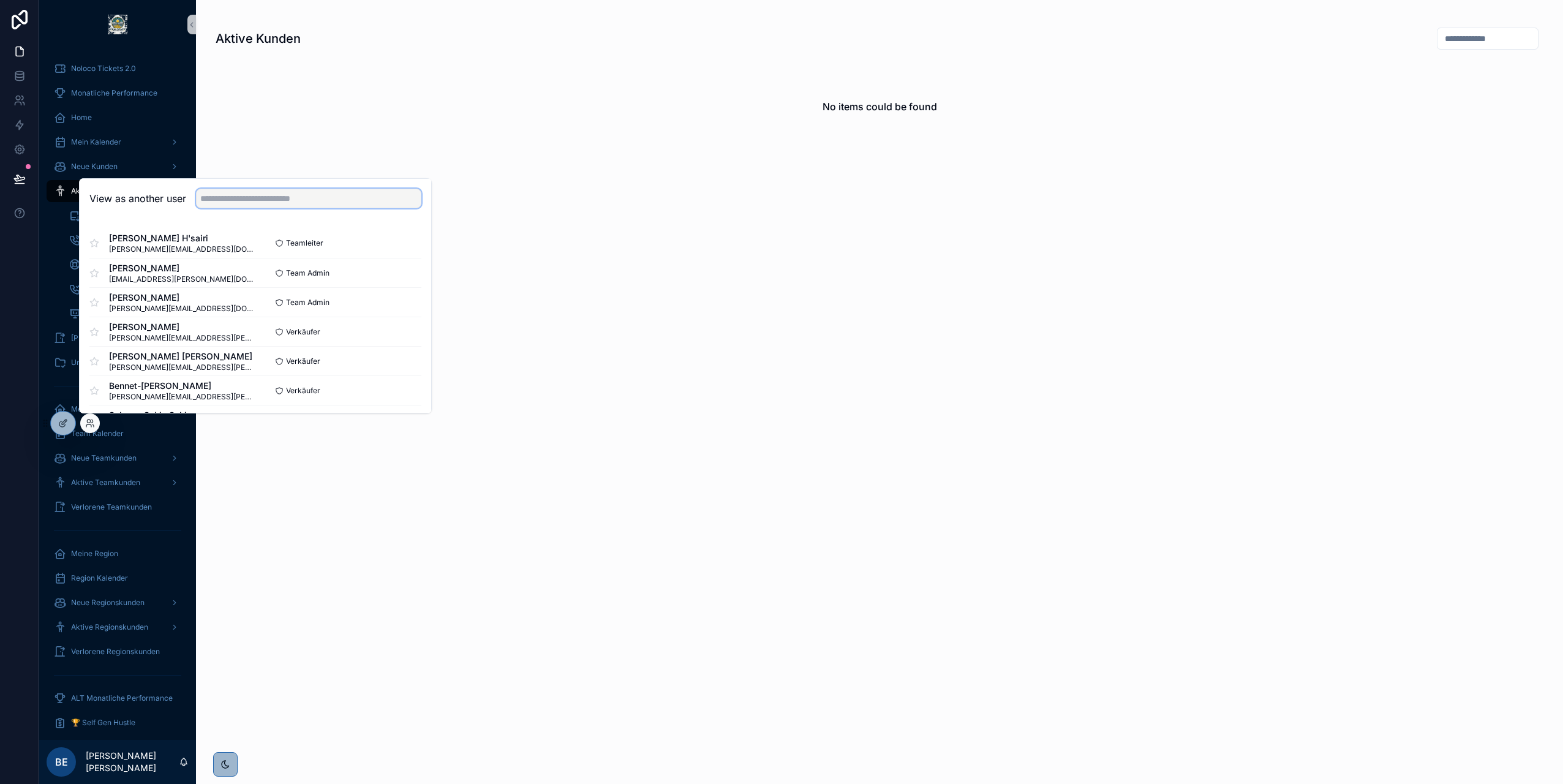
click at [253, 200] on input "text" at bounding box center [309, 199] width 225 height 20
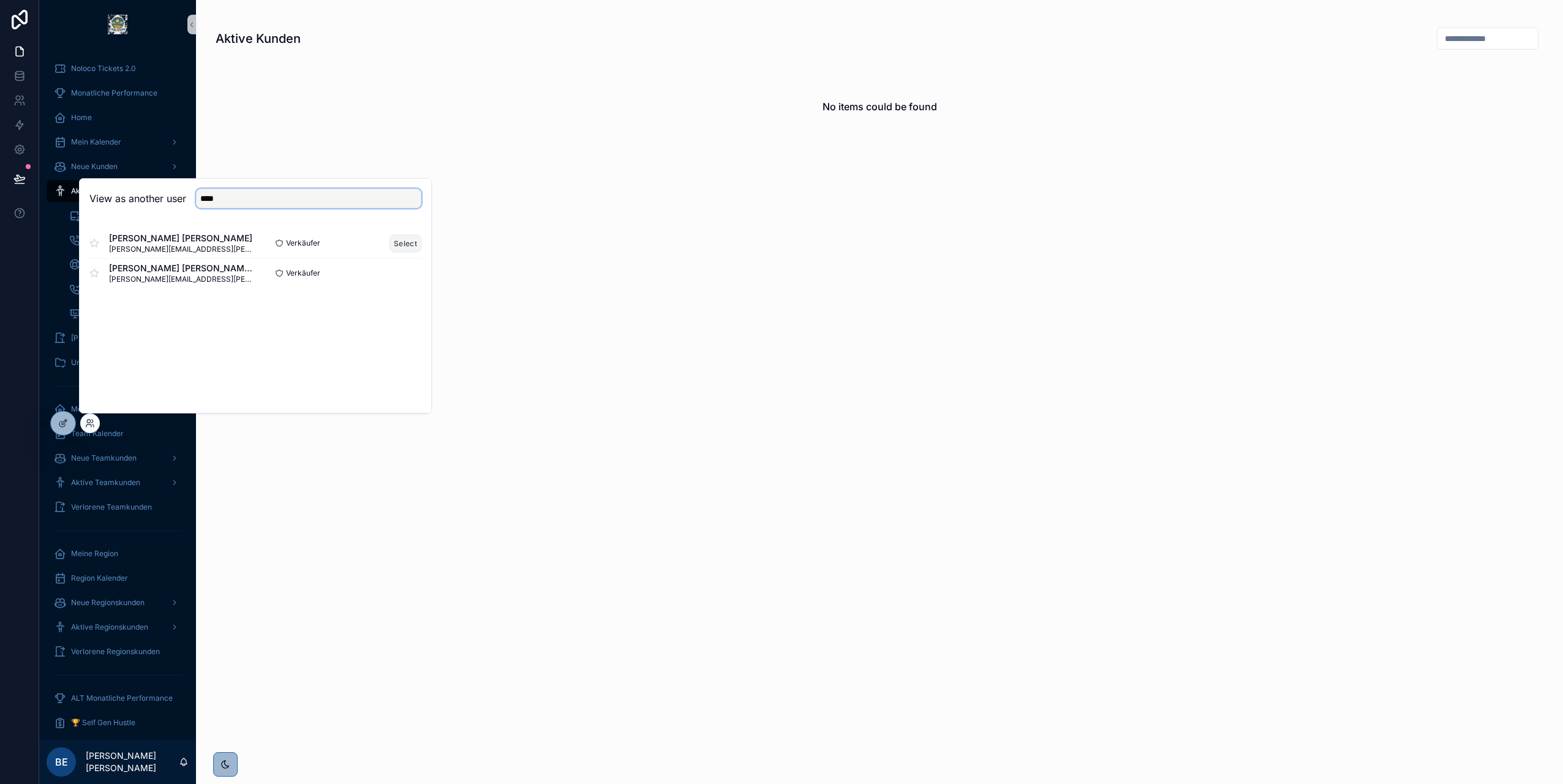
type input "****"
click at [397, 242] on button "Select" at bounding box center [405, 243] width 32 height 18
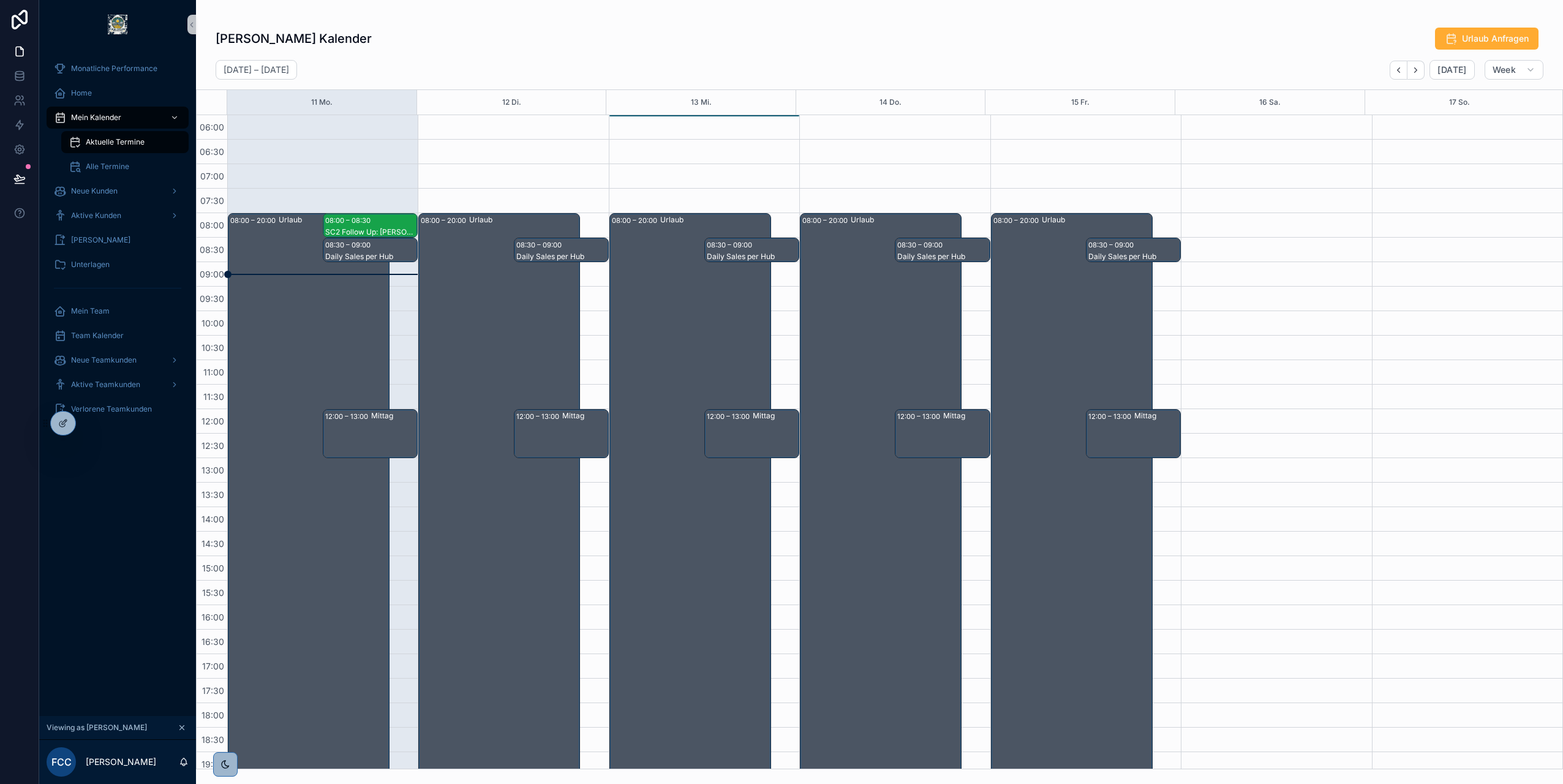
click at [374, 221] on div "08:00 – 08:30 SC2 Follow Up: Tobias Hermsen" at bounding box center [370, 225] width 94 height 23
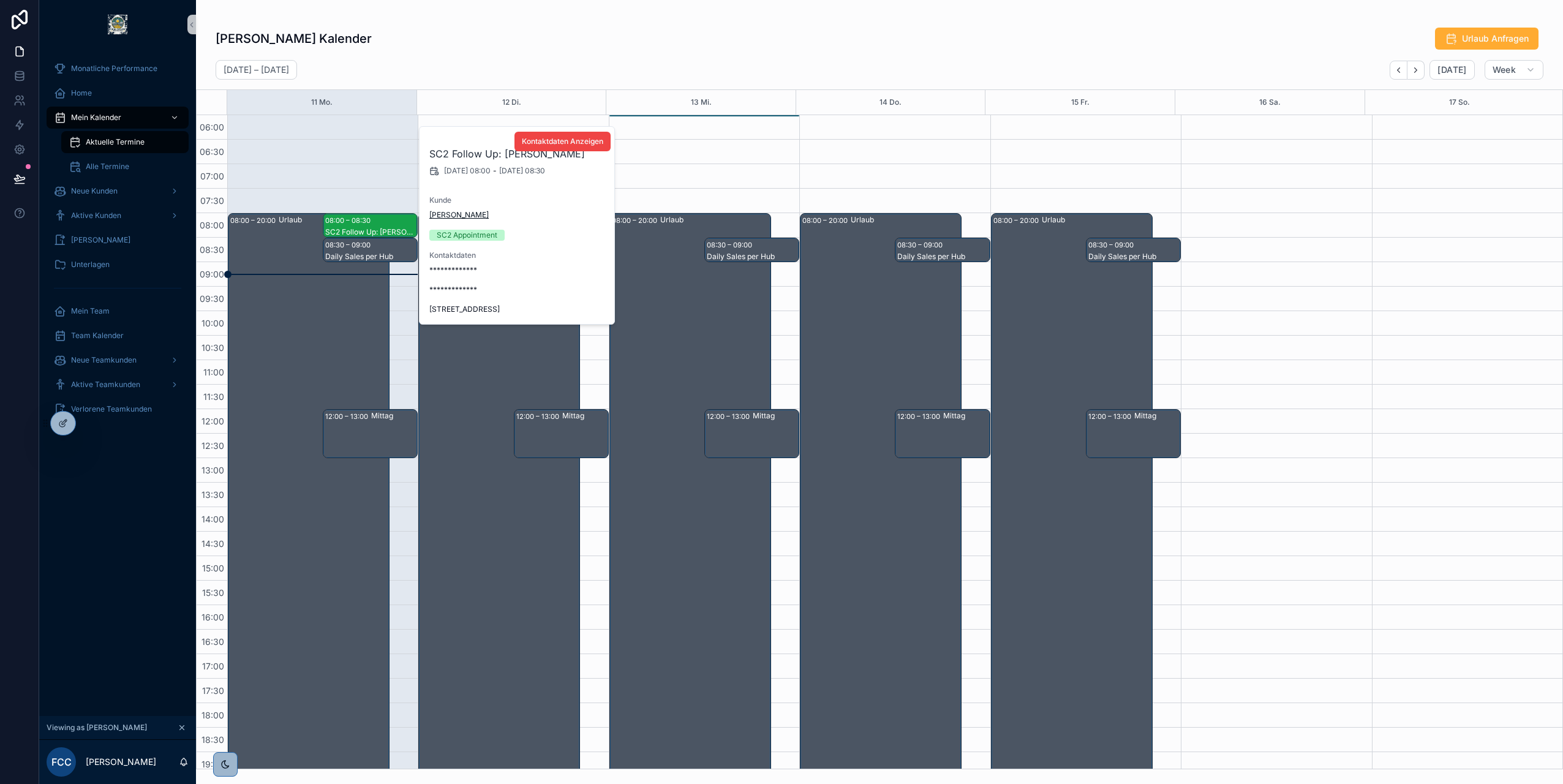
click at [457, 216] on span "Tobias Hermsen" at bounding box center [459, 215] width 60 height 10
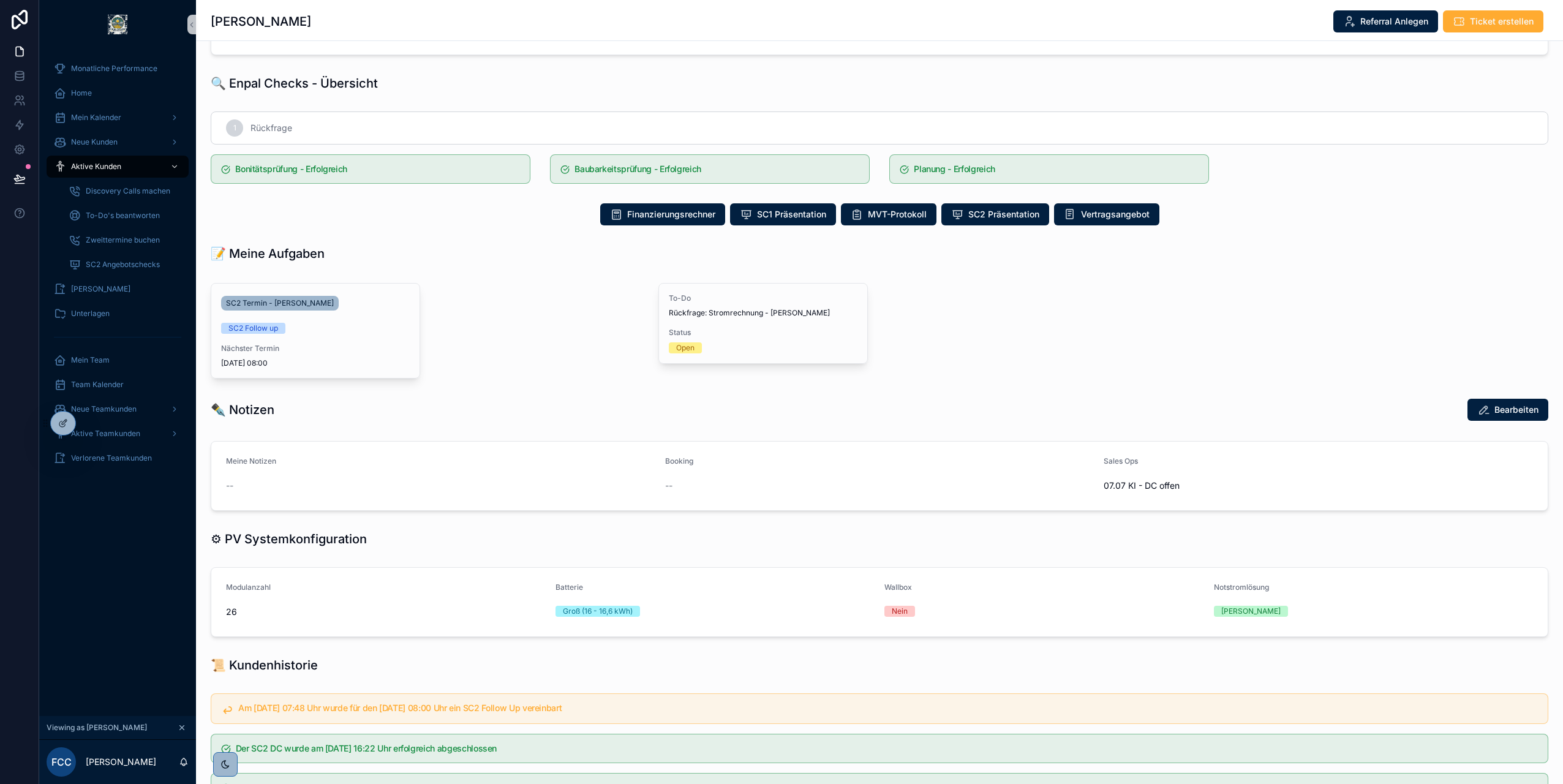
scroll to position [64, 0]
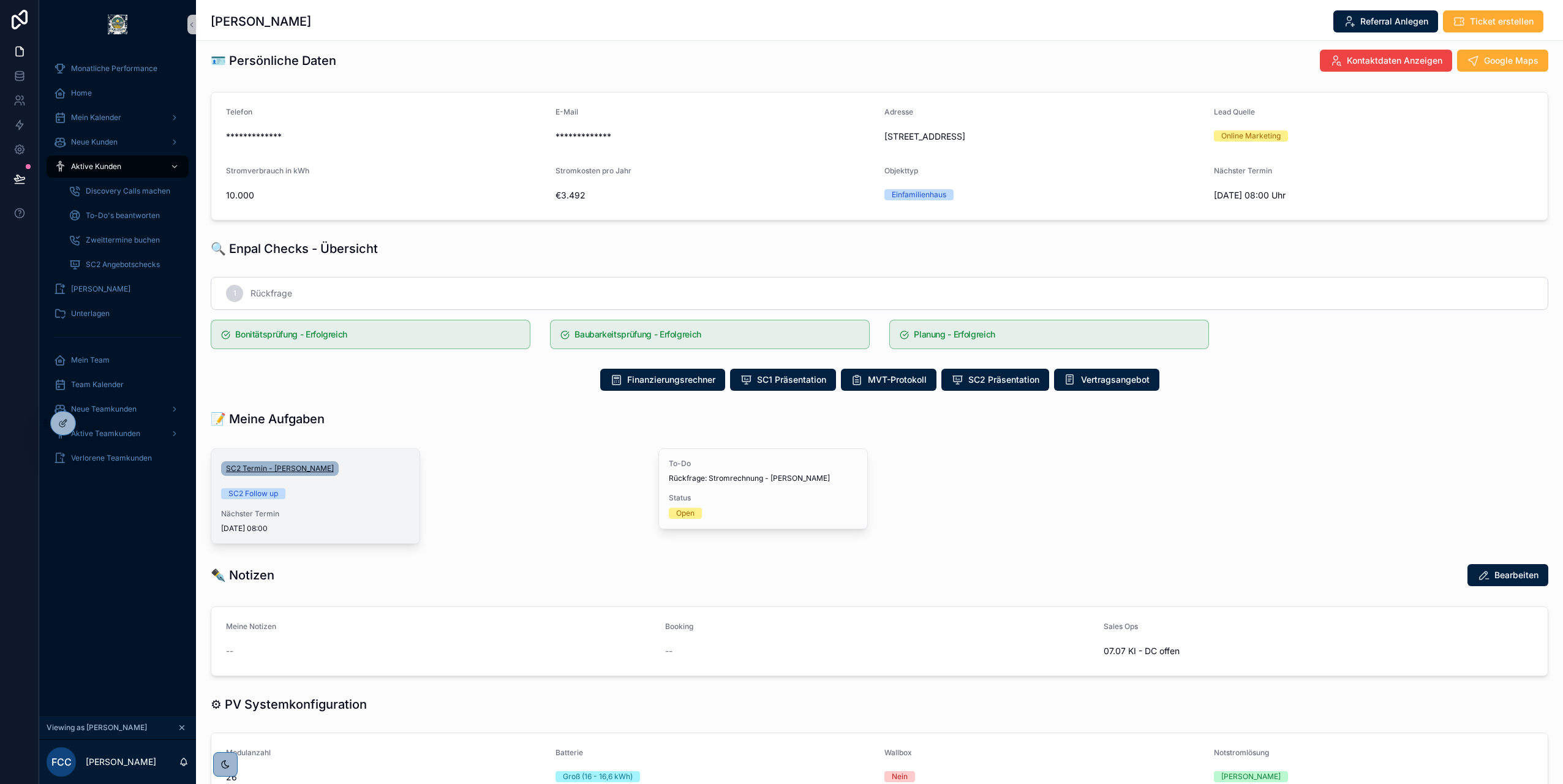
click at [278, 467] on span "SC2 Termin - Tobias Hermsen" at bounding box center [279, 468] width 108 height 10
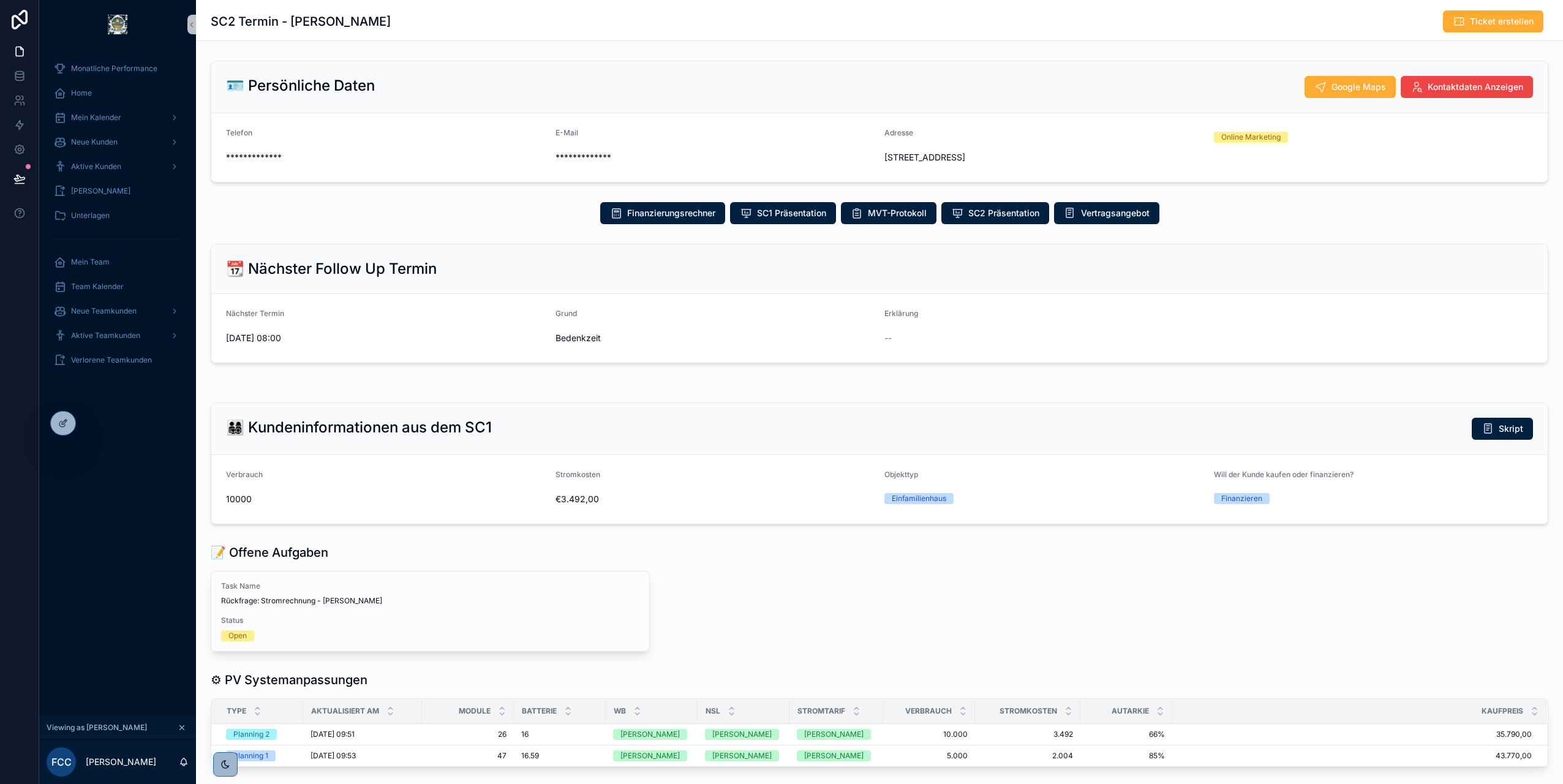
scroll to position [234, 0]
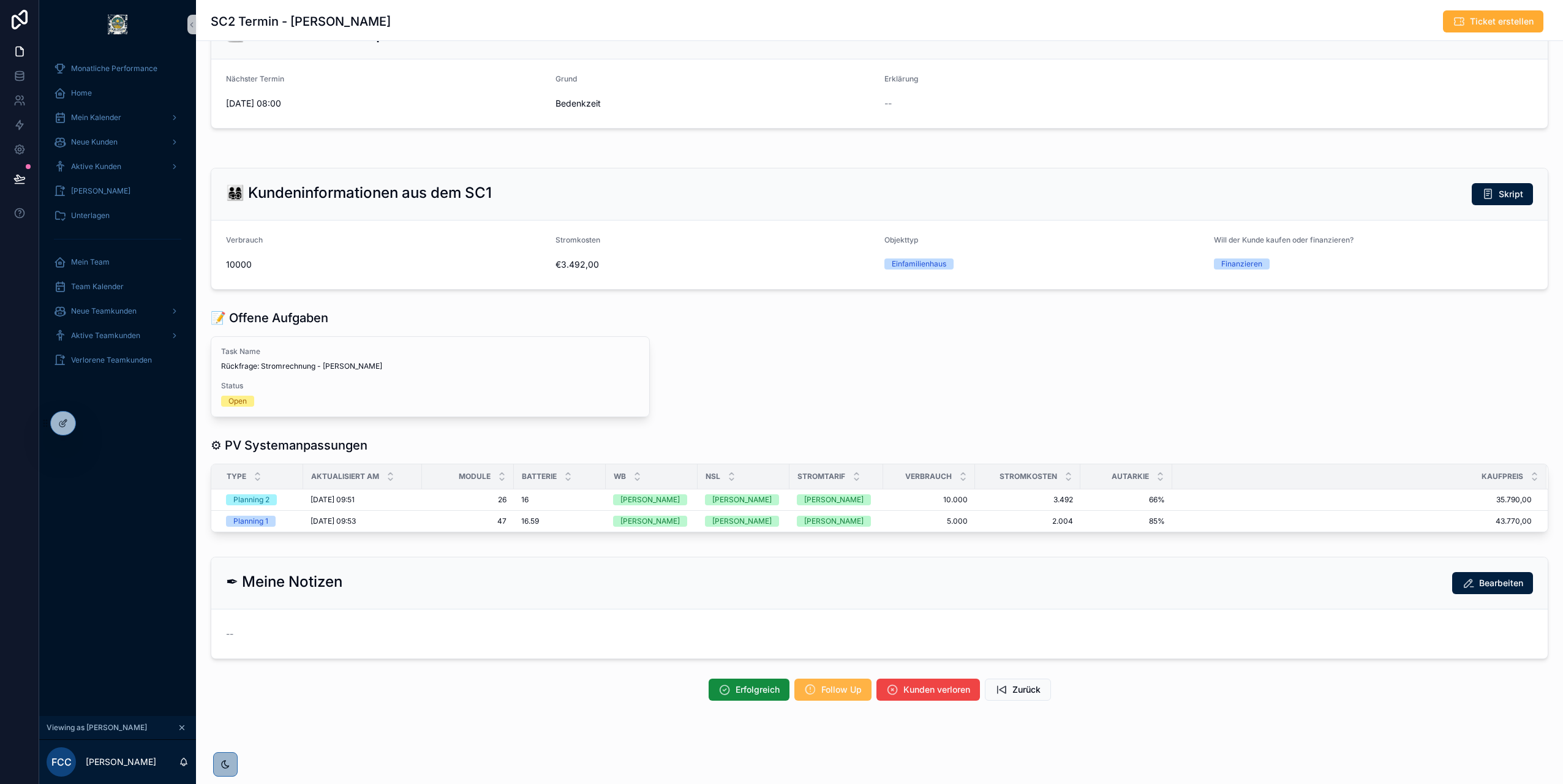
click at [821, 687] on span "Follow Up" at bounding box center [841, 689] width 40 height 12
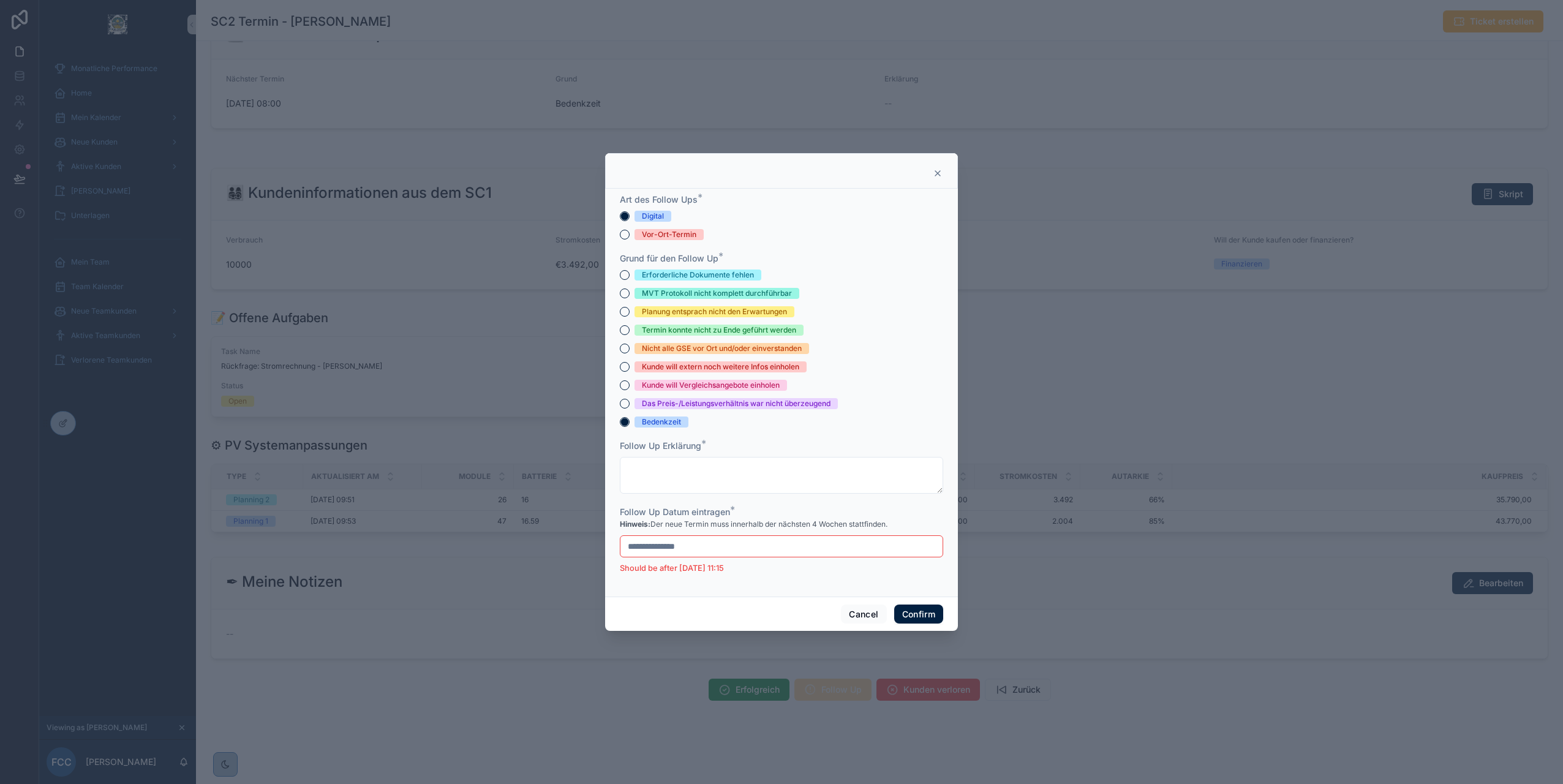
click at [682, 549] on input "**********" at bounding box center [782, 546] width 322 height 17
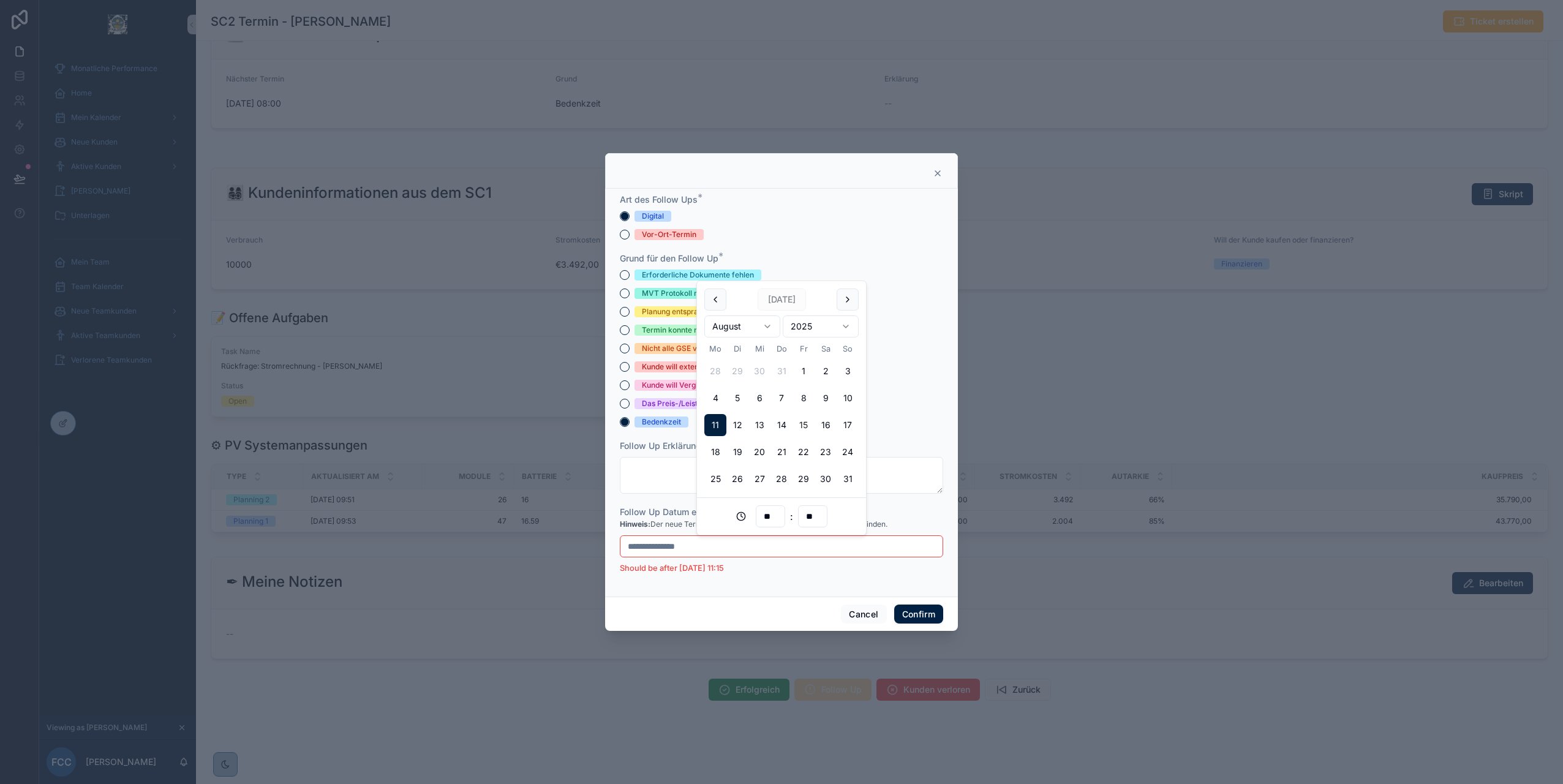
click at [797, 426] on button "15" at bounding box center [803, 424] width 22 height 22
type input "**********"
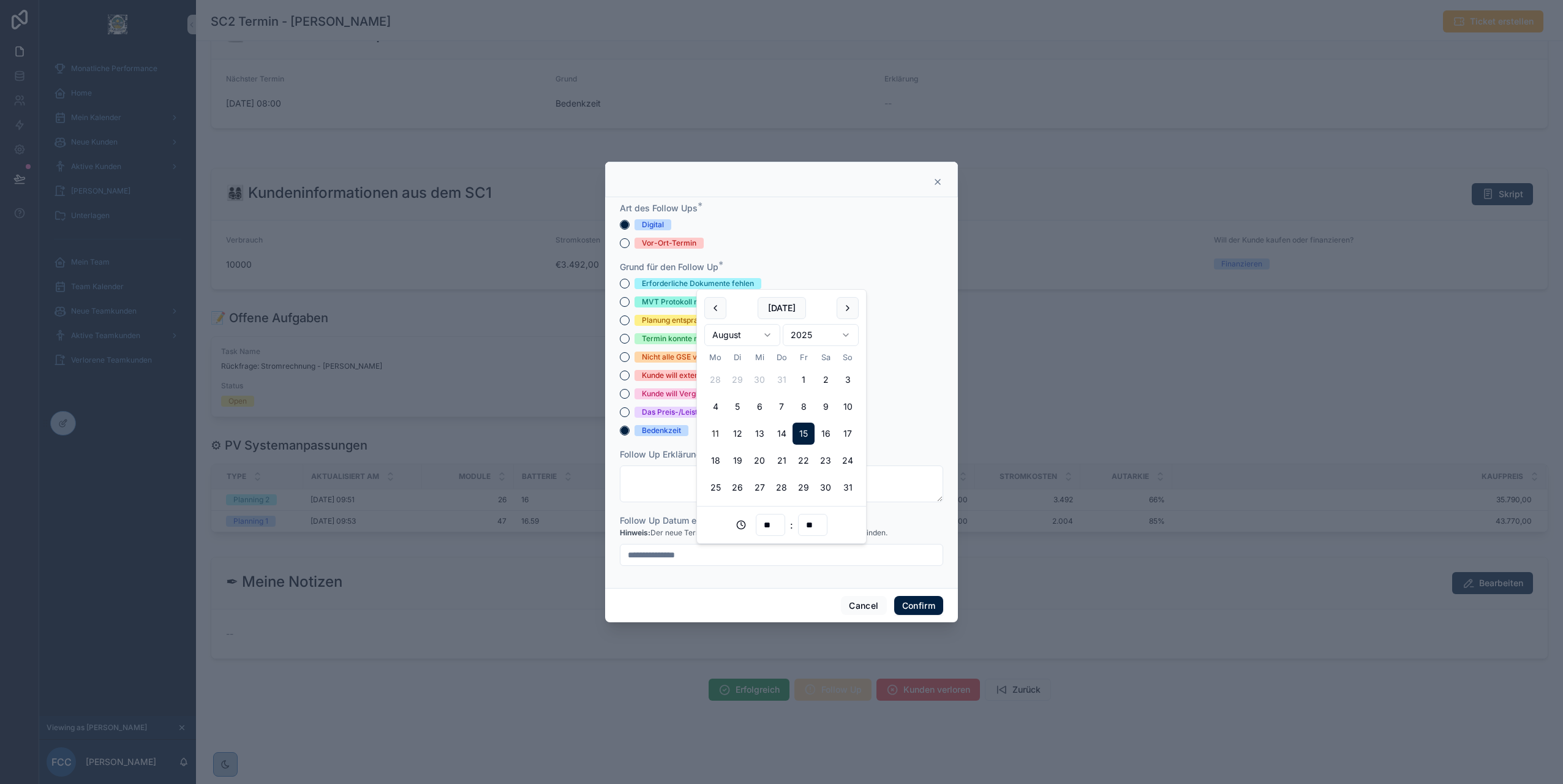
click at [703, 579] on div "**********" at bounding box center [782, 393] width 353 height 391
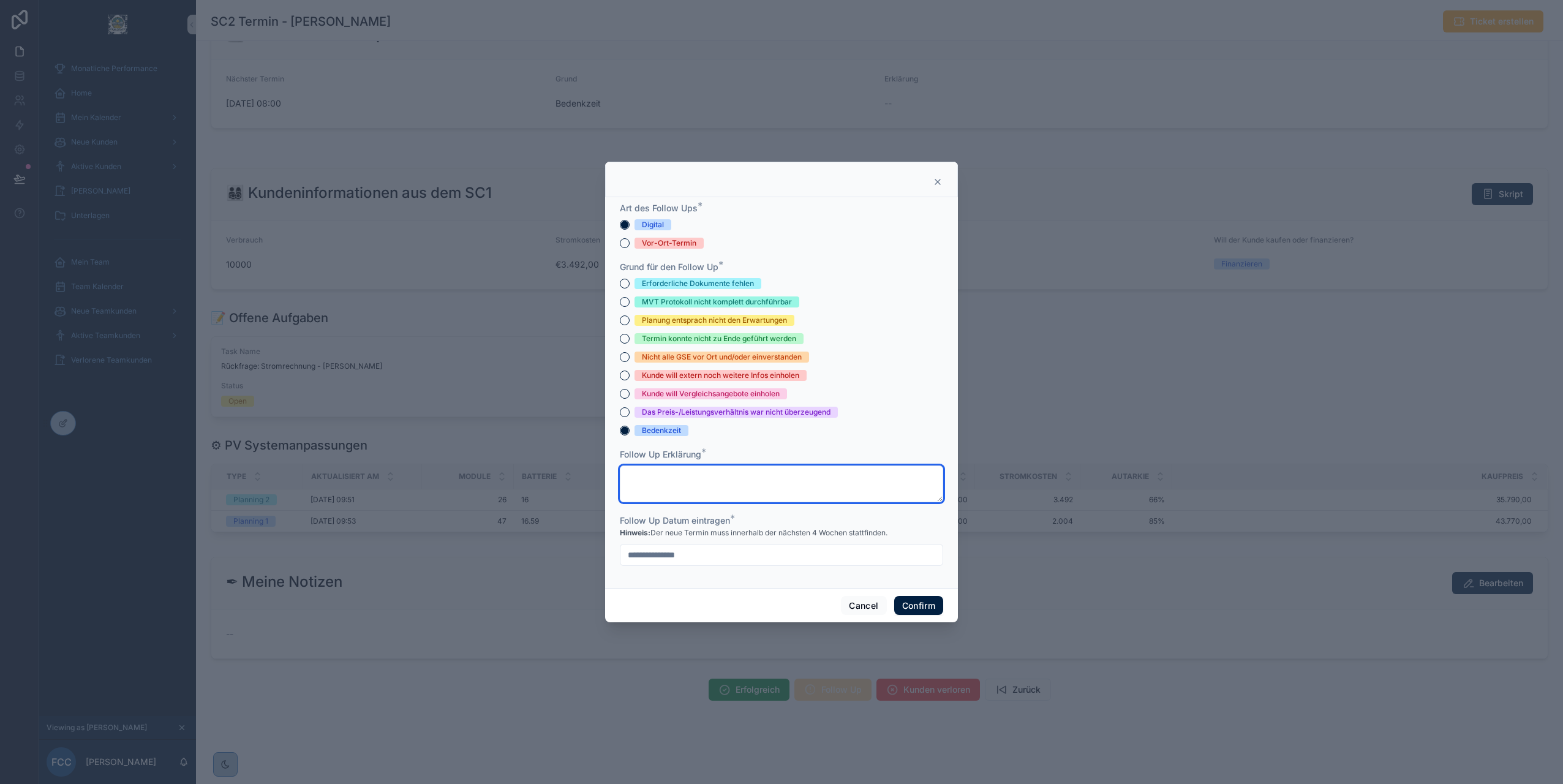
click at [693, 491] on textarea at bounding box center [782, 483] width 323 height 36
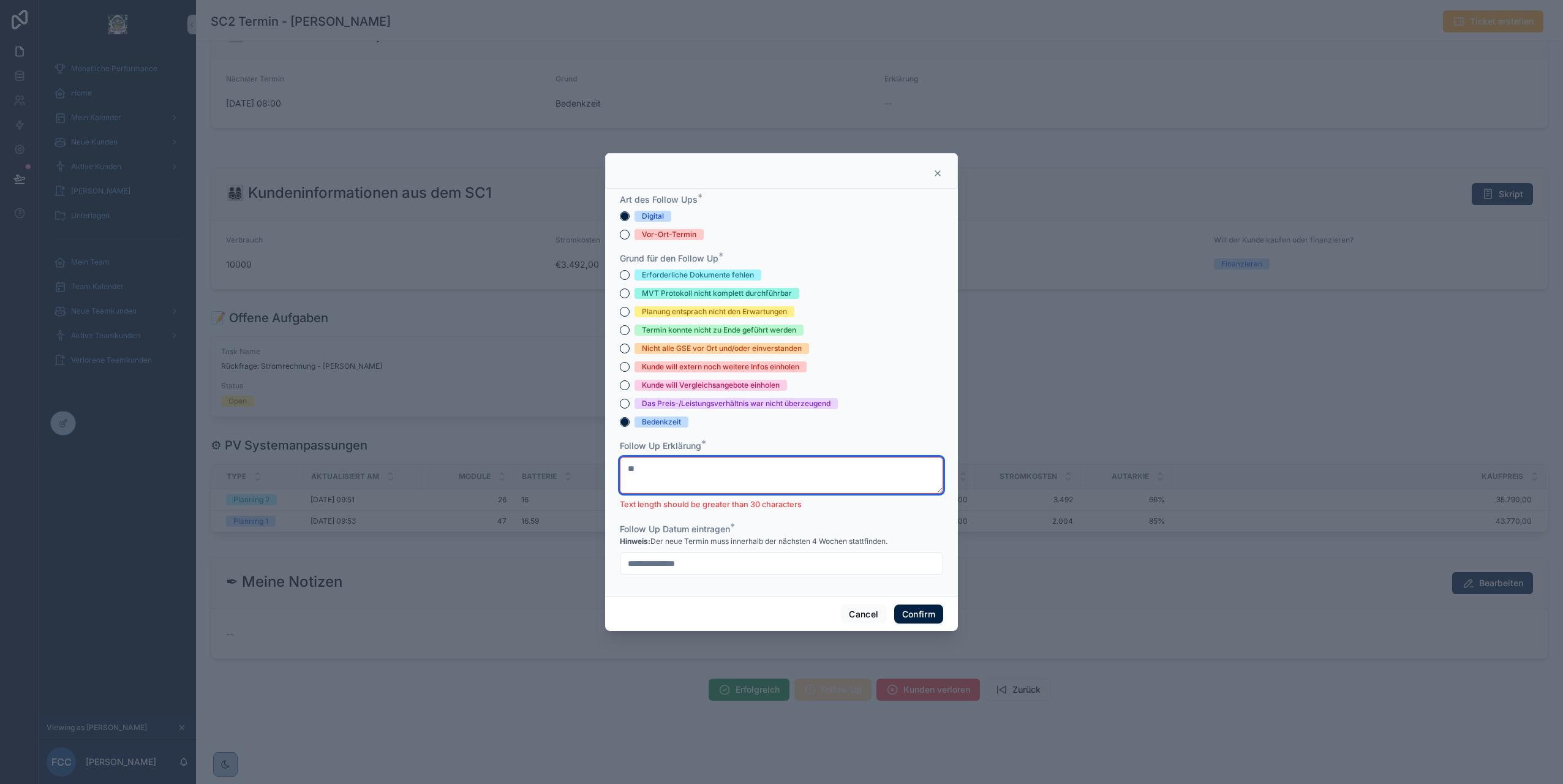
type textarea "*"
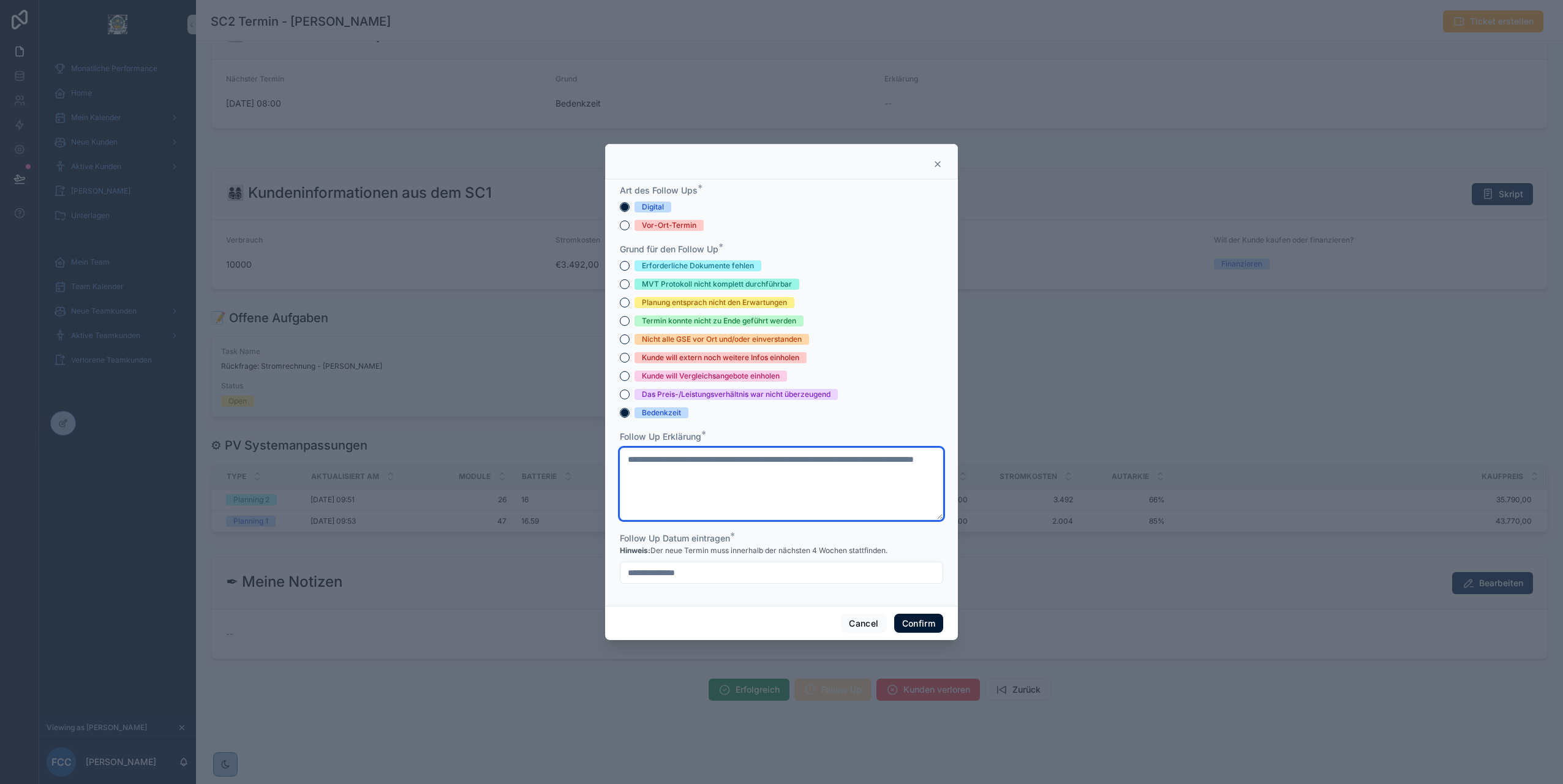
type textarea "**********"
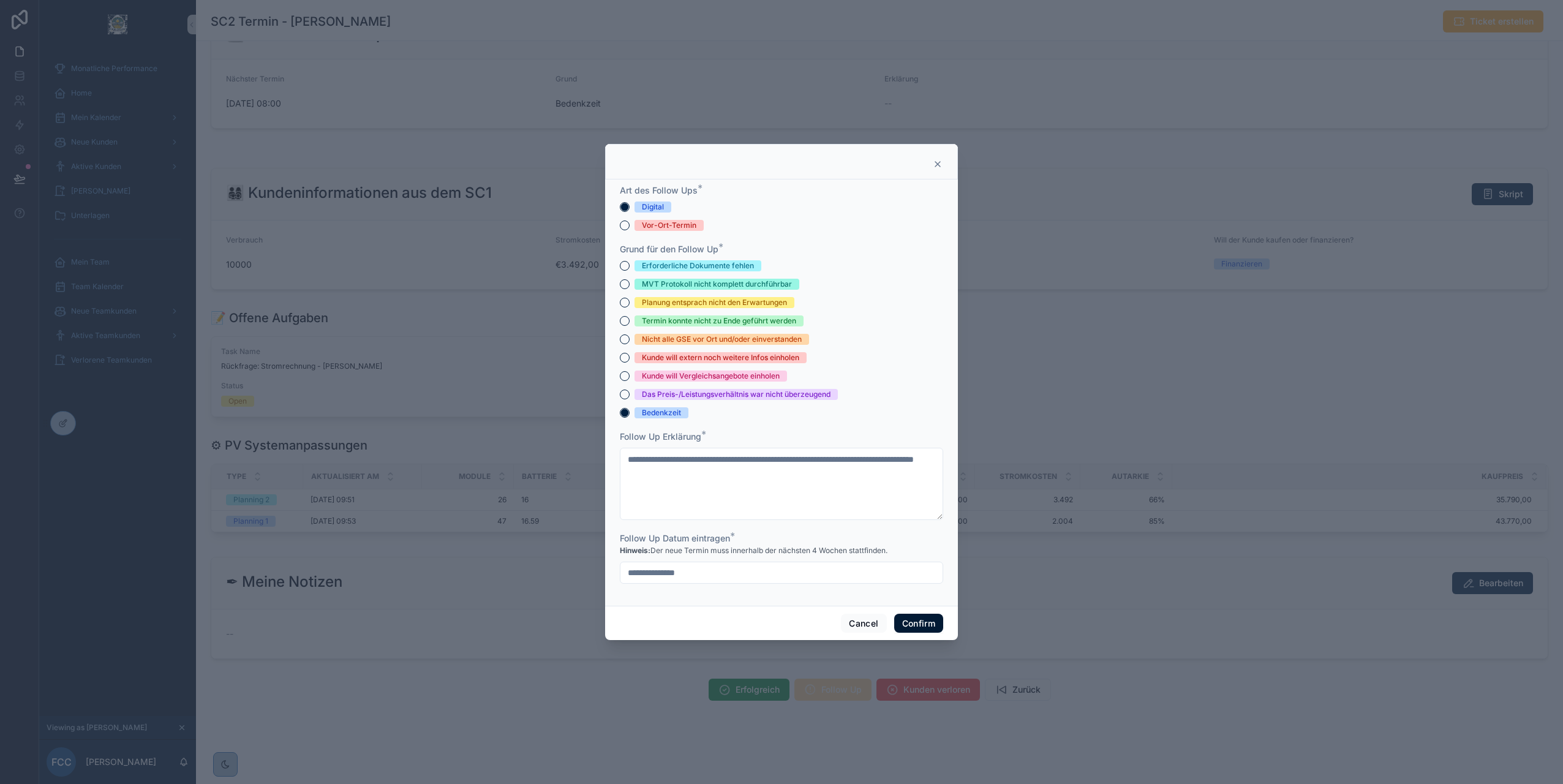
click at [915, 618] on button "Confirm" at bounding box center [919, 624] width 49 height 20
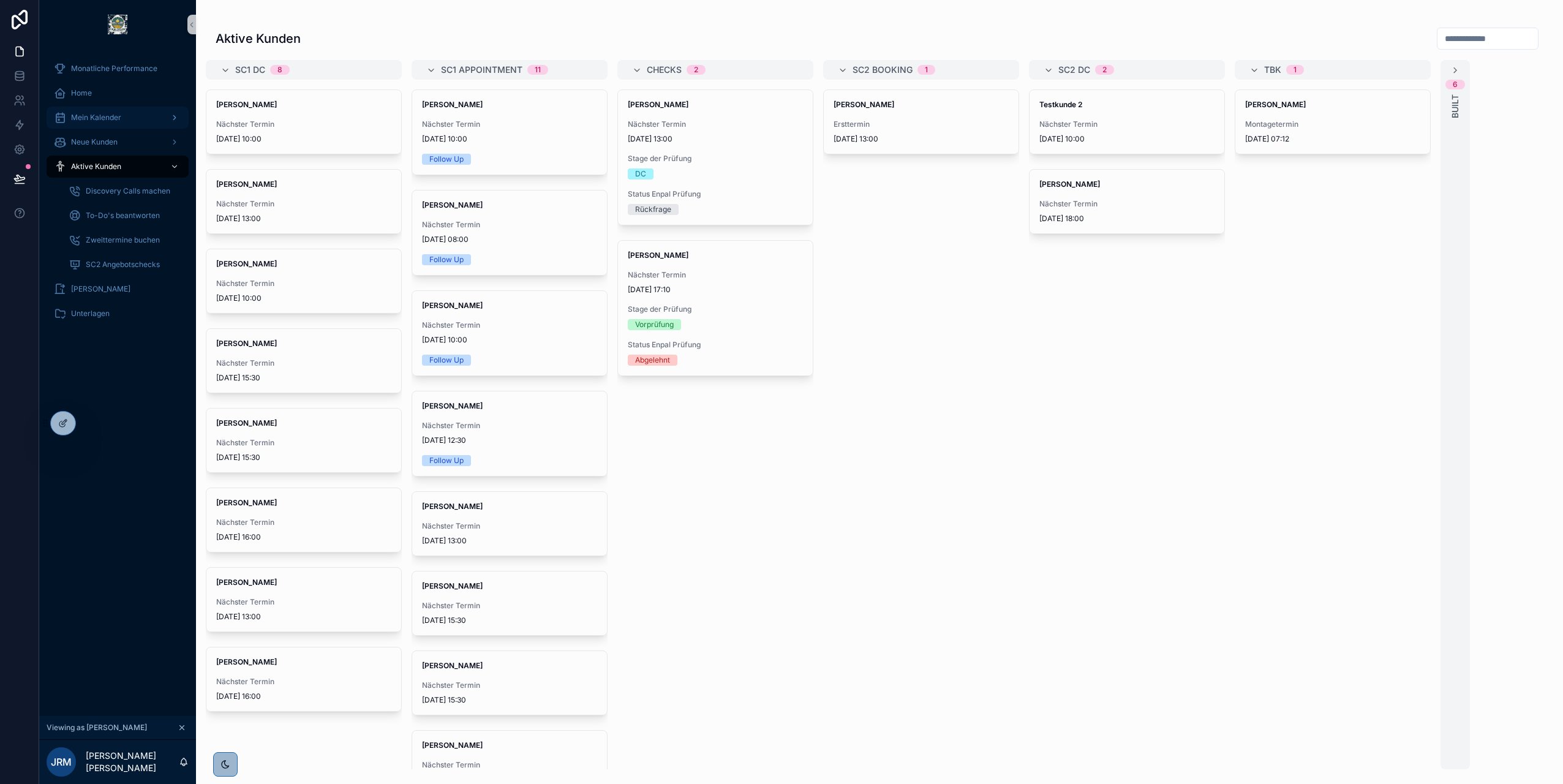
click at [97, 118] on span "Mein Kalender" at bounding box center [96, 117] width 50 height 10
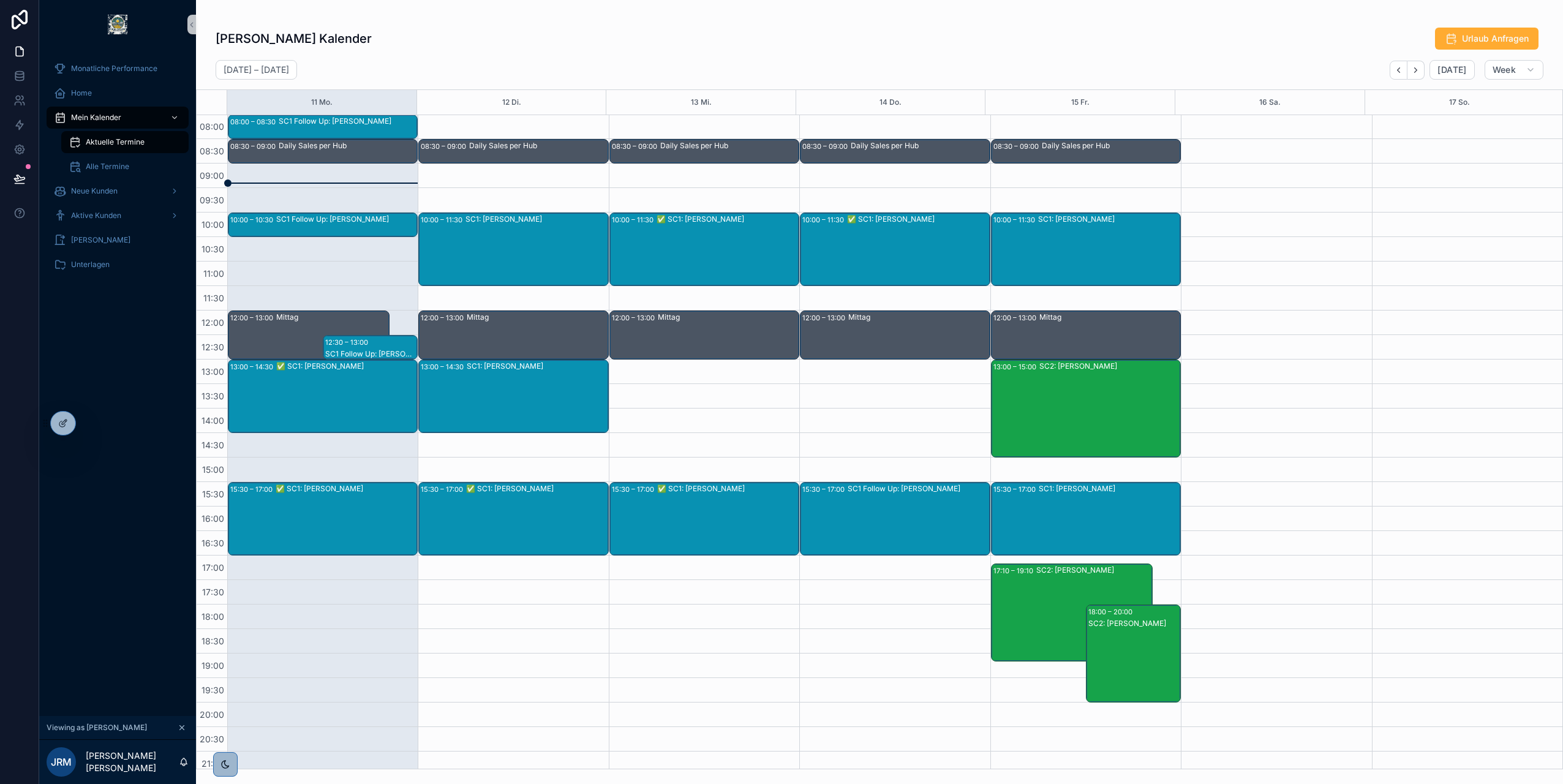
scroll to position [70, 0]
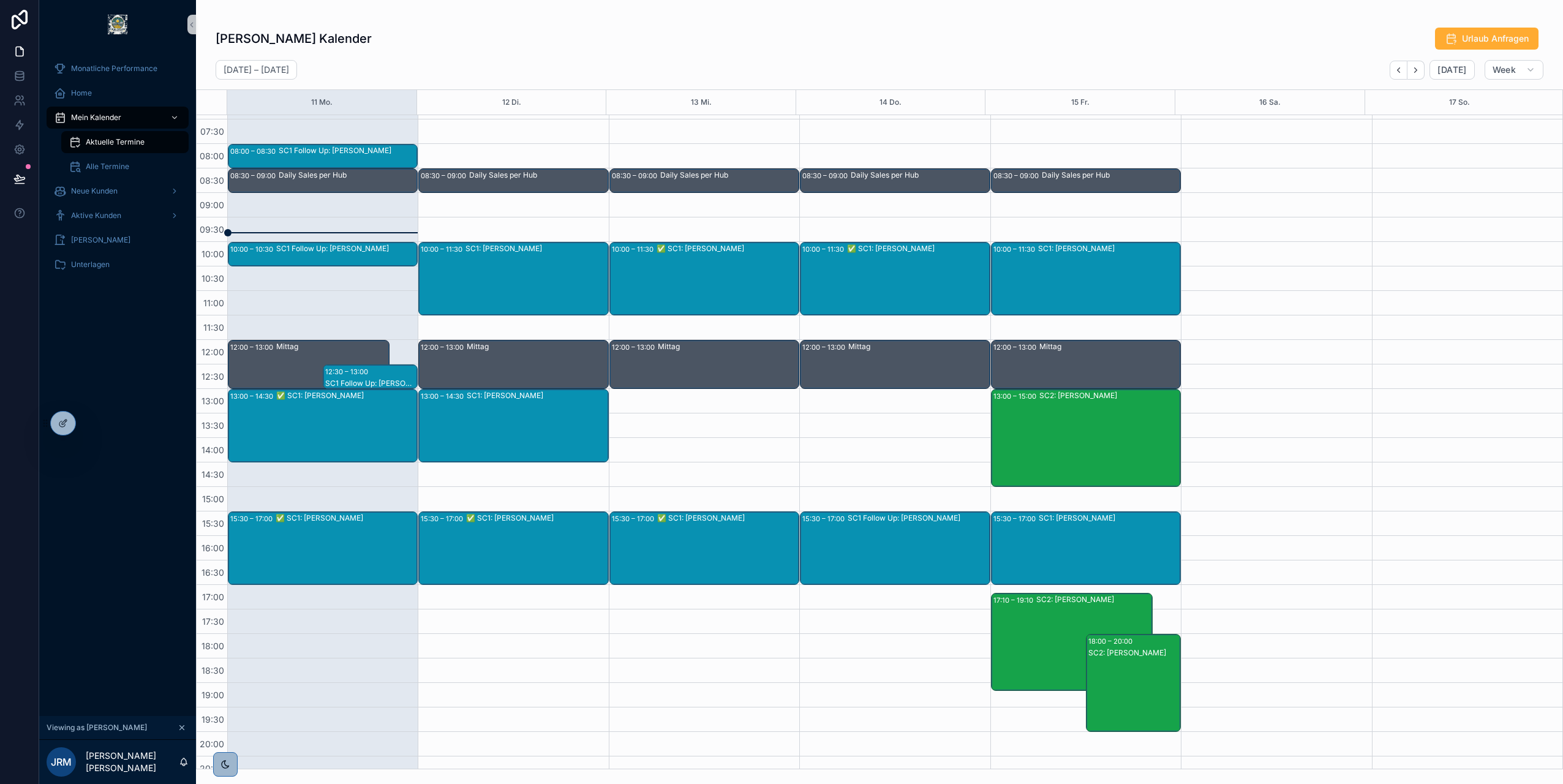
click at [333, 409] on div "✅ SC1: [PERSON_NAME]" at bounding box center [346, 425] width 140 height 71
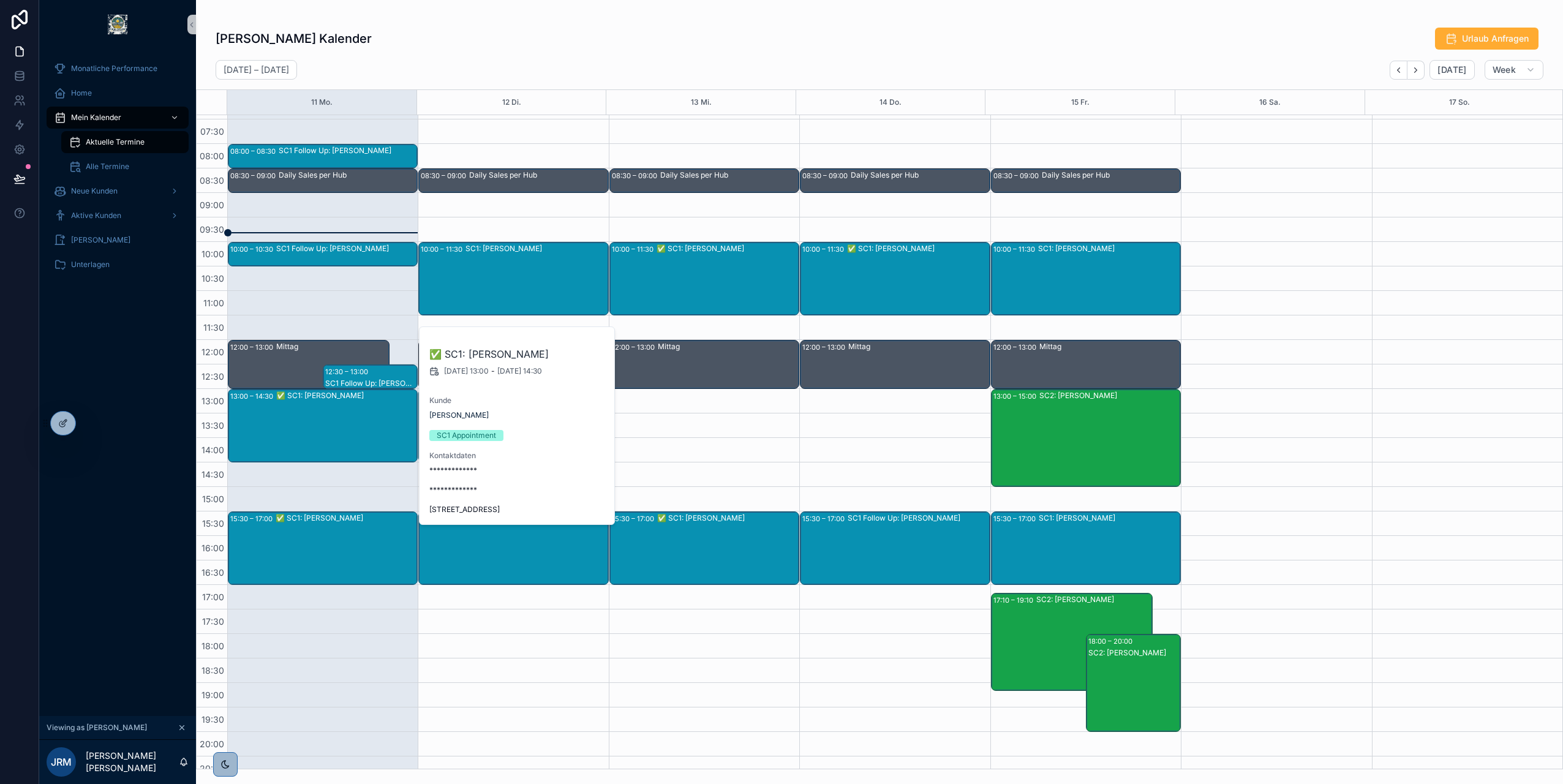
click at [321, 542] on div "✅ SC1: [PERSON_NAME]" at bounding box center [346, 548] width 141 height 71
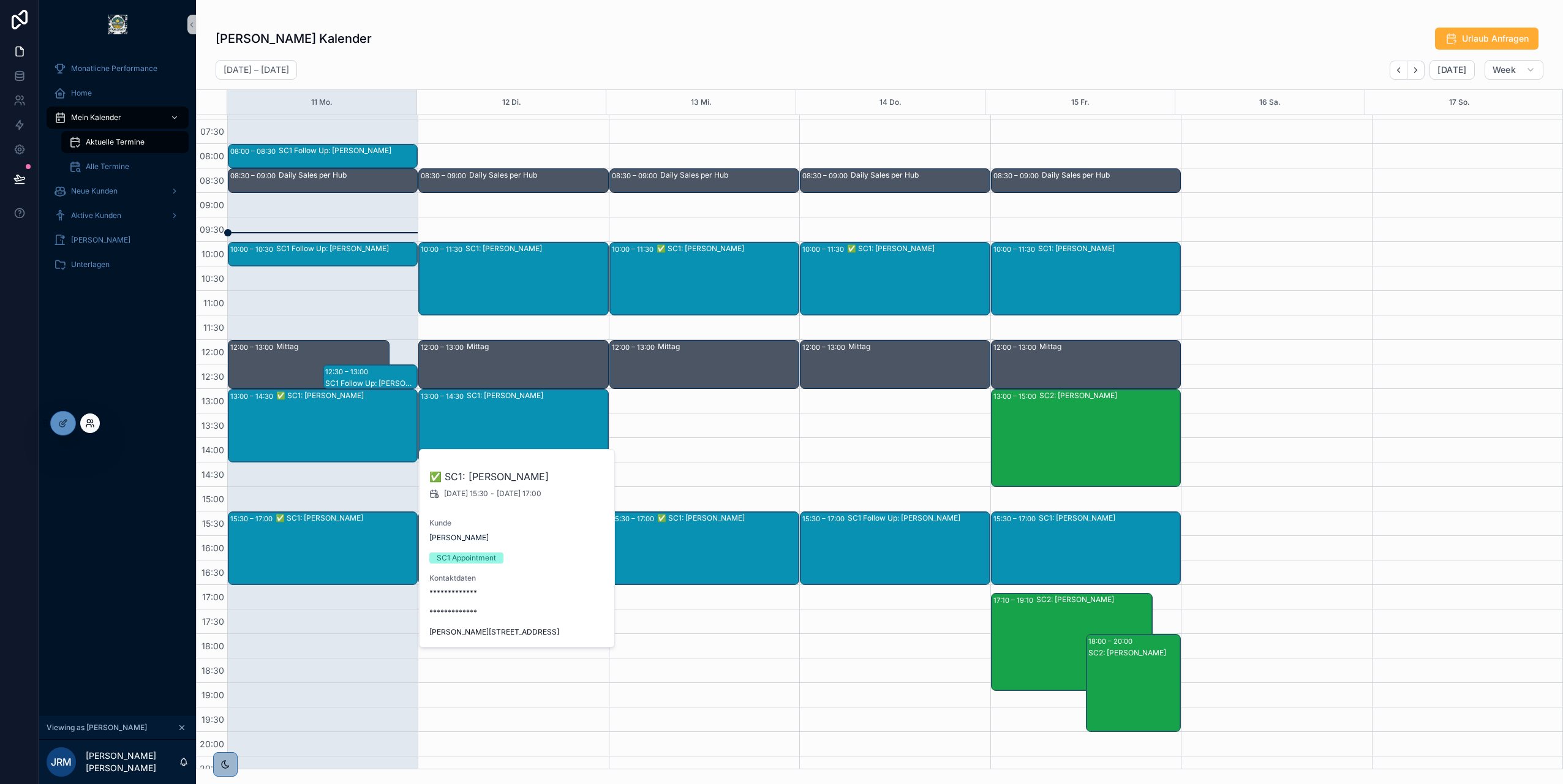
click at [92, 424] on icon at bounding box center [90, 423] width 10 height 10
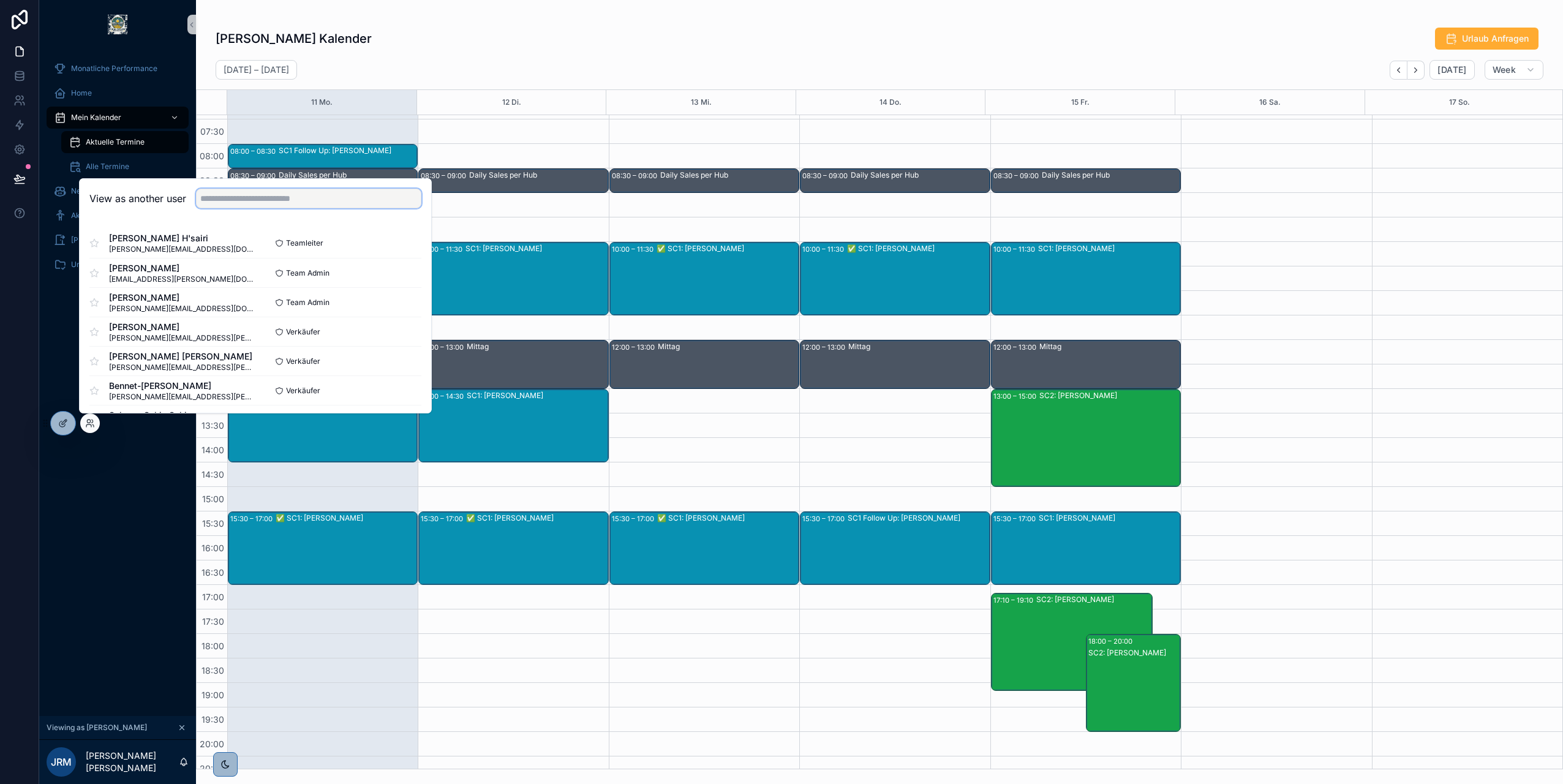
click at [263, 196] on input "text" at bounding box center [309, 199] width 225 height 20
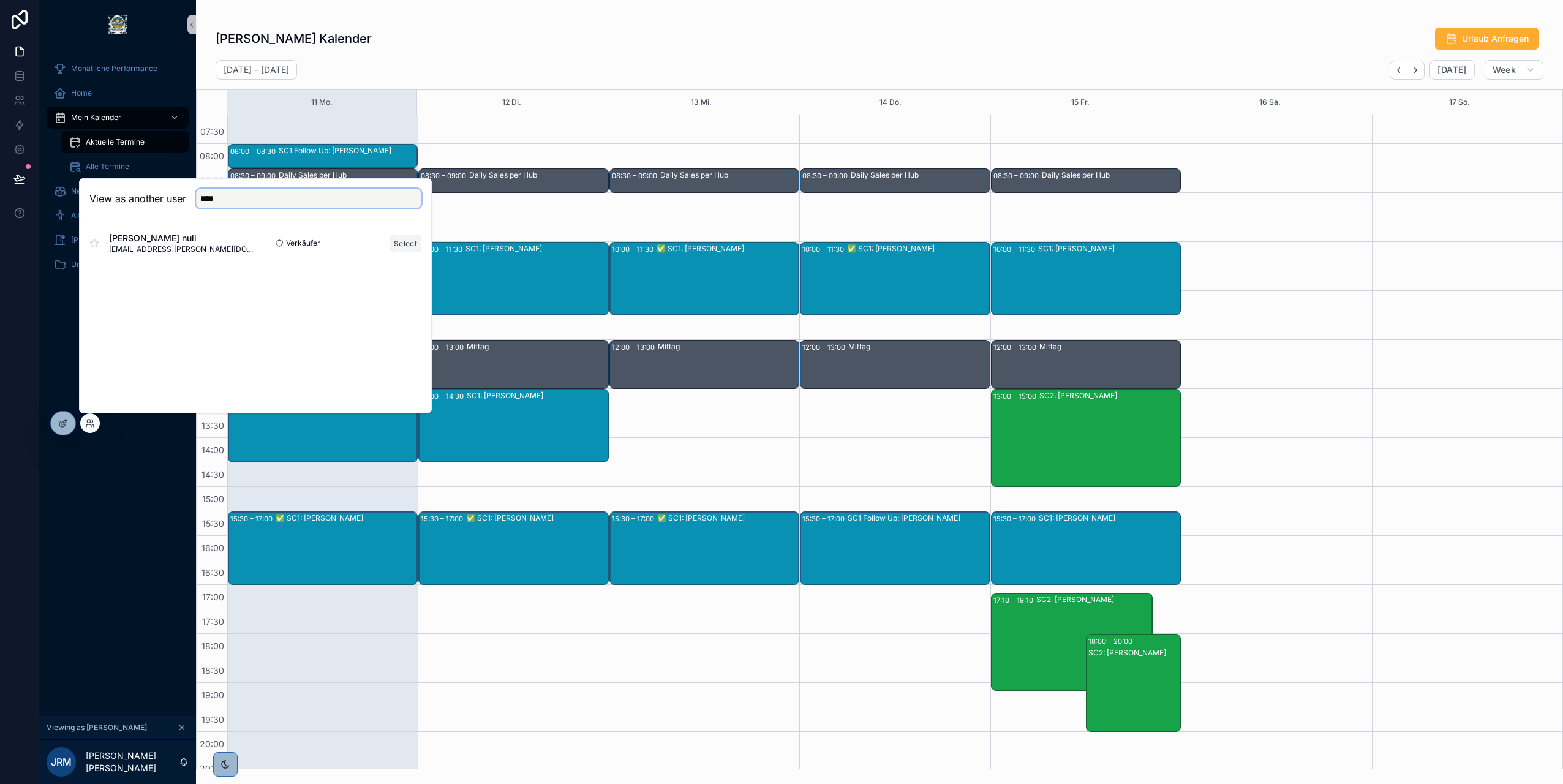
type input "****"
click at [401, 243] on button "Select" at bounding box center [405, 243] width 32 height 18
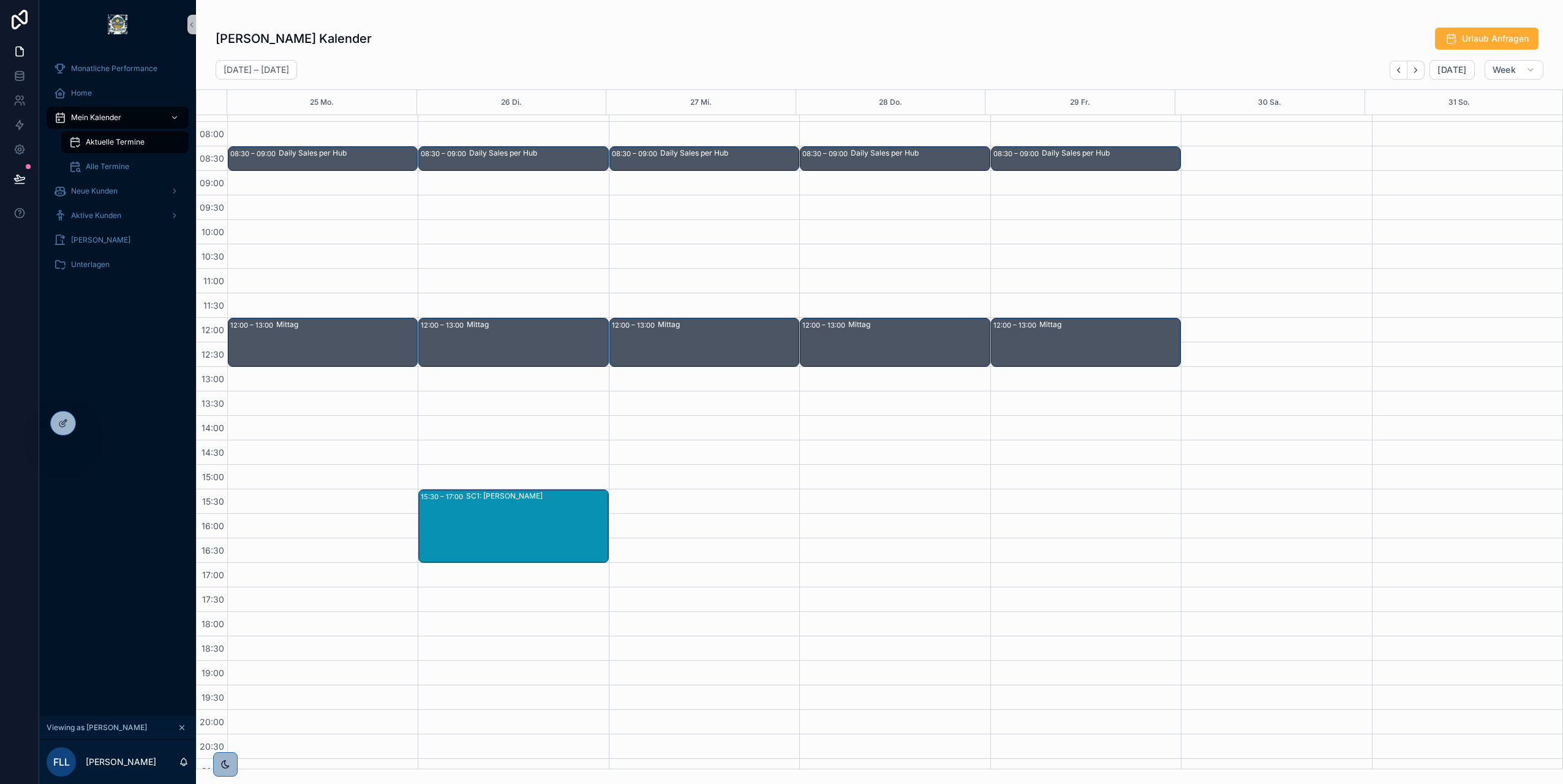
scroll to position [8, 0]
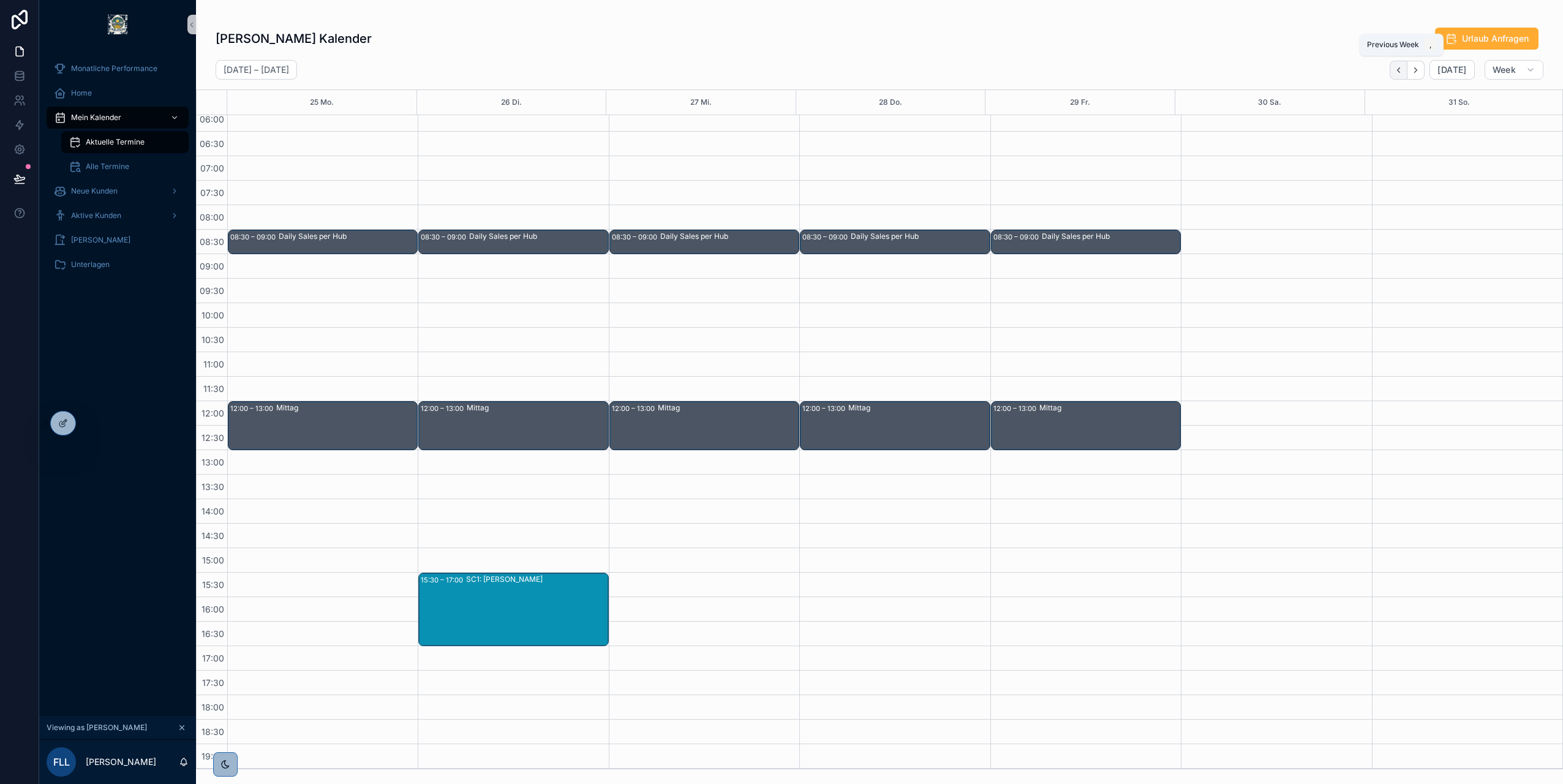
click at [1398, 73] on icon "Back" at bounding box center [1399, 70] width 9 height 9
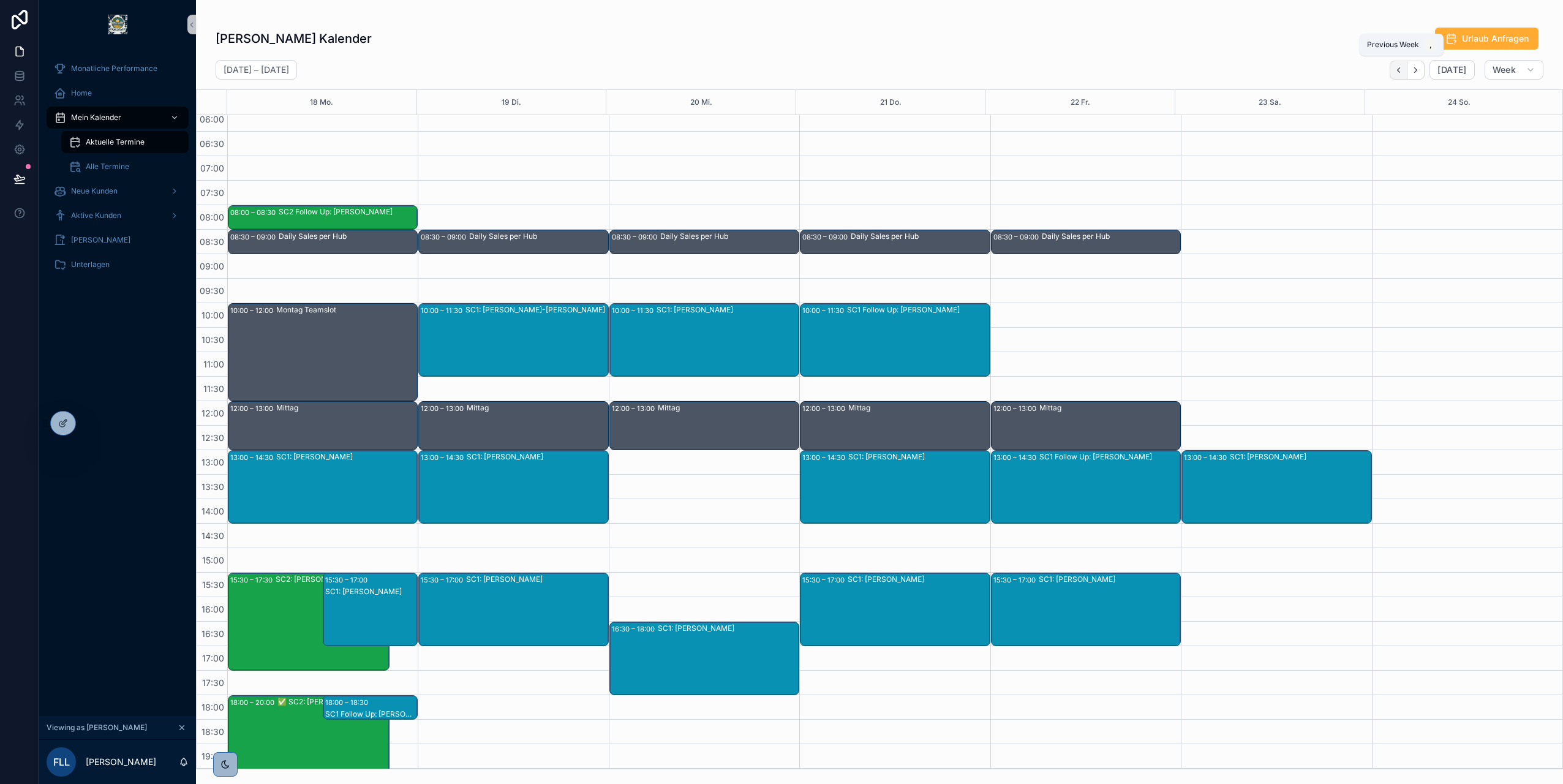
click at [1399, 70] on icon "Back" at bounding box center [1399, 70] width 9 height 9
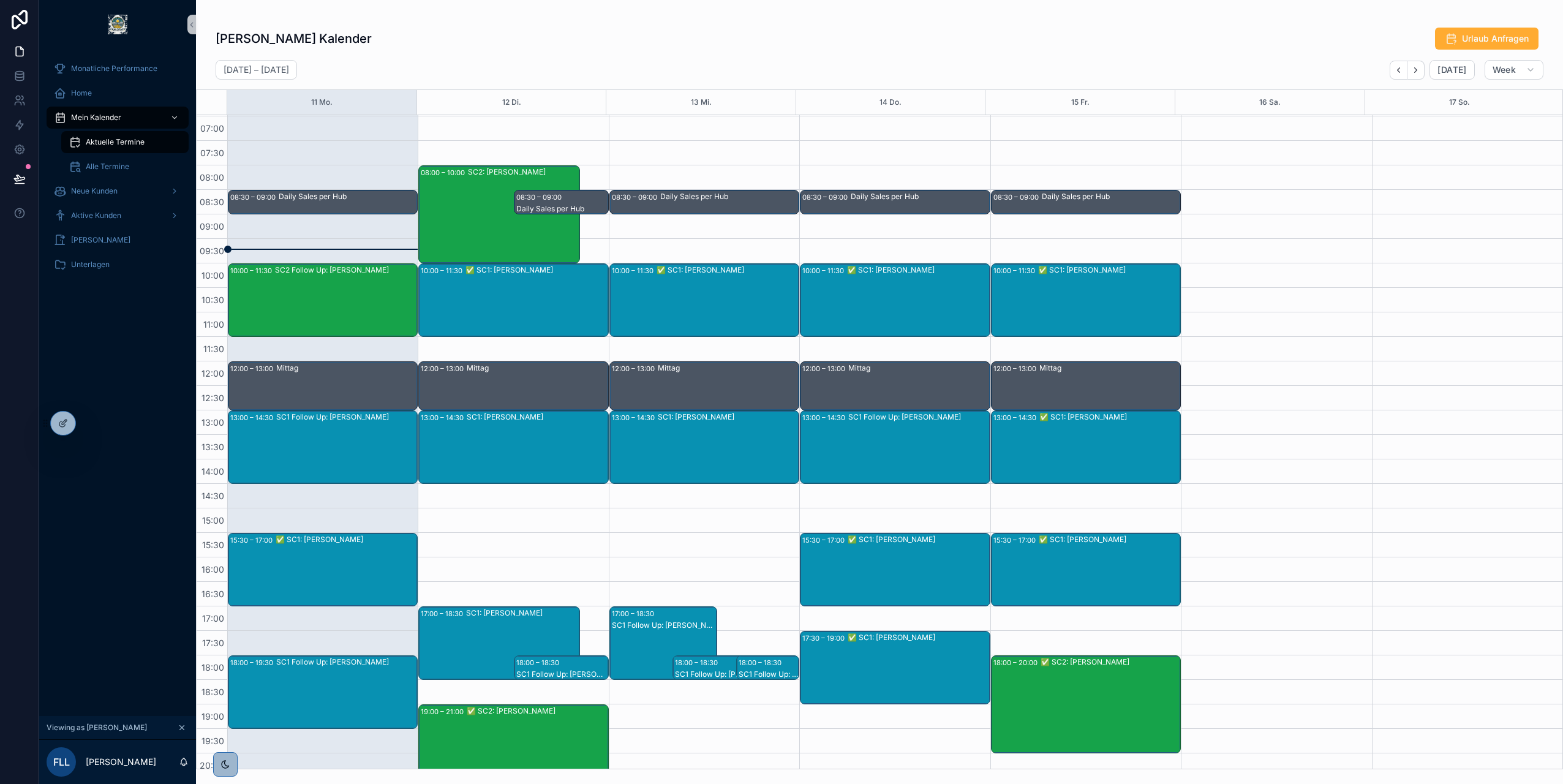
scroll to position [70, 0]
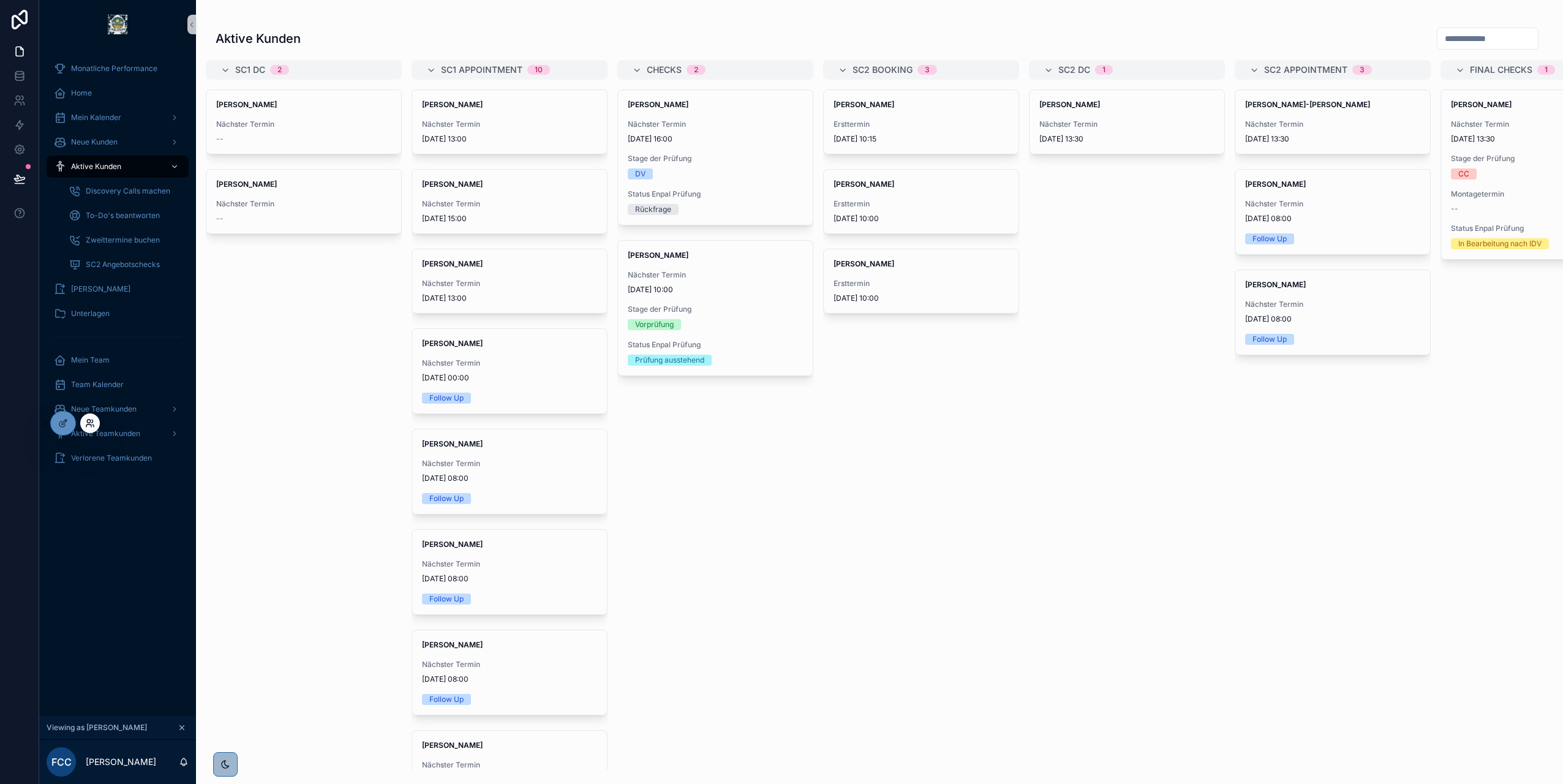
click at [86, 421] on icon at bounding box center [90, 423] width 10 height 10
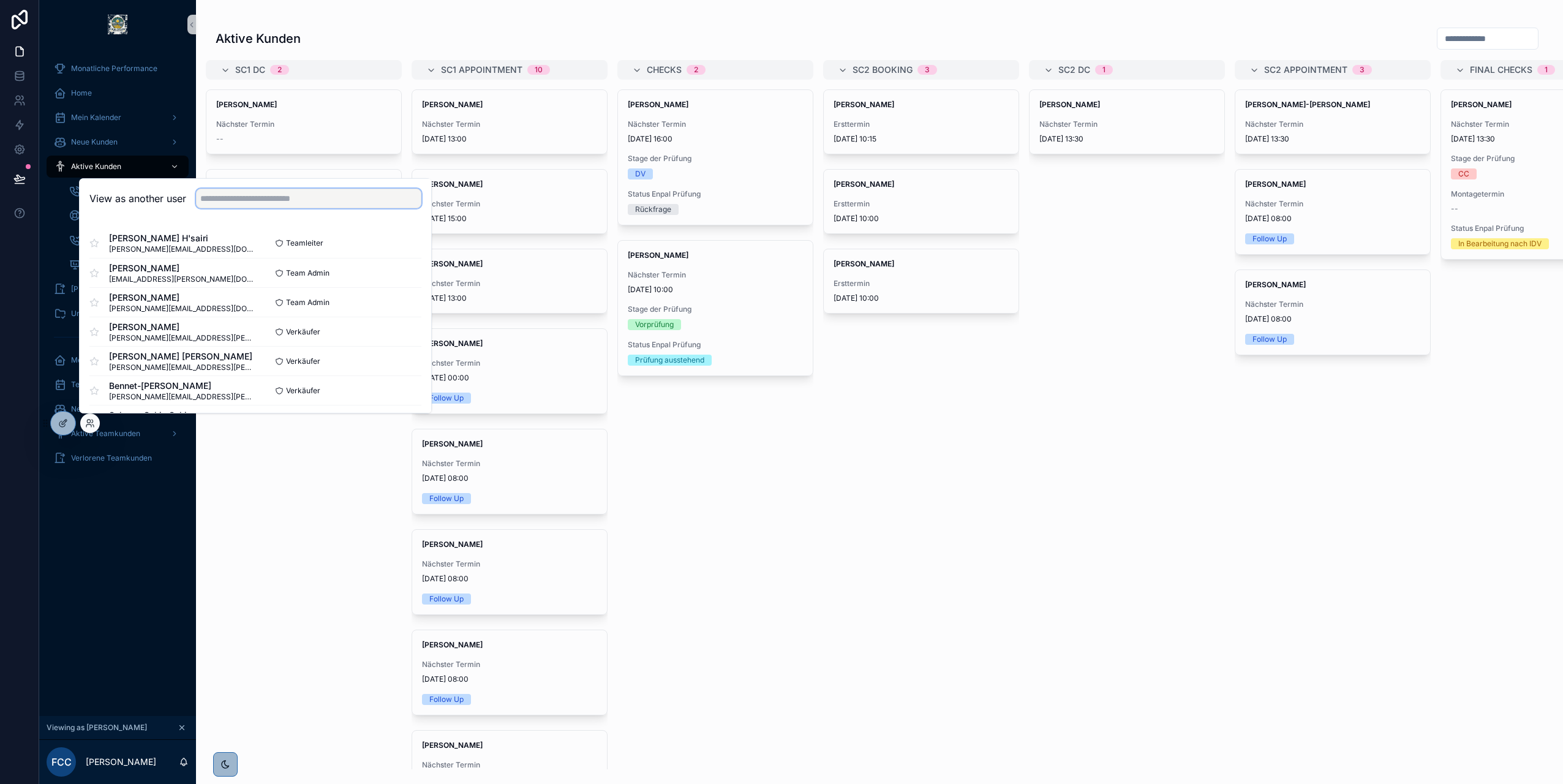
click at [235, 203] on input "text" at bounding box center [309, 199] width 225 height 20
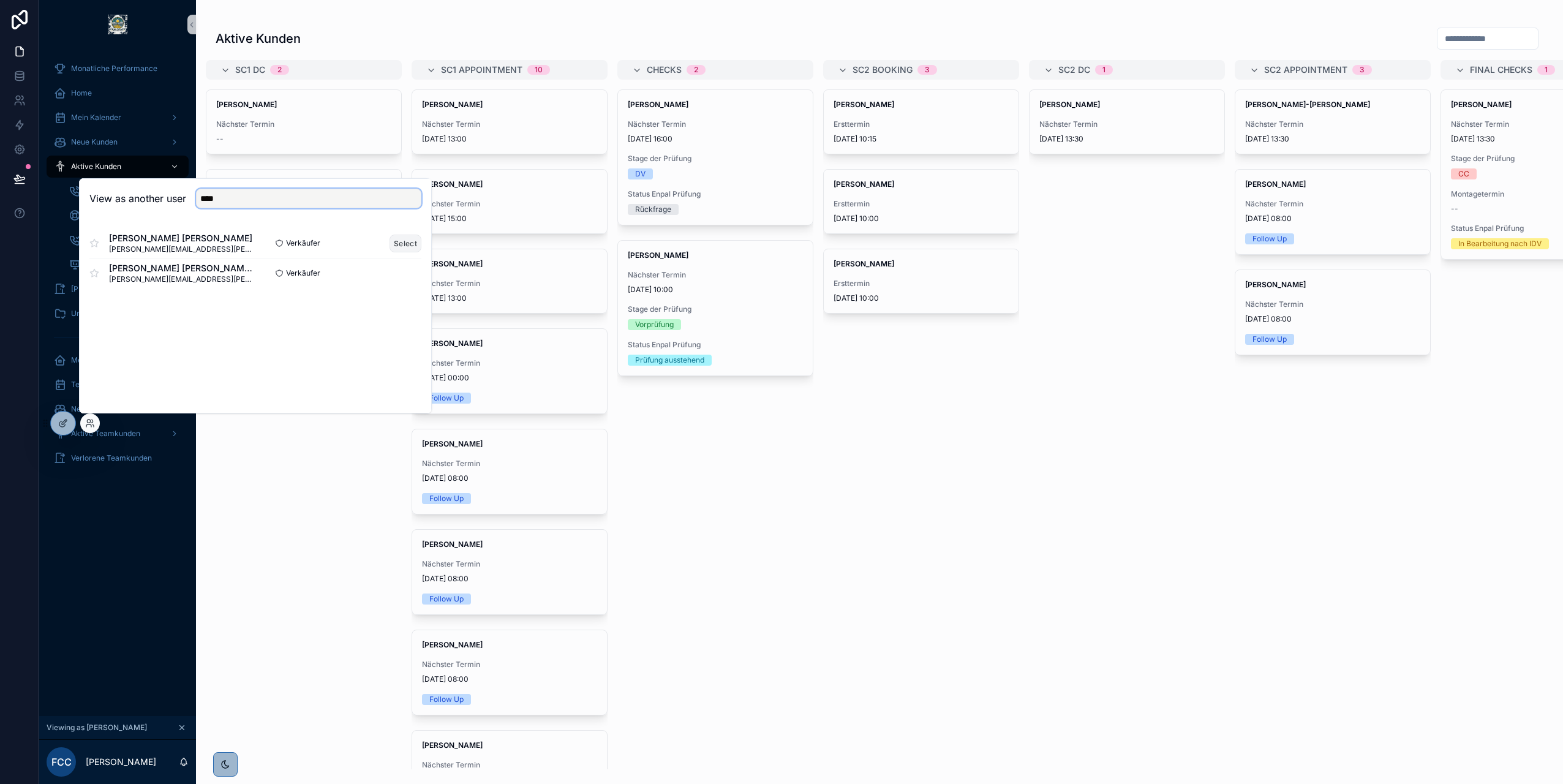
type input "****"
click at [407, 246] on button "Select" at bounding box center [405, 243] width 32 height 18
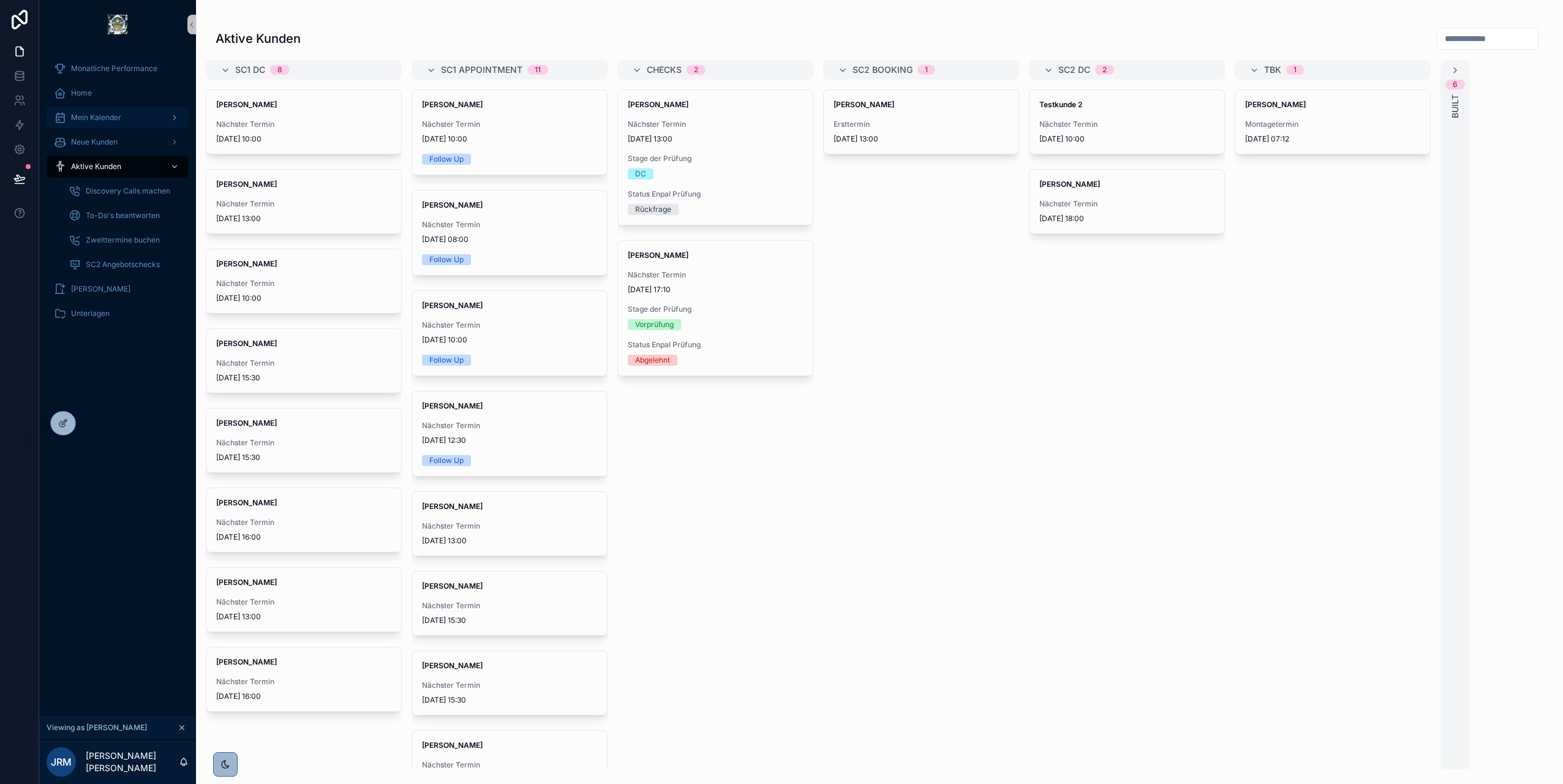
click at [99, 122] on span "Mein Kalender" at bounding box center [96, 117] width 50 height 10
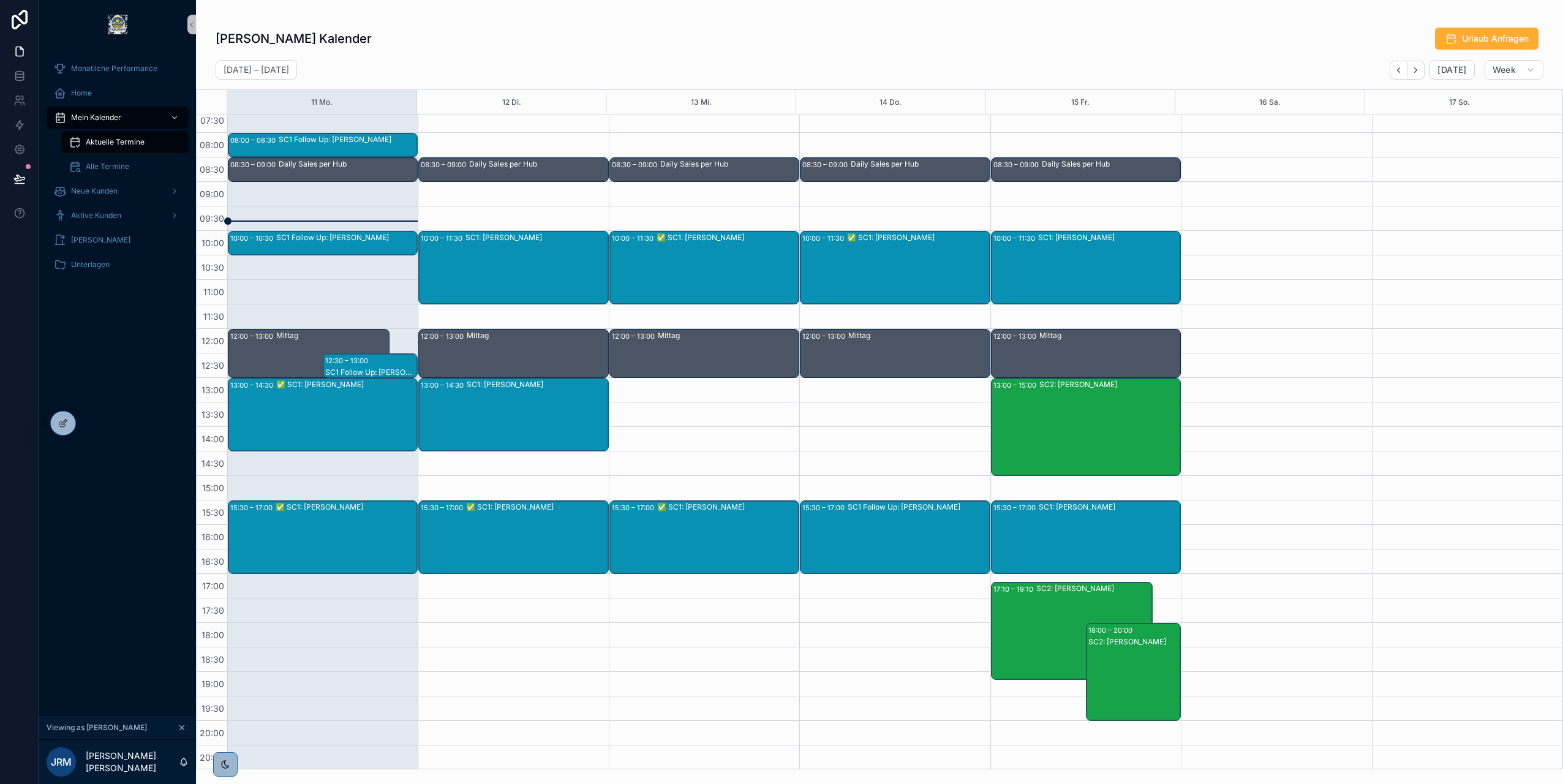
scroll to position [70, 0]
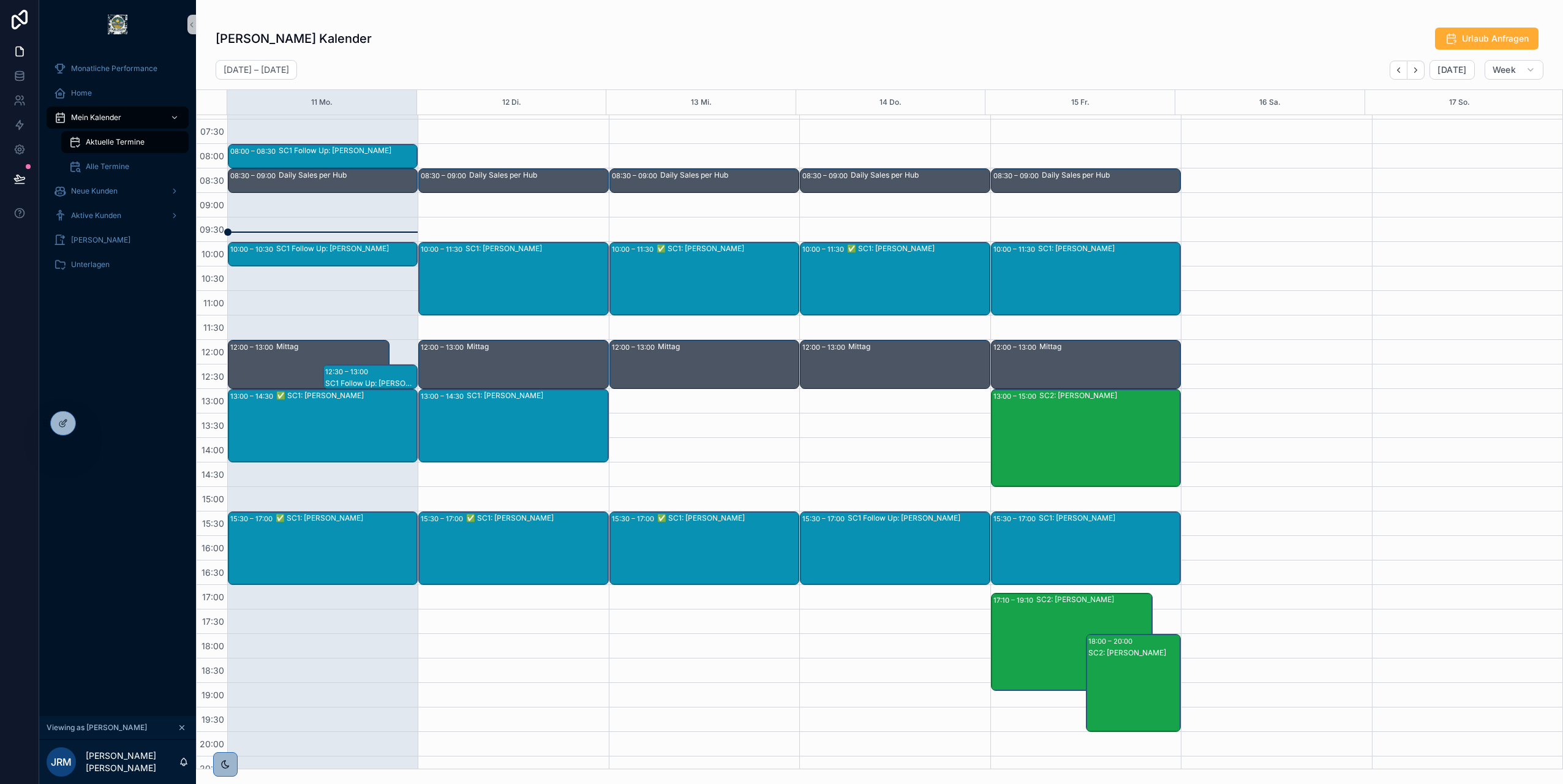
click at [298, 544] on div "✅ SC1: Leon Hulm" at bounding box center [346, 548] width 141 height 71
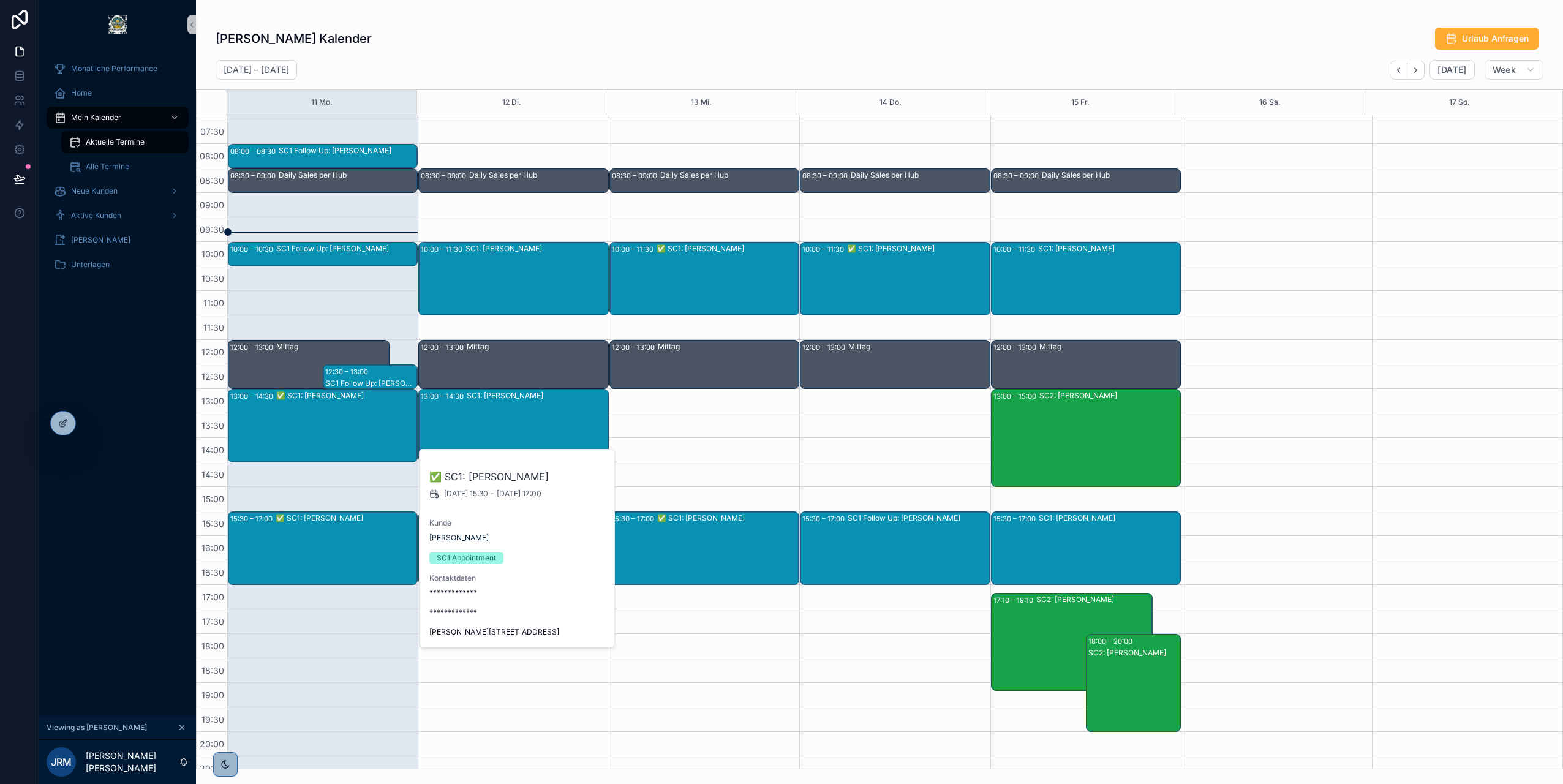
click at [294, 422] on div "✅ SC1: Claudia Gregel" at bounding box center [346, 425] width 140 height 71
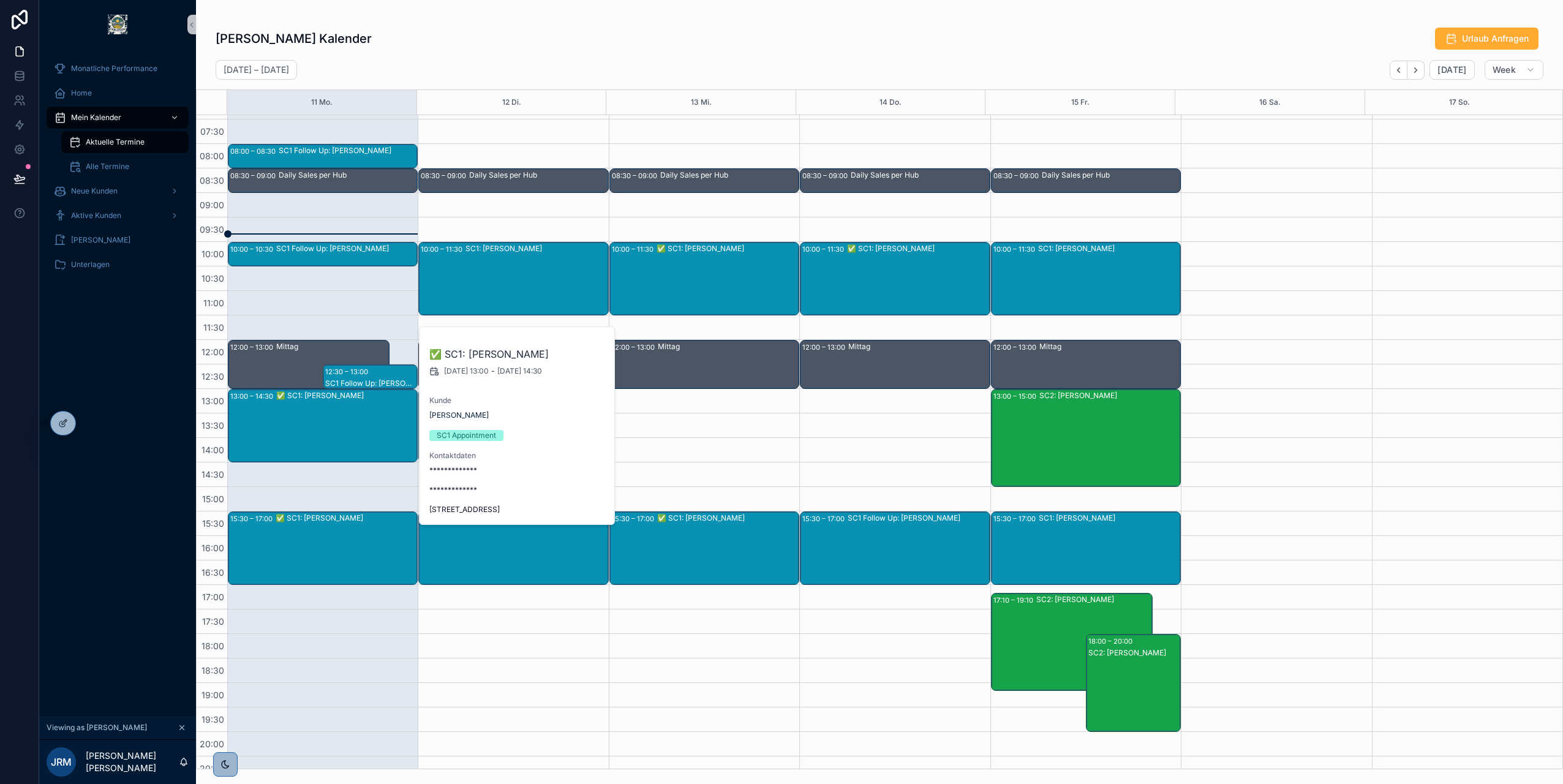
click at [804, 24] on div "Jose Rubiano Mora's Kalender Urlaub Anfragen August 11 – 17 Today Week 11 Mo. 1…" at bounding box center [880, 395] width 1367 height 750
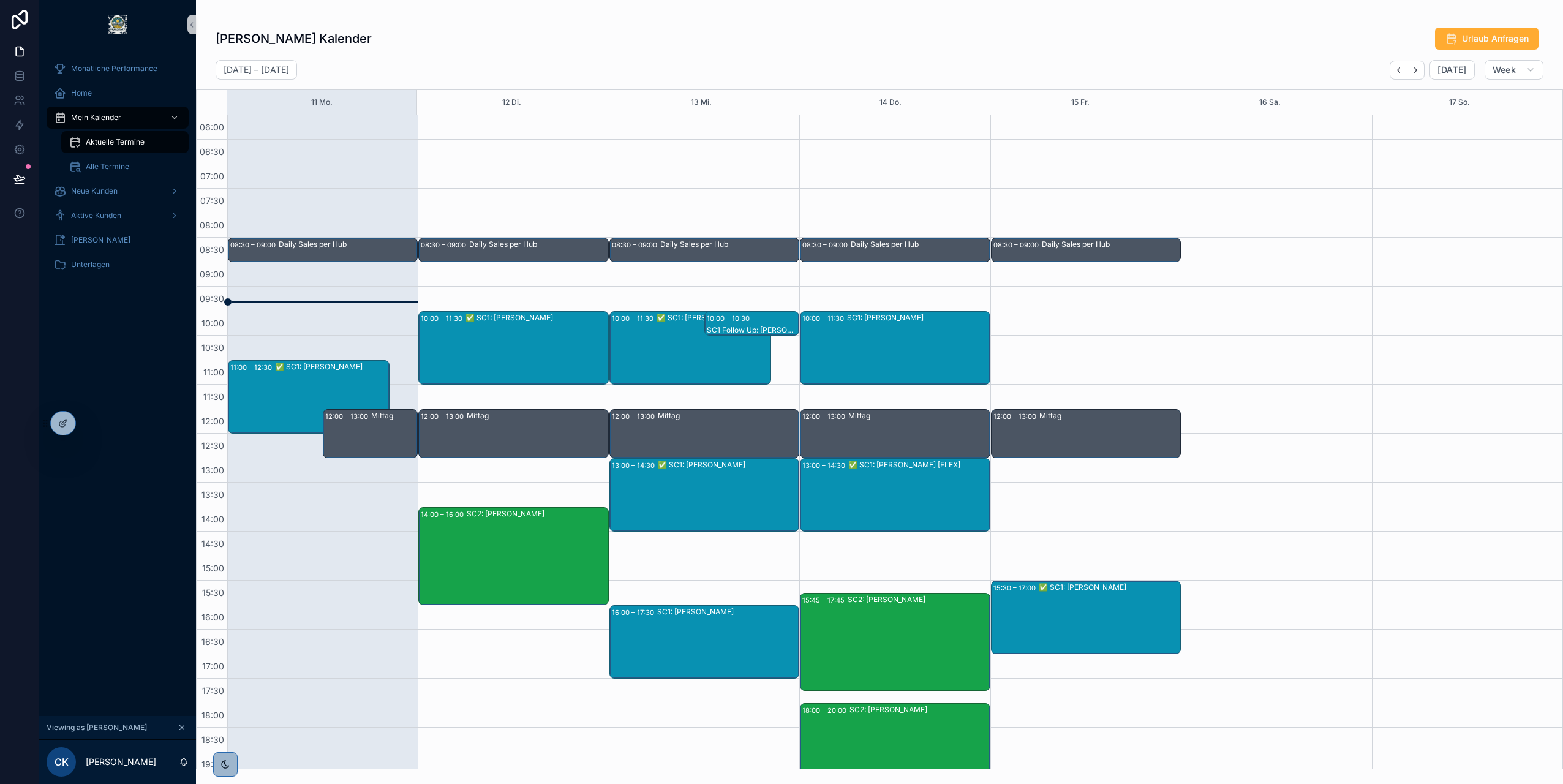
click at [297, 371] on div "✅ SC1: [PERSON_NAME]" at bounding box center [331, 367] width 113 height 10
